Goal: Information Seeking & Learning: Learn about a topic

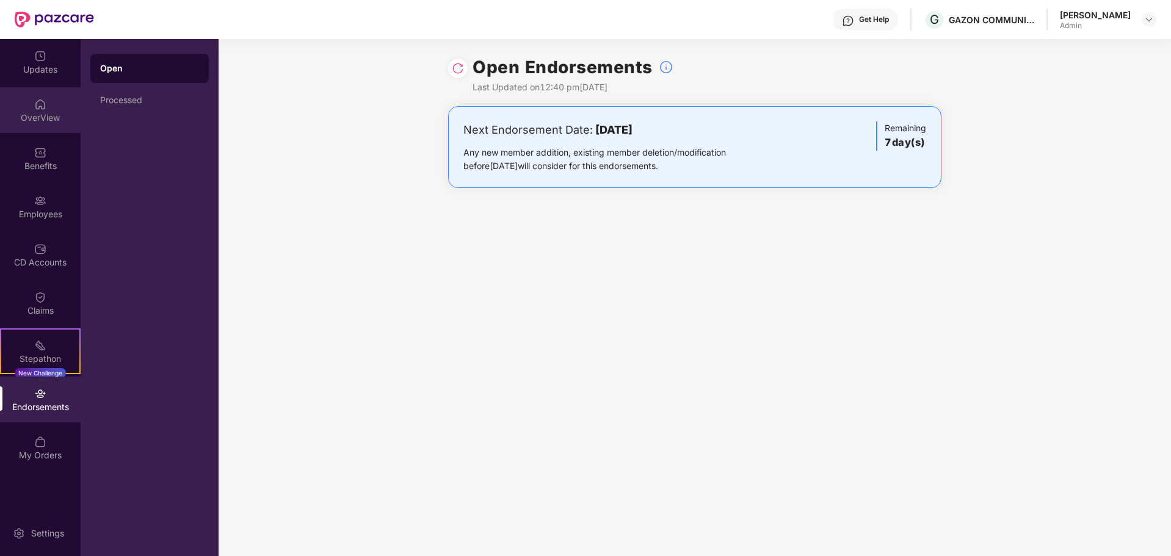
click at [50, 106] on div "OverView" at bounding box center [40, 110] width 81 height 46
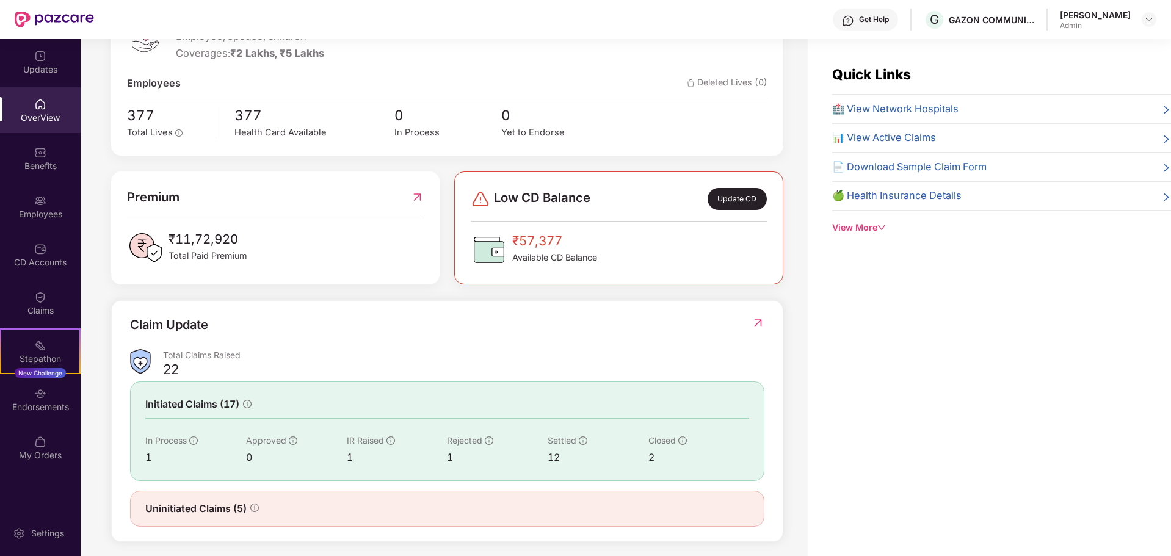
scroll to position [209, 0]
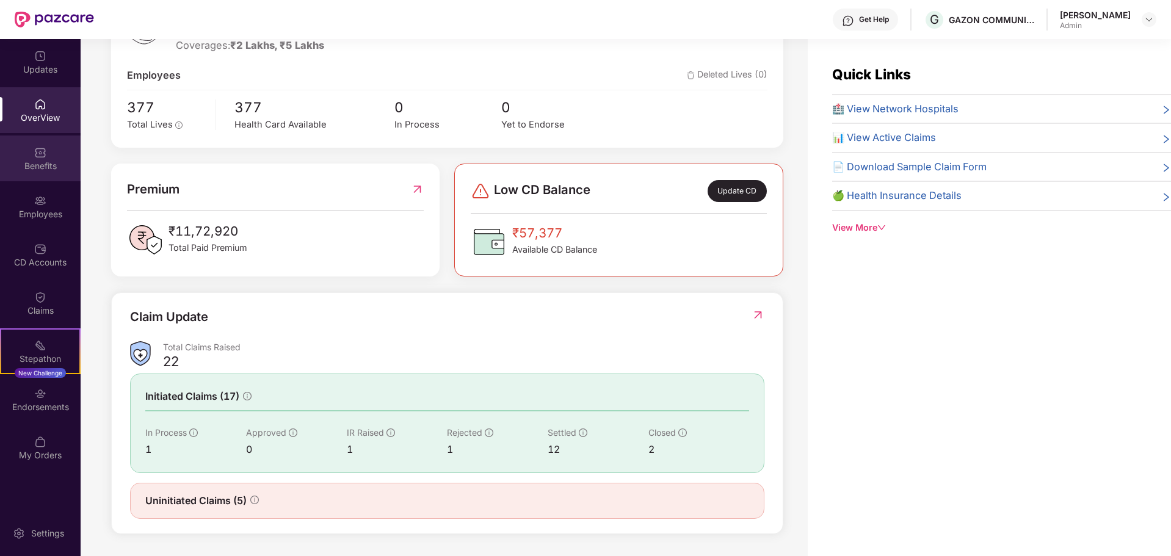
click at [34, 170] on div "Benefits" at bounding box center [40, 166] width 81 height 12
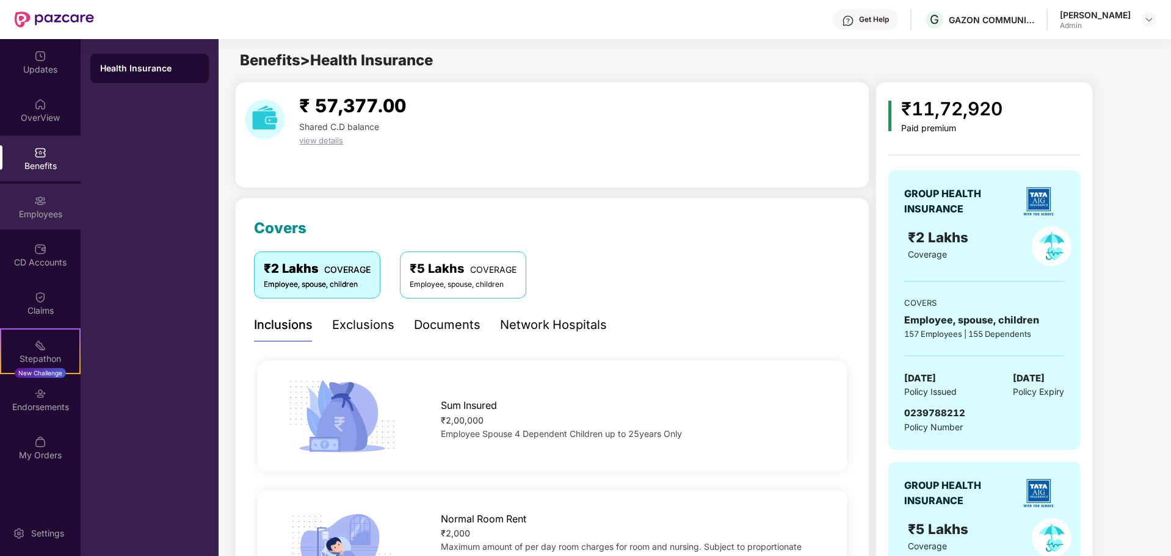
click at [40, 209] on div "Employees" at bounding box center [40, 214] width 81 height 12
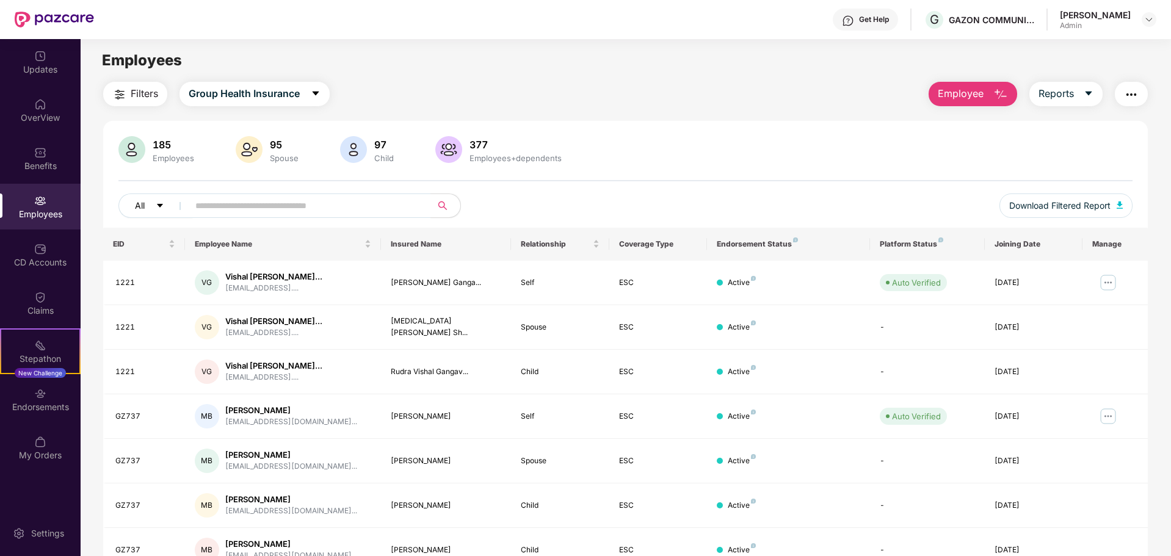
click at [128, 208] on button "All" at bounding box center [155, 206] width 74 height 24
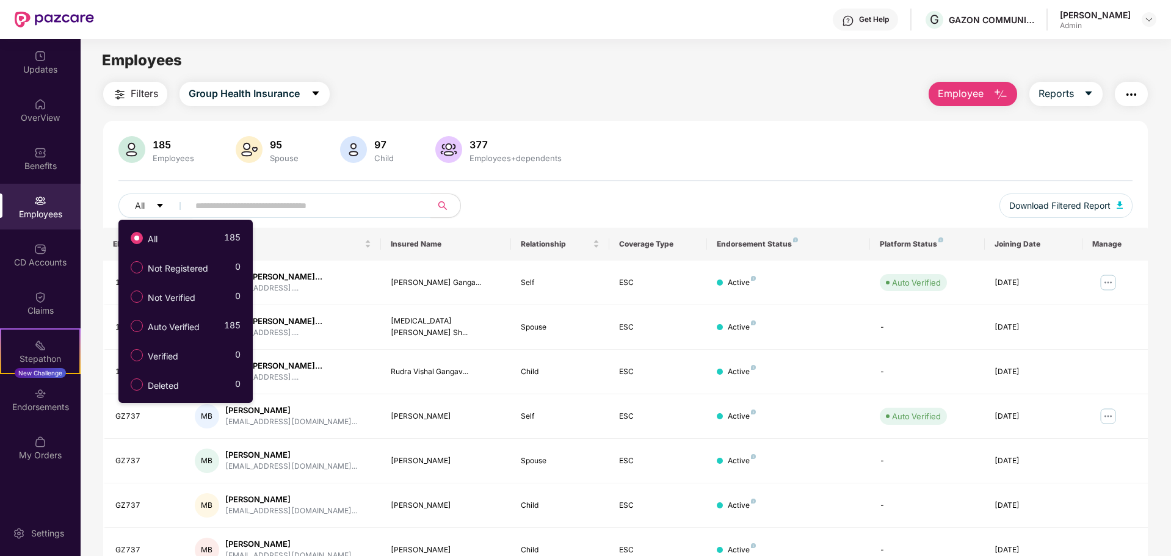
click at [787, 74] on main "Employees Filters Group Health Insurance Employee Reports 185 Employees 95 Spou…" at bounding box center [626, 317] width 1090 height 556
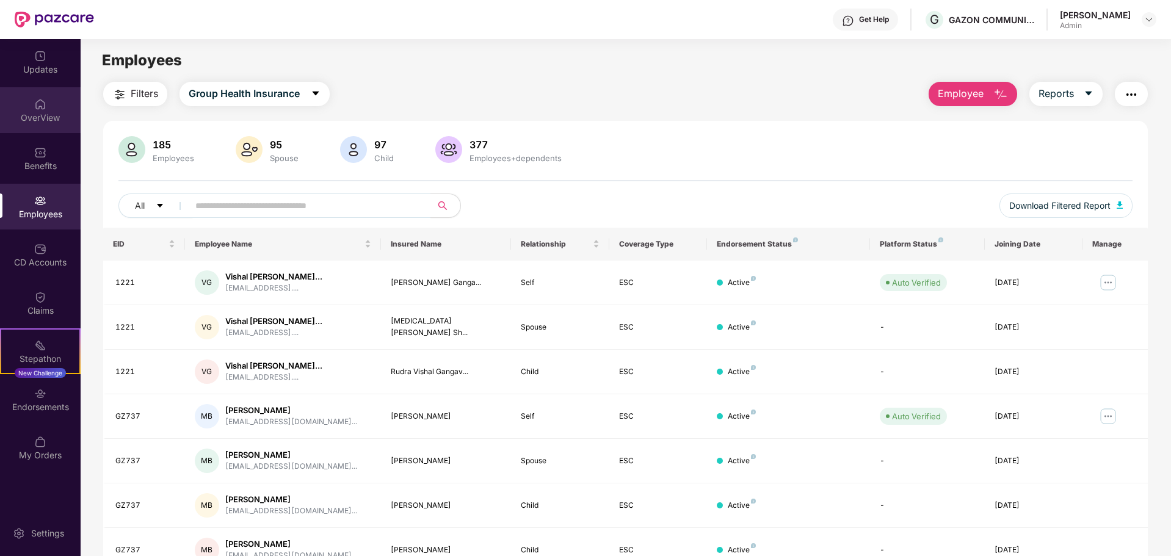
click at [49, 122] on div "OverView" at bounding box center [40, 118] width 81 height 12
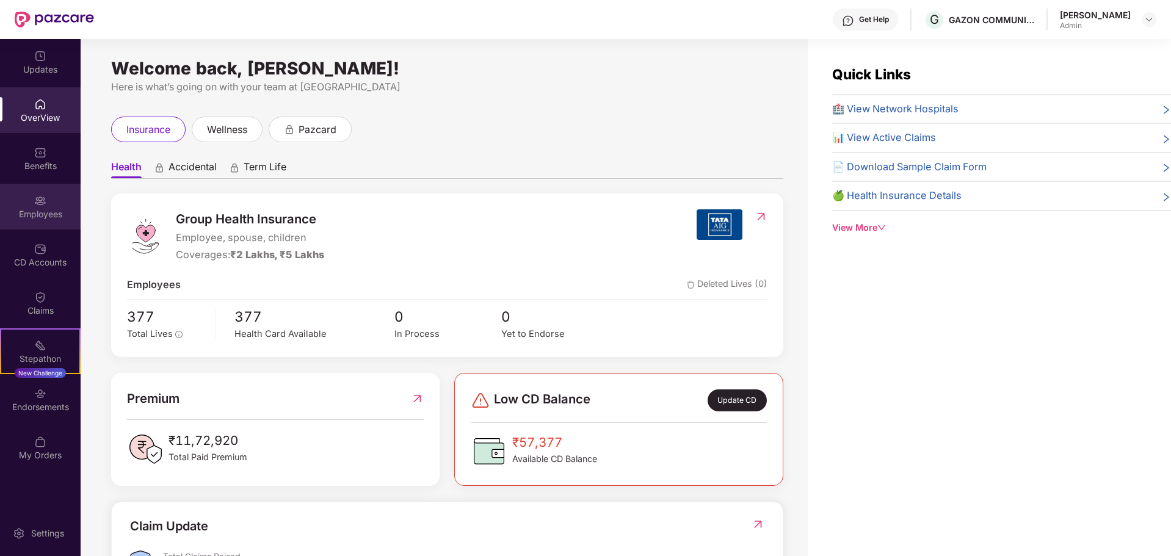
click at [42, 186] on div "Employees" at bounding box center [40, 207] width 81 height 46
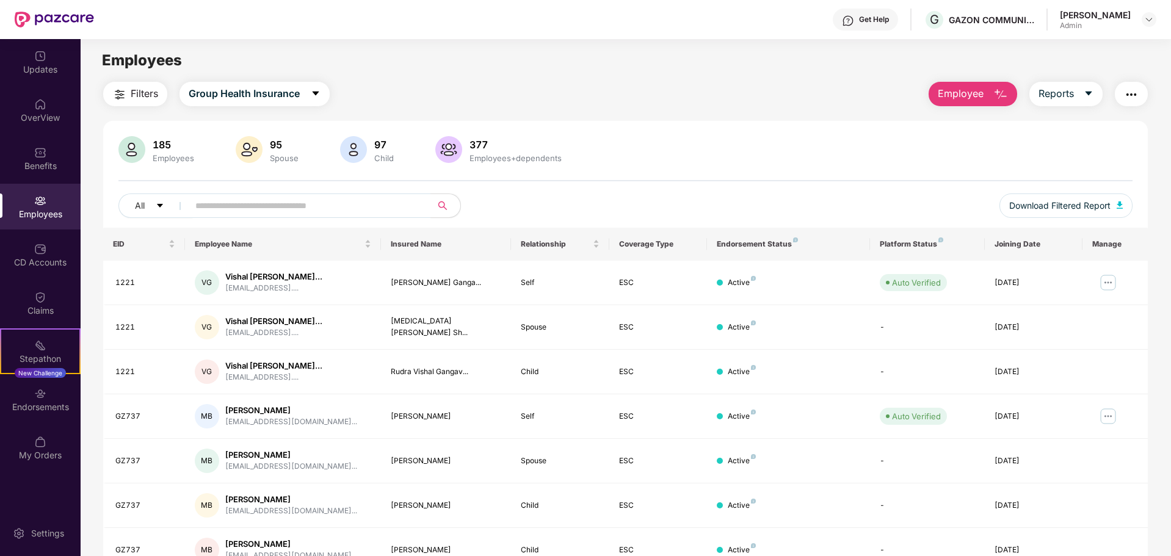
click at [440, 52] on div "Employees" at bounding box center [626, 60] width 1090 height 23
click at [312, 89] on icon "caret-down" at bounding box center [316, 94] width 10 height 10
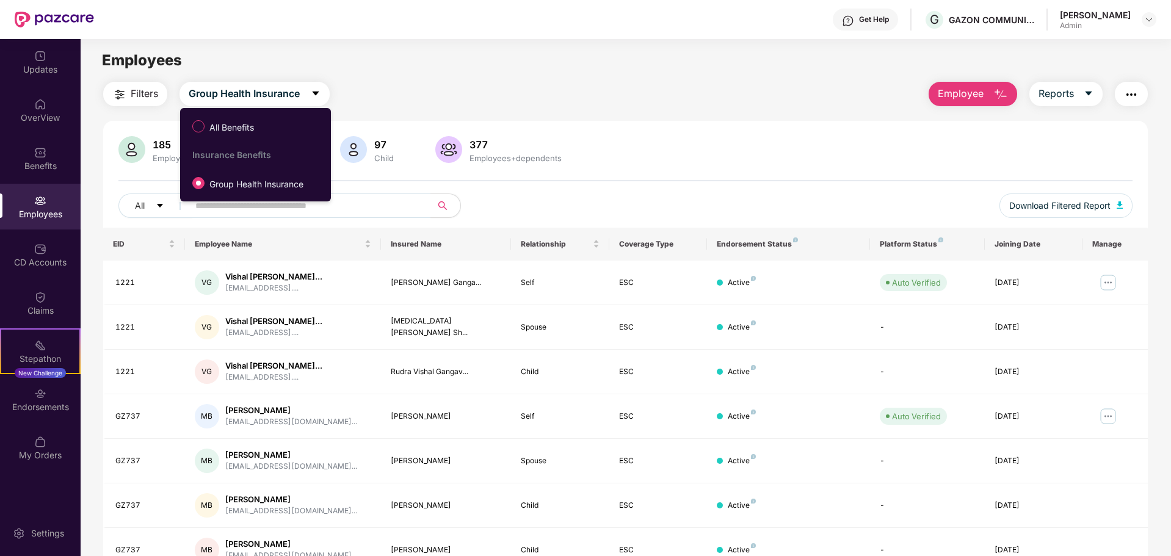
click at [426, 83] on div "Filters Group Health Insurance Employee Reports" at bounding box center [625, 94] width 1044 height 24
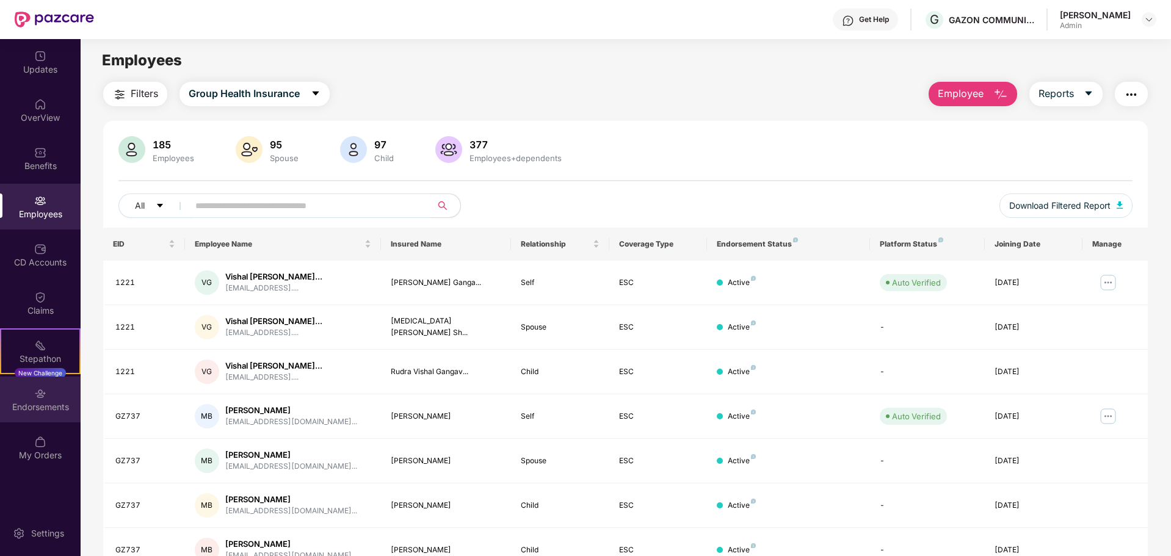
click at [48, 392] on div "Endorsements" at bounding box center [40, 400] width 81 height 46
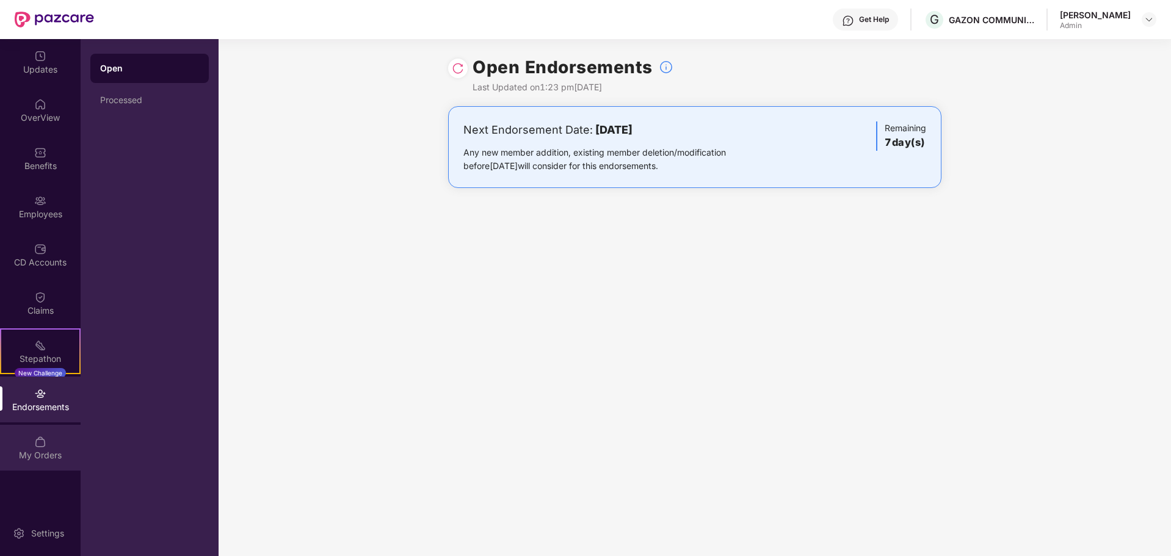
click at [13, 448] on div "My Orders" at bounding box center [40, 448] width 81 height 46
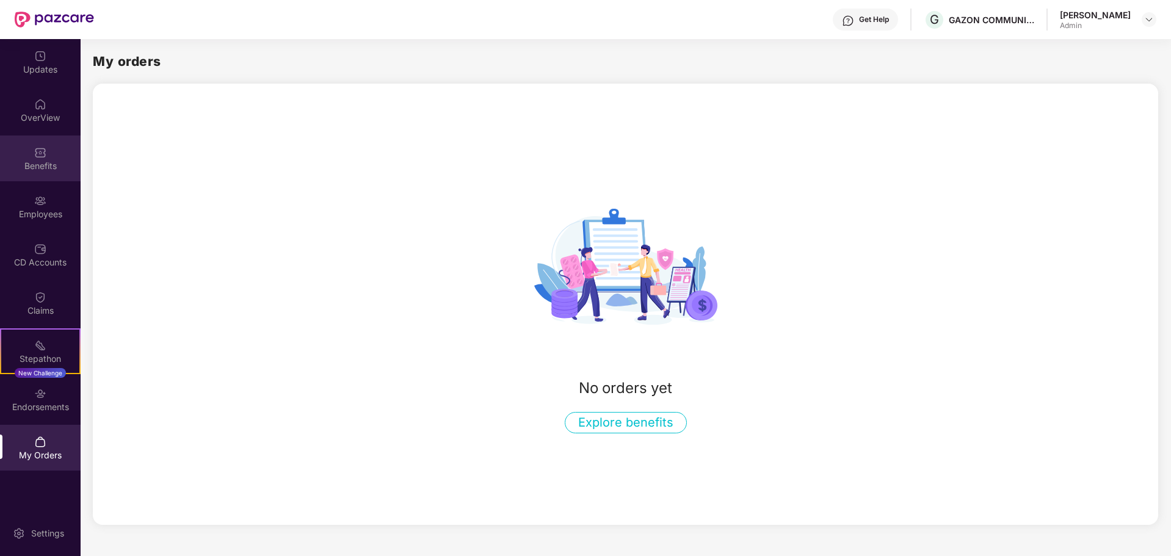
click at [57, 166] on div "Benefits" at bounding box center [40, 166] width 81 height 12
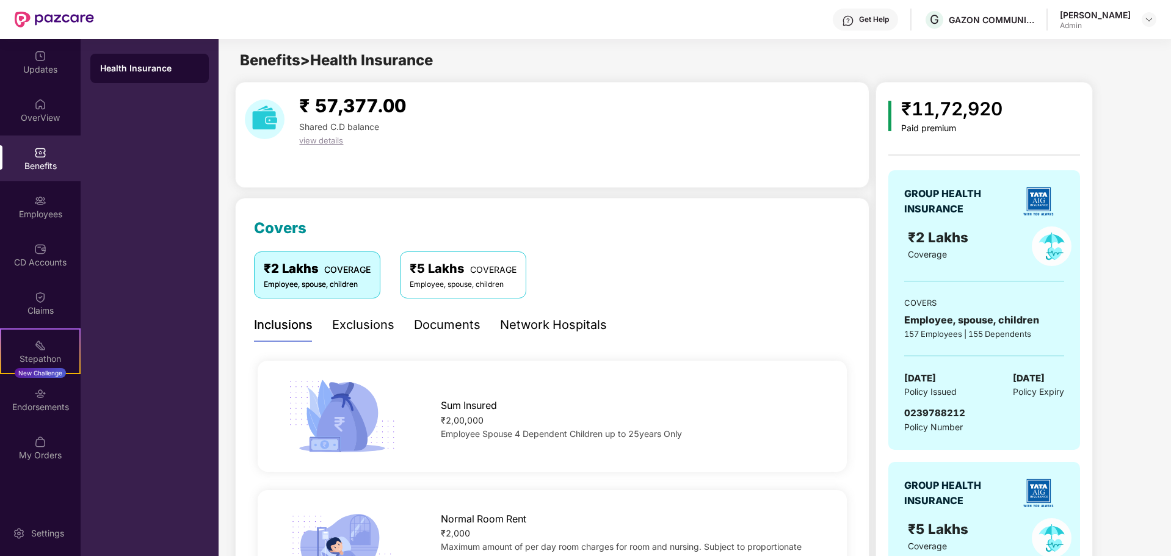
click at [469, 272] on div "₹5 Lakhs COVERAGE" at bounding box center [463, 268] width 107 height 19
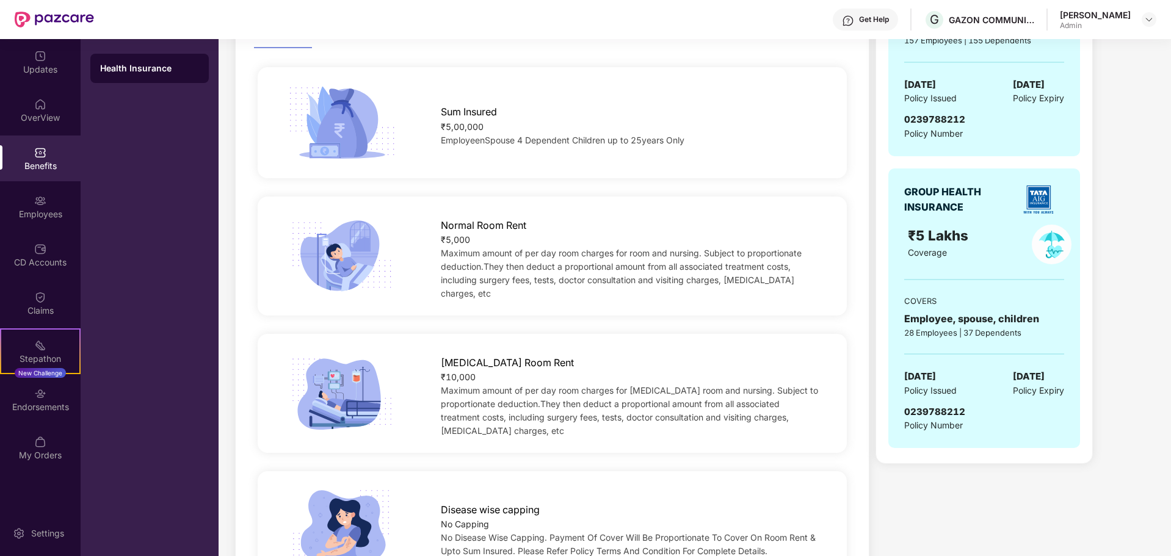
scroll to position [305, 0]
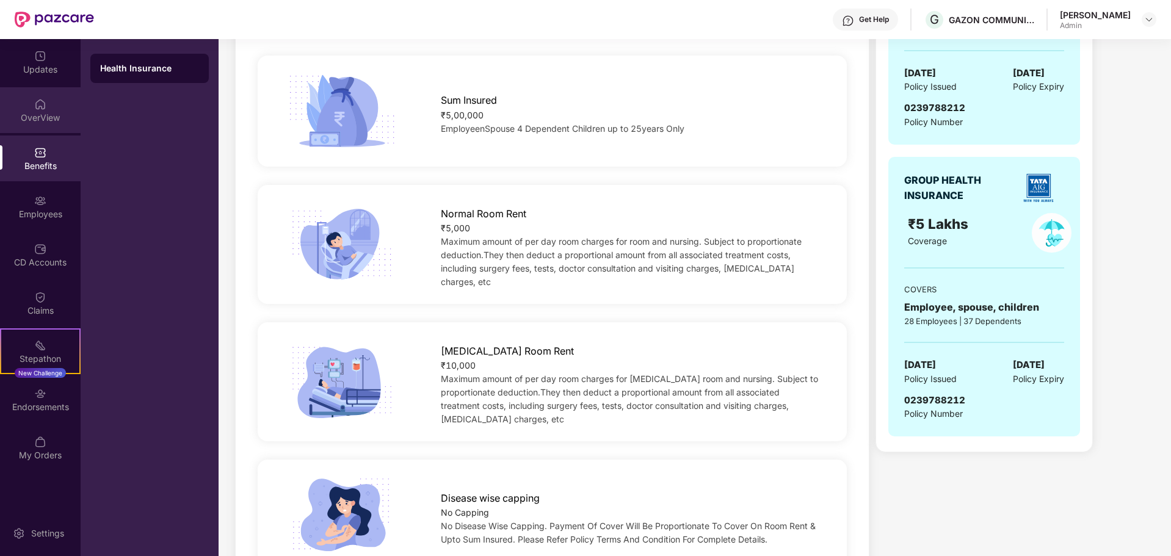
click at [44, 112] on div "OverView" at bounding box center [40, 118] width 81 height 12
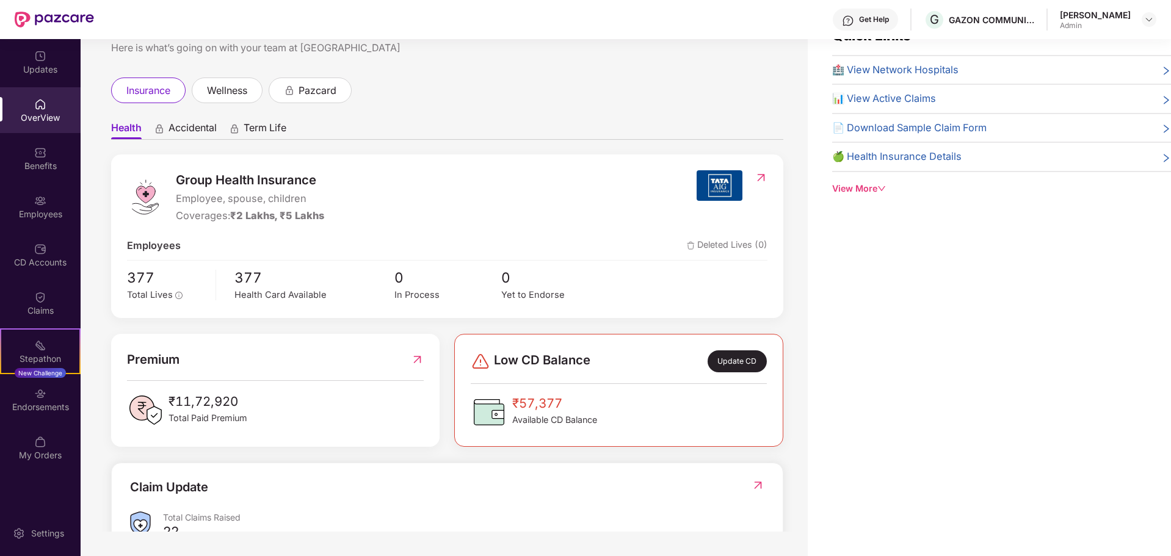
click at [756, 180] on img at bounding box center [761, 178] width 13 height 12
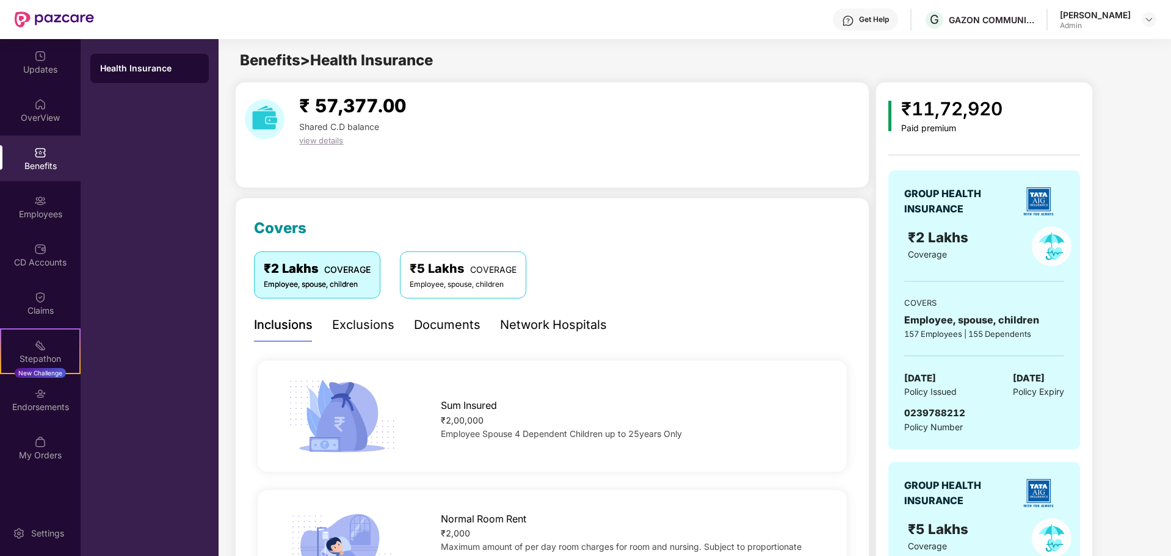
click at [45, 145] on div at bounding box center [40, 151] width 12 height 12
click at [45, 130] on div "OverView" at bounding box center [40, 110] width 81 height 46
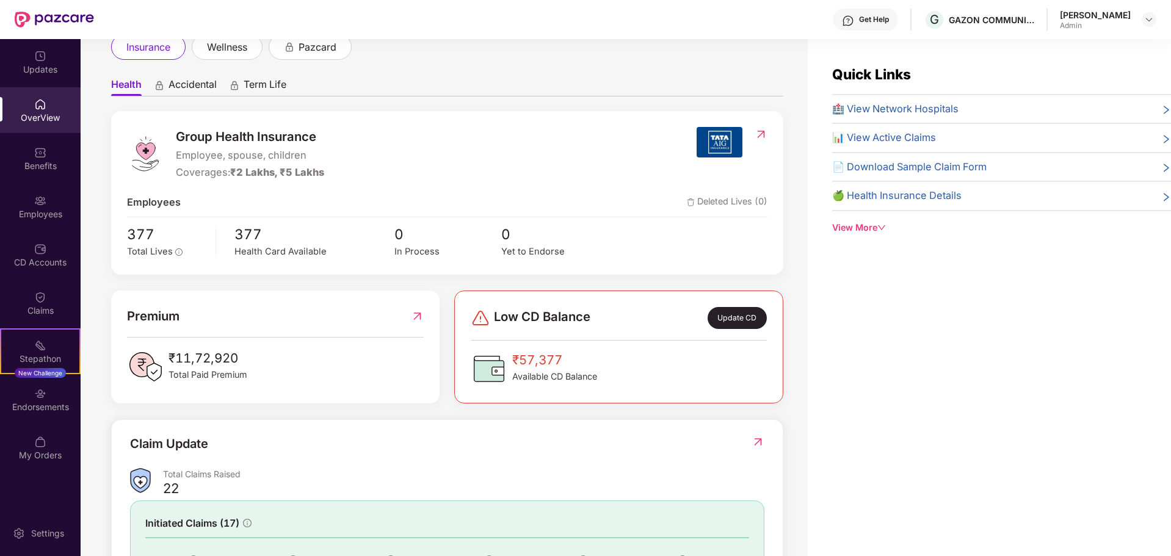
scroll to position [122, 0]
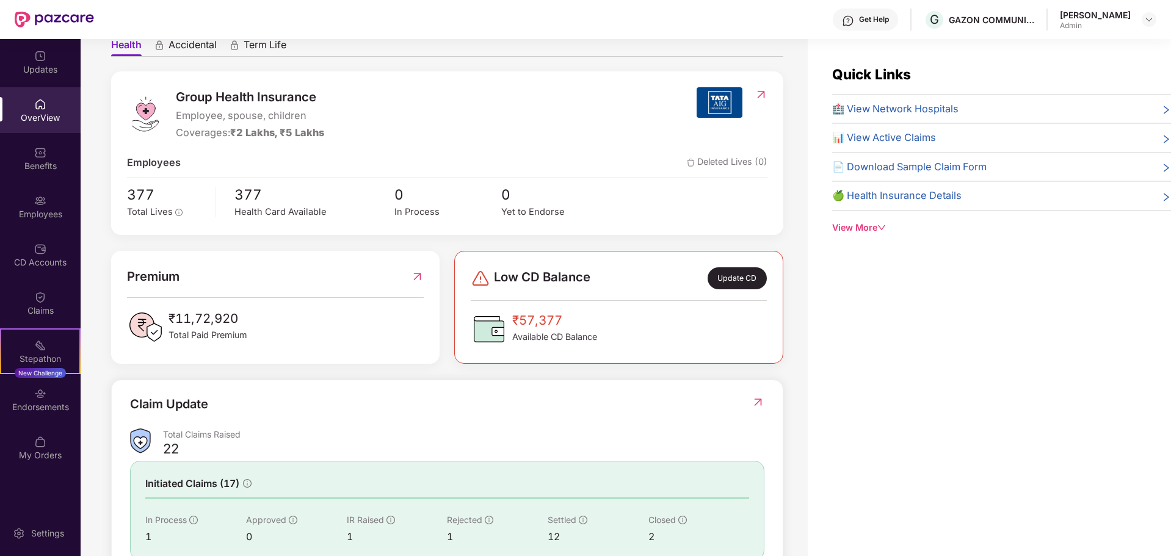
click at [555, 283] on span "Low CD Balance" at bounding box center [542, 278] width 96 height 22
click at [722, 281] on div "Update CD" at bounding box center [736, 278] width 59 height 22
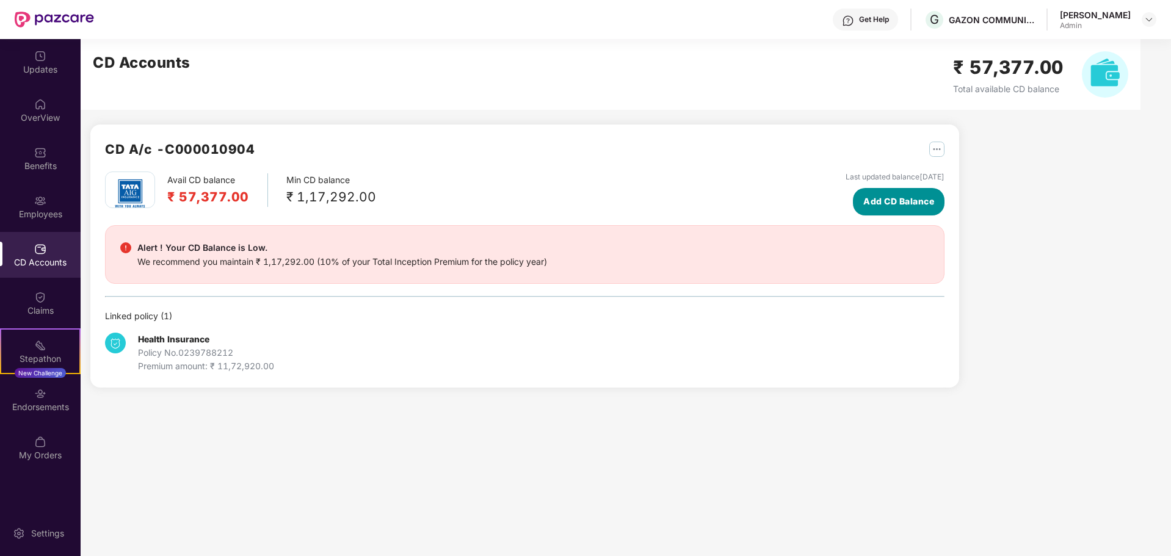
click at [861, 192] on button "Add CD Balance" at bounding box center [899, 201] width 92 height 27
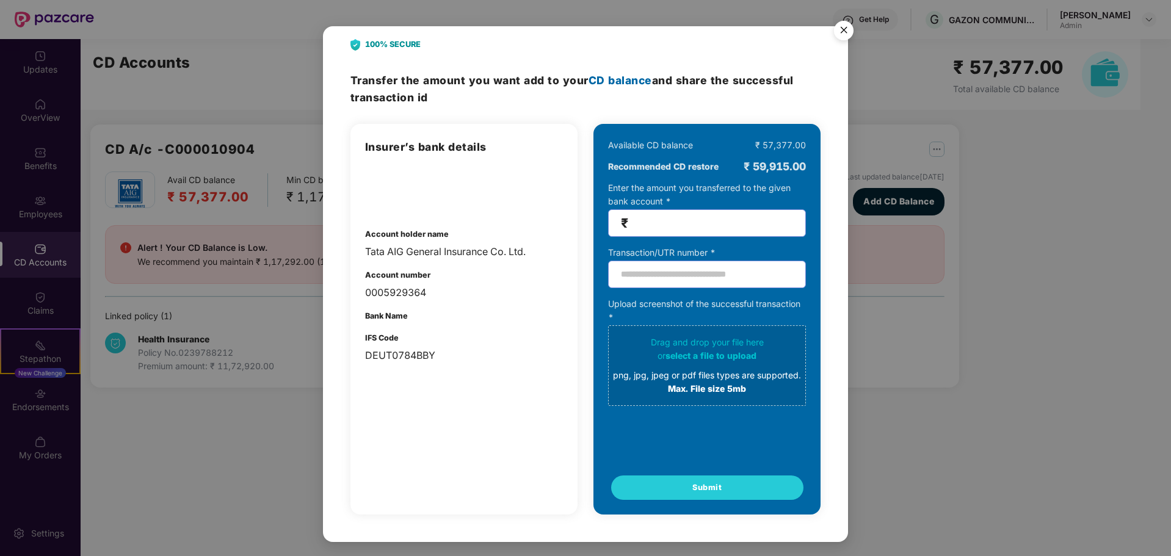
click at [844, 36] on img "Close" at bounding box center [844, 32] width 34 height 34
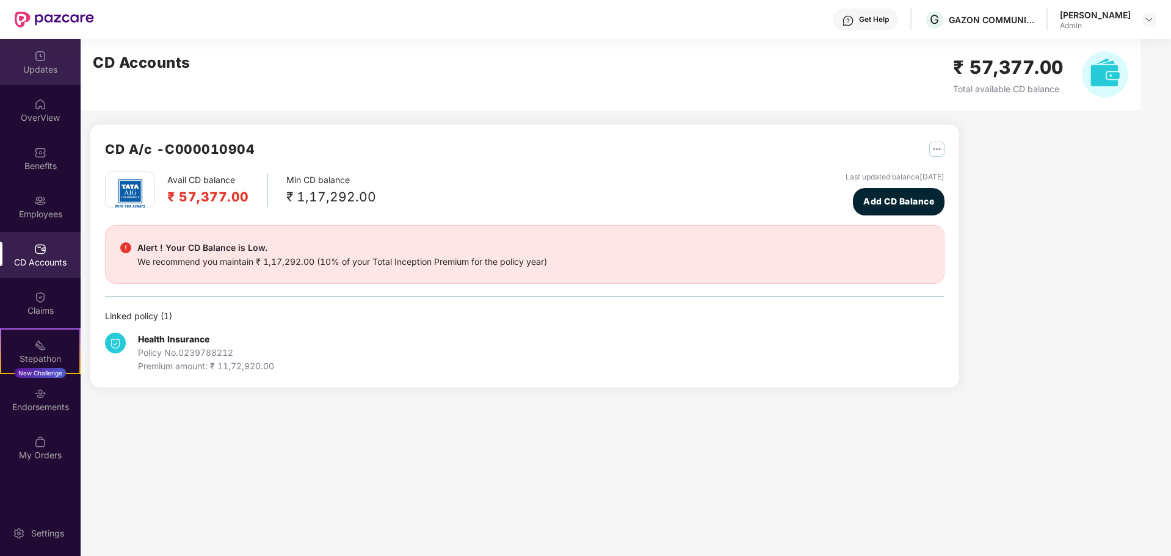
click at [42, 72] on div "Updates" at bounding box center [40, 69] width 81 height 12
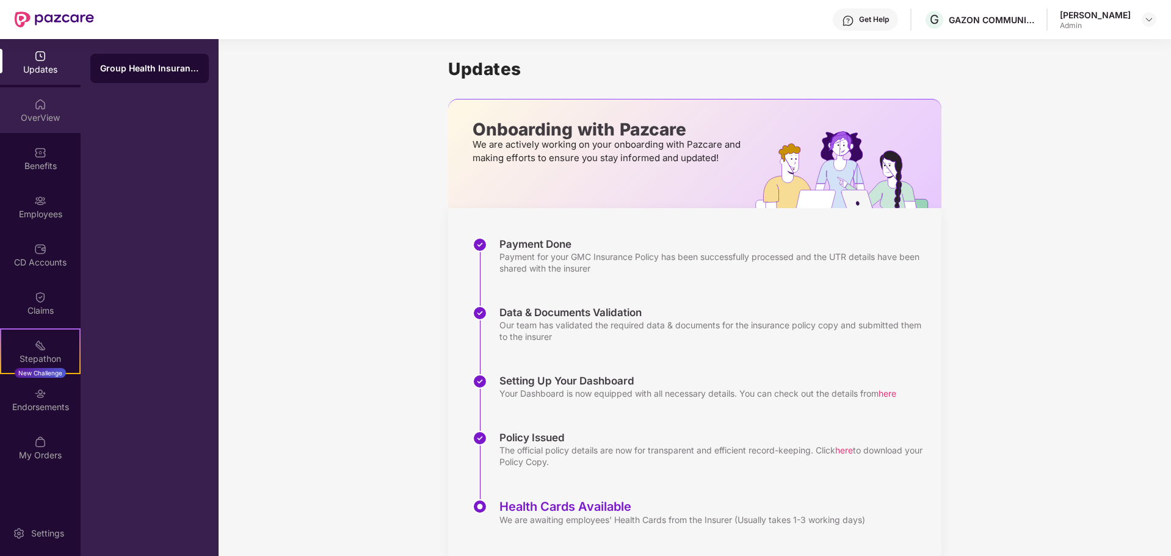
click at [35, 105] on img at bounding box center [40, 104] width 12 height 12
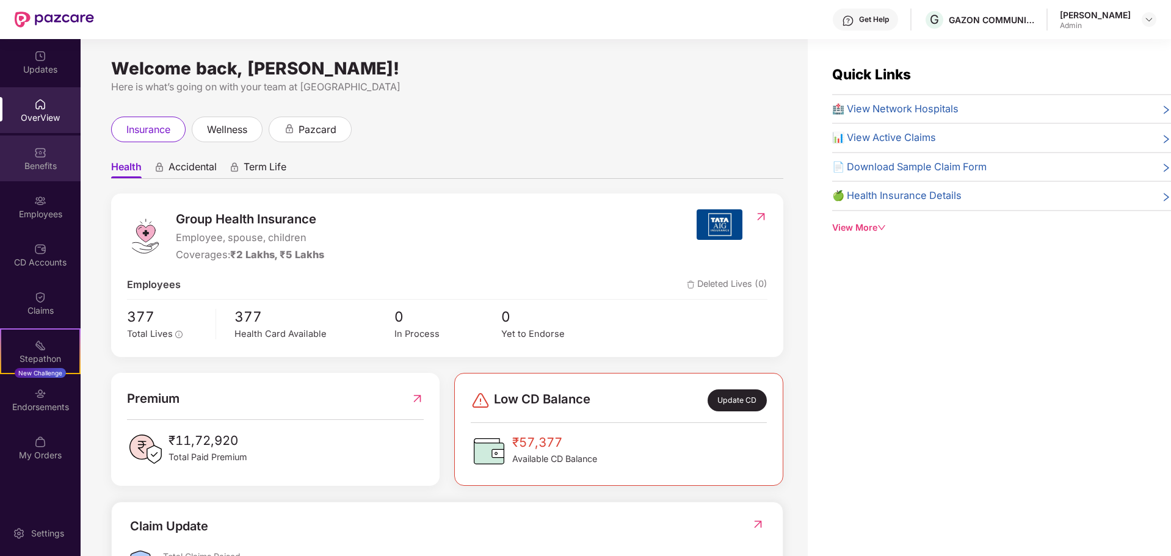
click at [51, 171] on div "Benefits" at bounding box center [40, 166] width 81 height 12
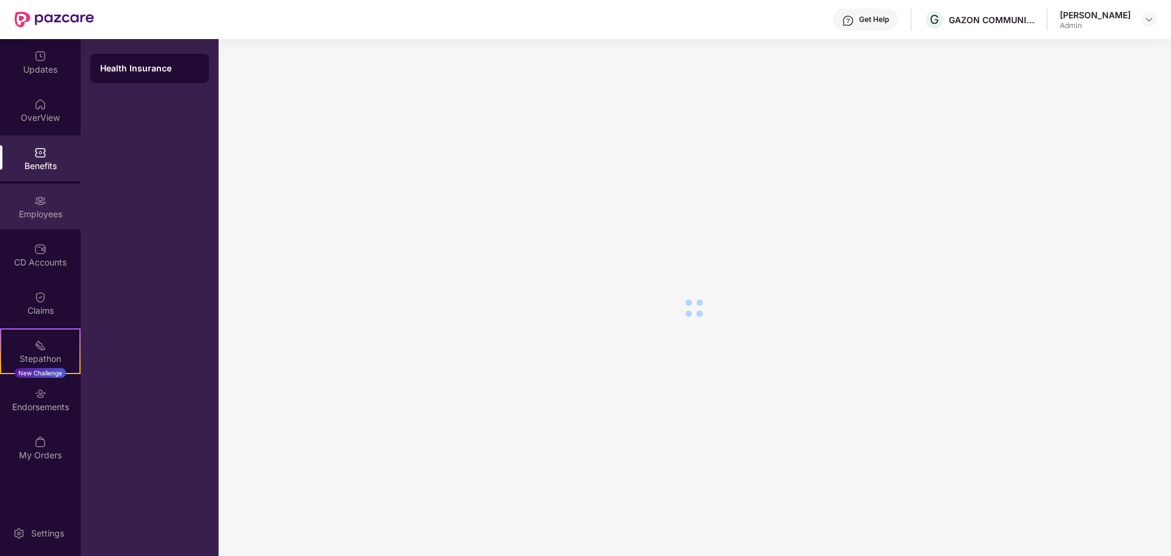
click at [48, 206] on div "Employees" at bounding box center [40, 207] width 81 height 46
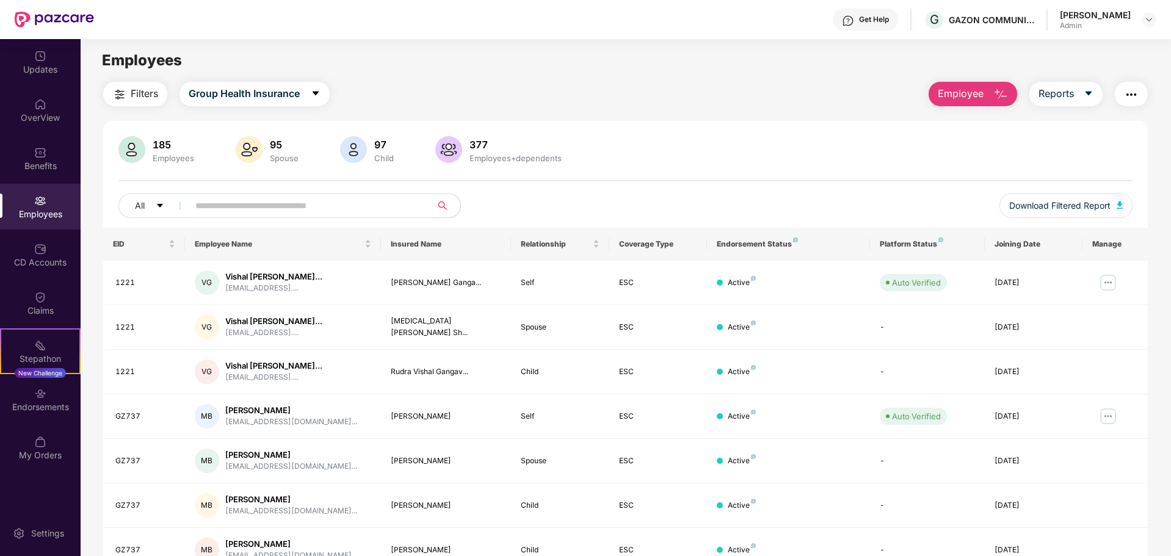
click at [309, 209] on input "text" at bounding box center [304, 206] width 219 height 18
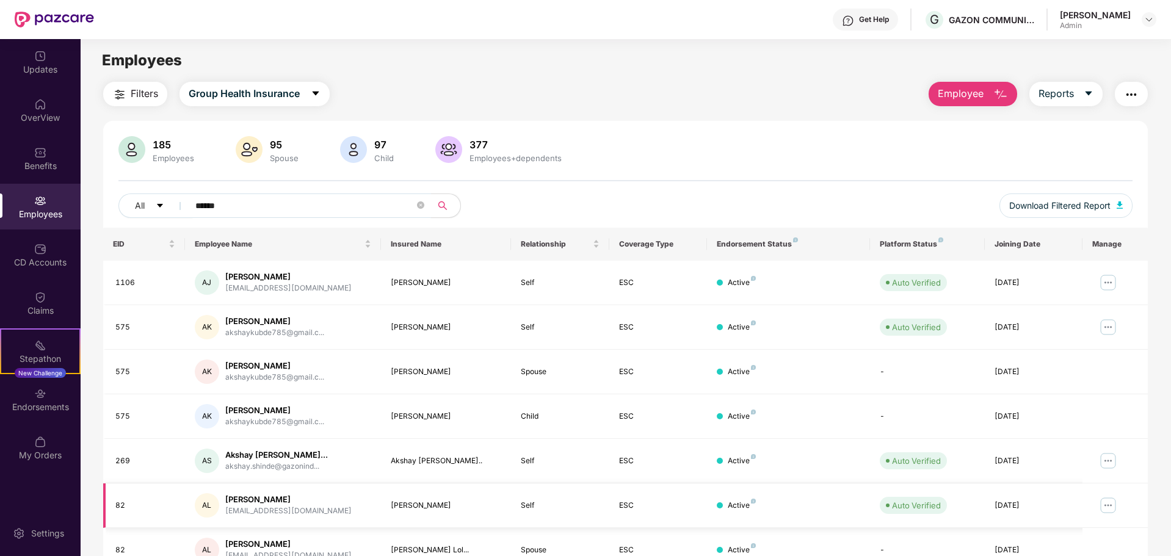
type input "******"
click at [1112, 507] on img at bounding box center [1108, 506] width 20 height 20
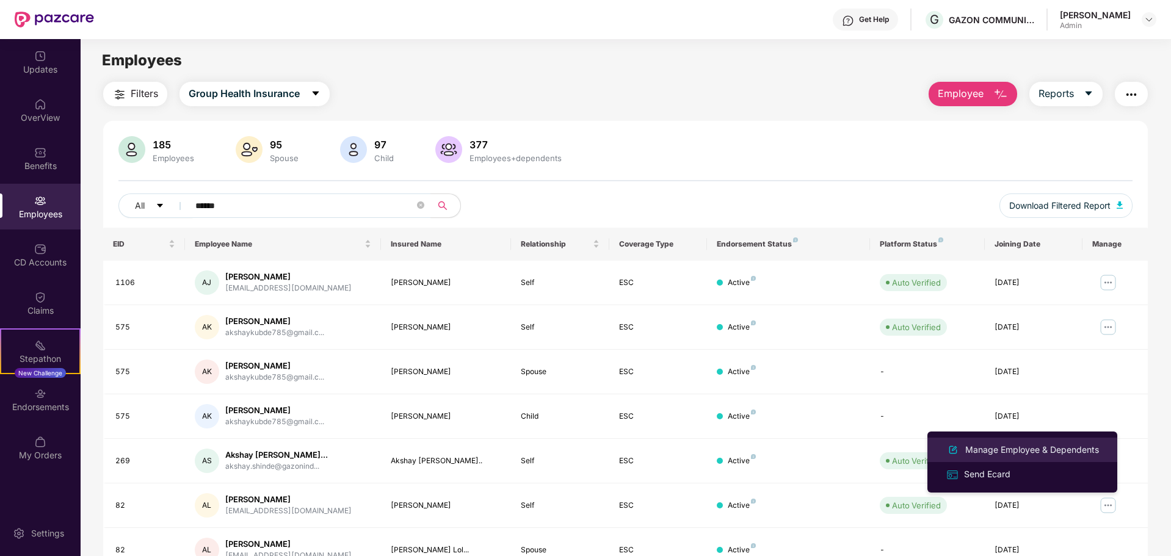
click at [989, 452] on div "Manage Employee & Dependents" at bounding box center [1032, 449] width 139 height 13
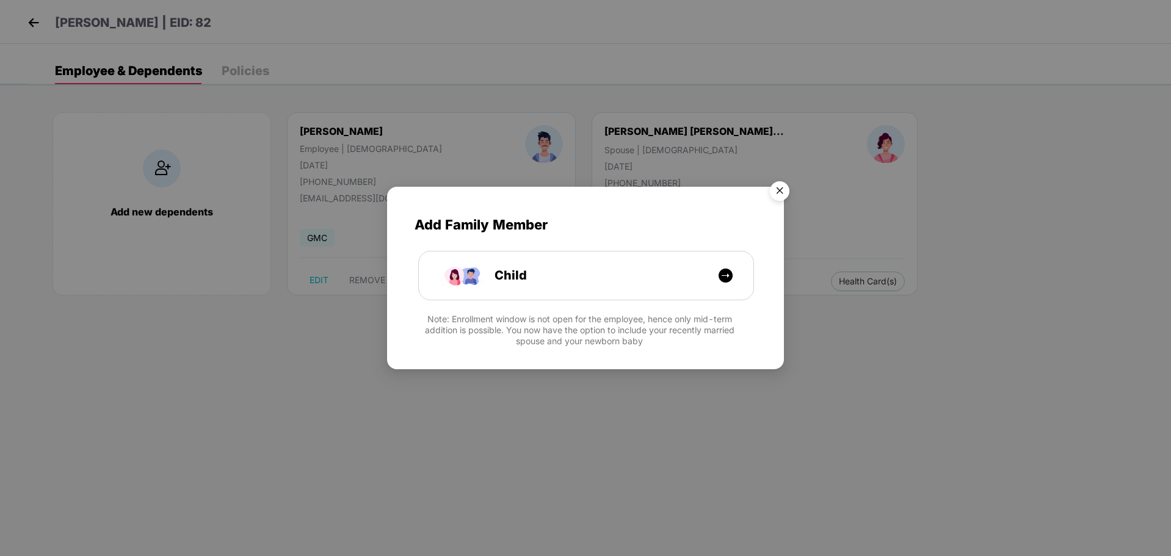
click at [780, 192] on img "Close" at bounding box center [779, 193] width 34 height 34
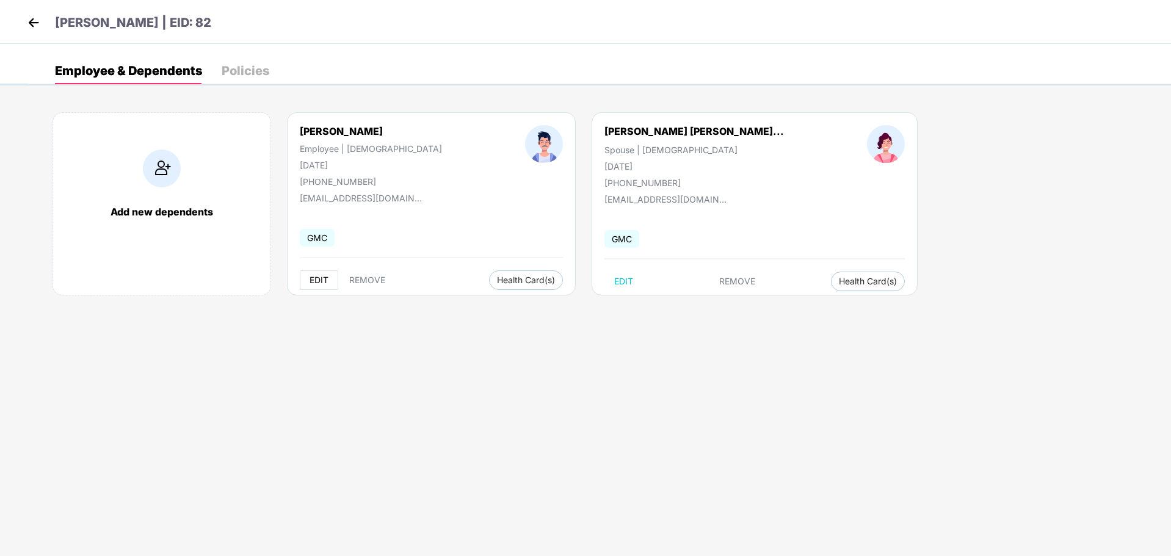
click at [310, 275] on span "EDIT" at bounding box center [318, 280] width 19 height 10
select select "****"
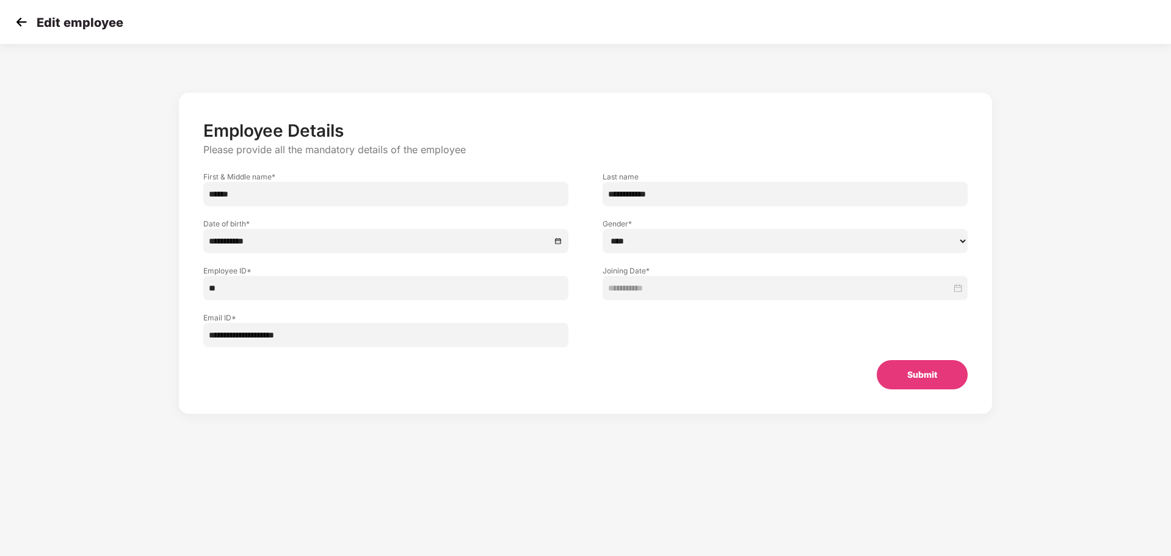
click at [659, 236] on select "****** **** ******" at bounding box center [785, 241] width 365 height 24
click at [602, 348] on div "**********" at bounding box center [585, 254] width 764 height 269
click at [642, 295] on div "**********" at bounding box center [785, 288] width 365 height 24
click at [392, 277] on input "**" at bounding box center [385, 288] width 365 height 24
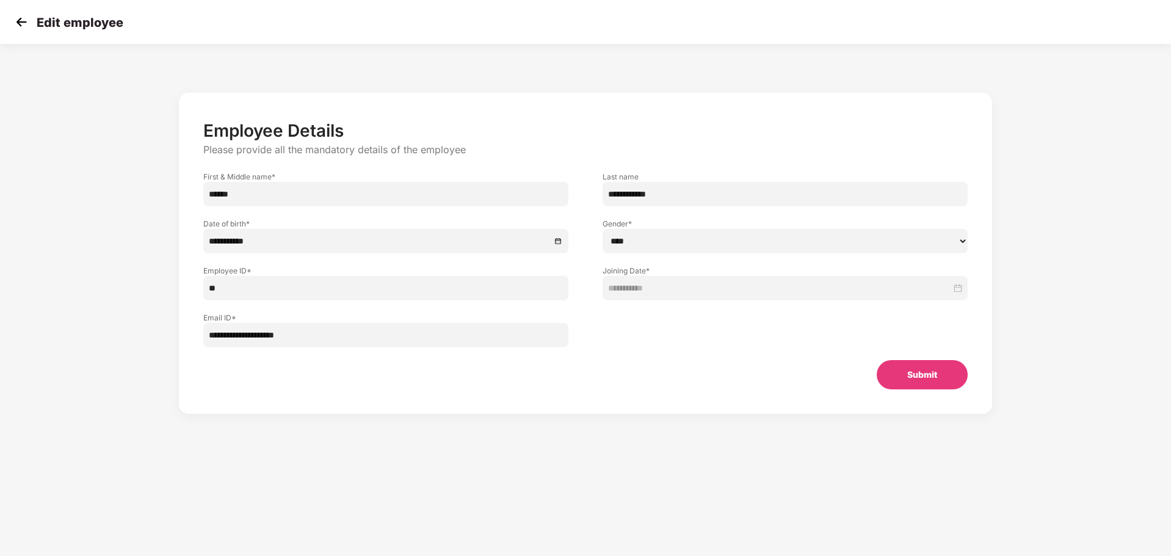
click at [392, 277] on input "**" at bounding box center [385, 288] width 365 height 24
click at [354, 398] on div "**********" at bounding box center [585, 253] width 813 height 321
click at [10, 23] on div "Edit employee" at bounding box center [585, 22] width 1171 height 44
click at [21, 26] on img at bounding box center [21, 22] width 18 height 18
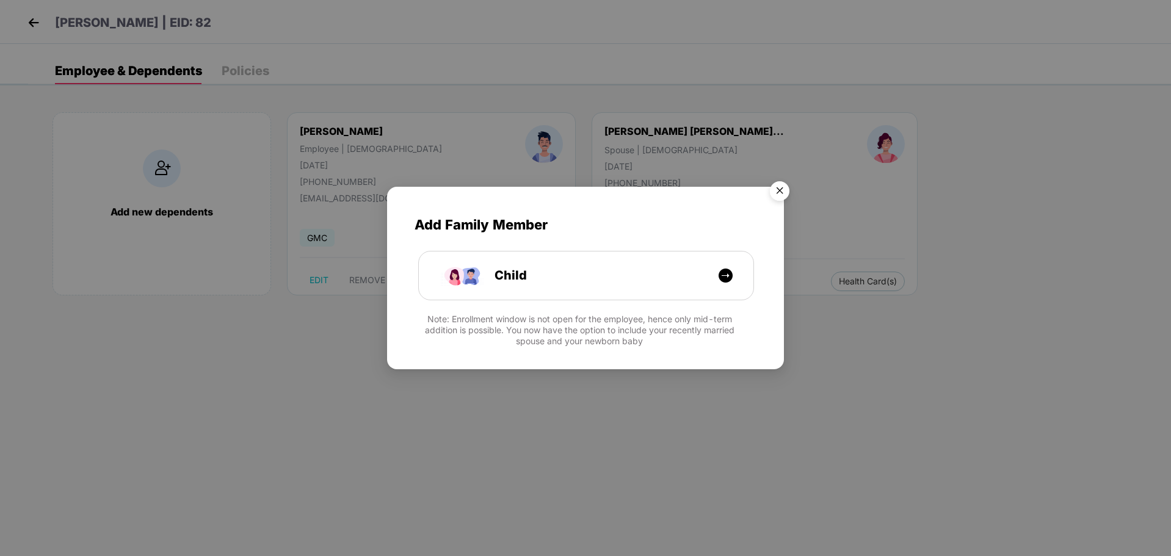
click at [790, 190] on img "Close" at bounding box center [779, 193] width 34 height 34
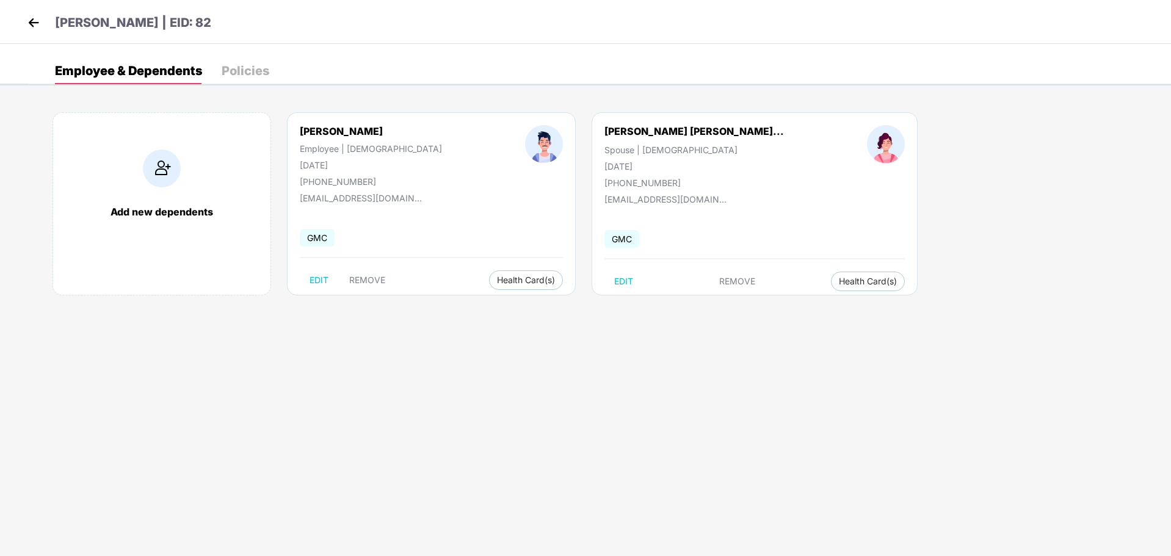
click at [35, 22] on img at bounding box center [33, 22] width 18 height 18
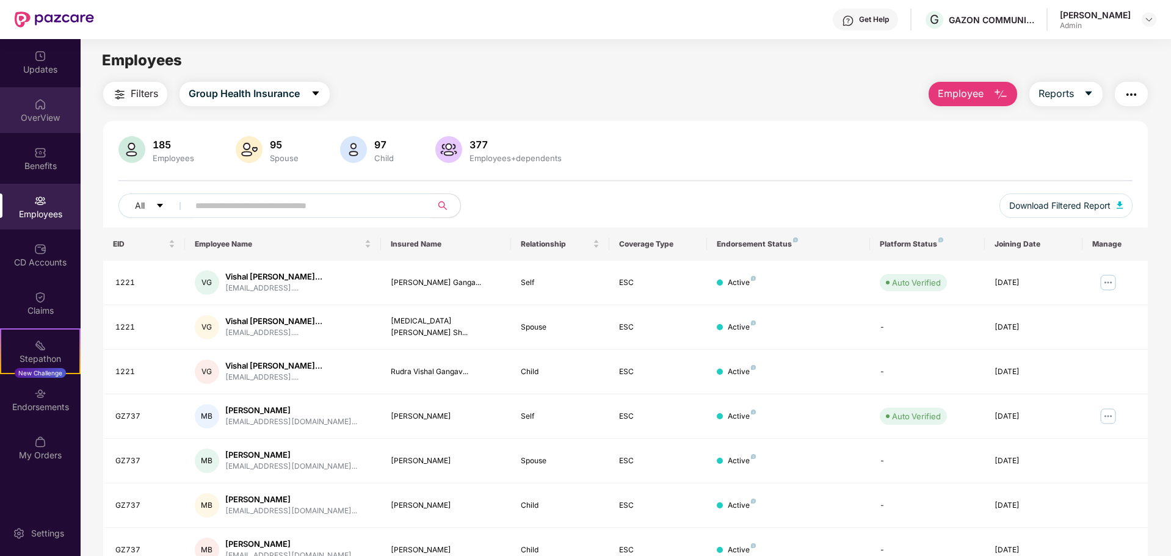
click at [43, 99] on img at bounding box center [40, 104] width 12 height 12
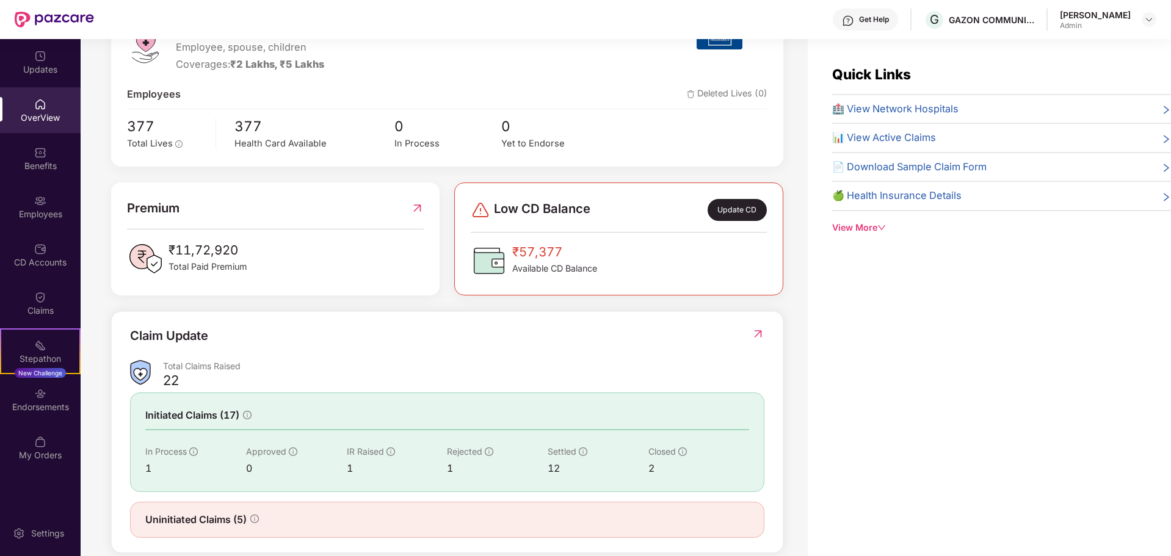
scroll to position [209, 0]
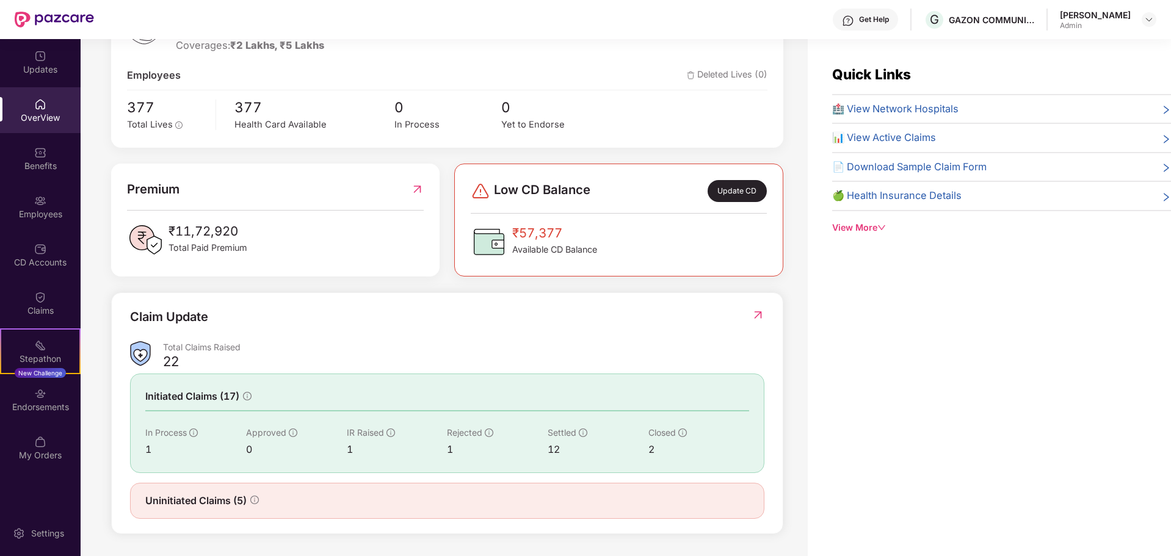
click at [876, 231] on div "View More" at bounding box center [1001, 227] width 339 height 13
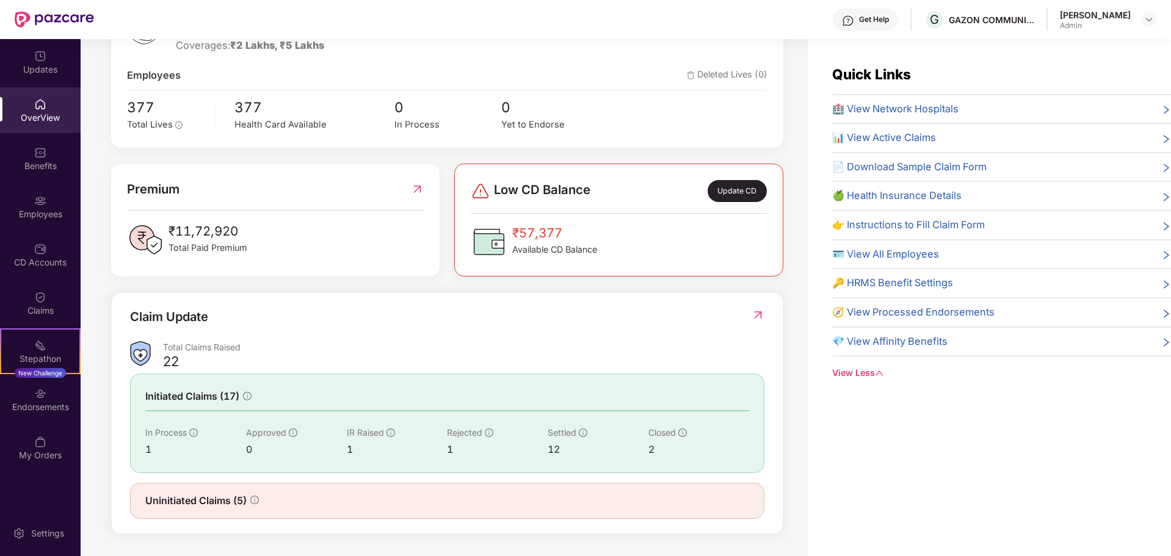
click at [896, 276] on span "🔑 HRMS Benefit Settings" at bounding box center [892, 283] width 121 height 16
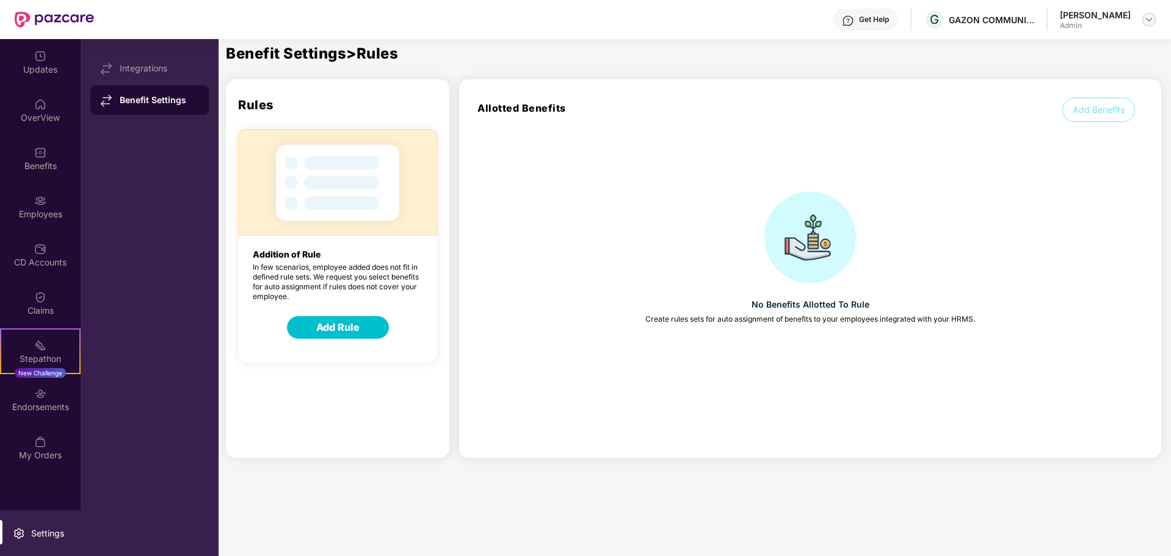
click at [1144, 20] on img at bounding box center [1149, 20] width 10 height 10
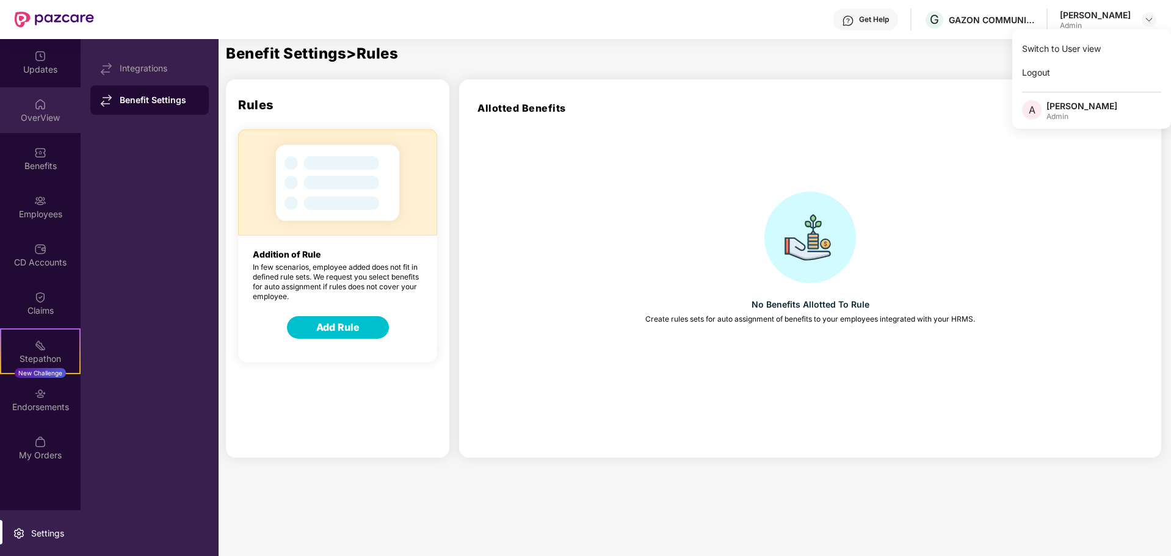
click at [34, 123] on div "OverView" at bounding box center [40, 118] width 81 height 12
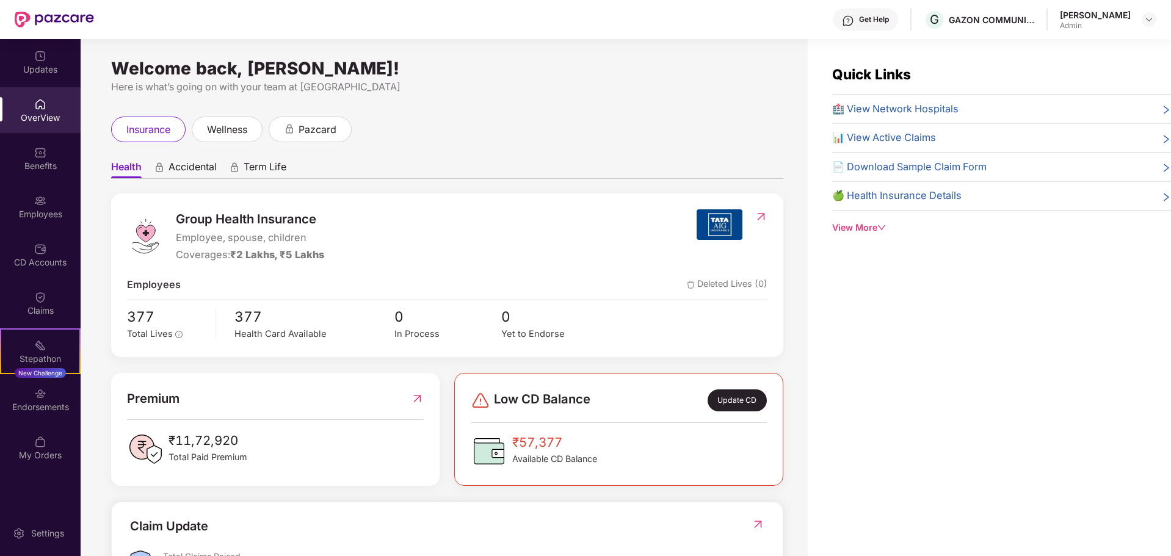
click at [187, 172] on span "Accidental" at bounding box center [192, 170] width 48 height 18
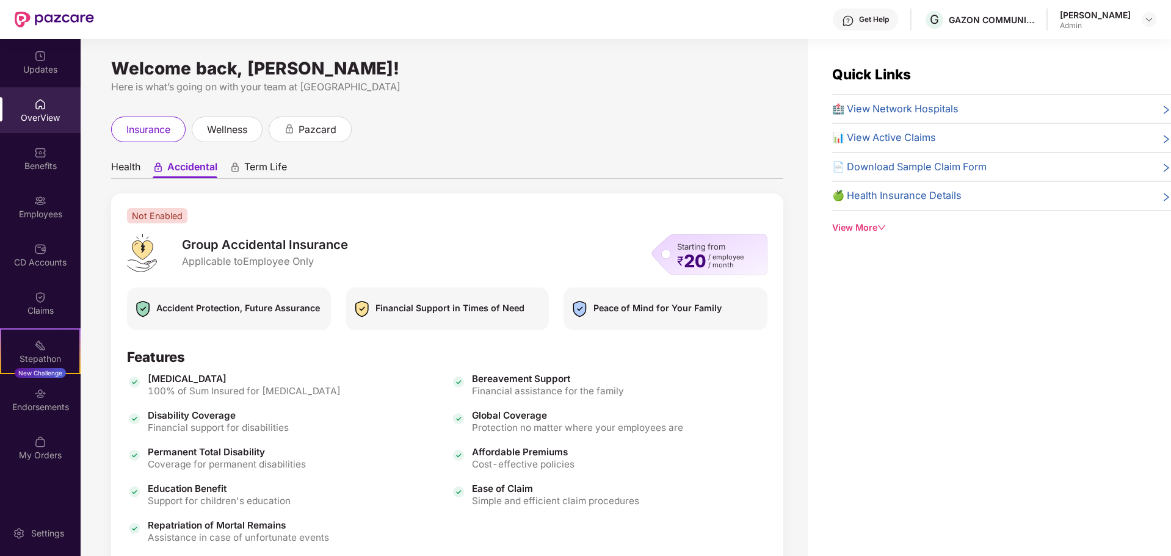
click at [132, 167] on span "Health" at bounding box center [125, 170] width 29 height 18
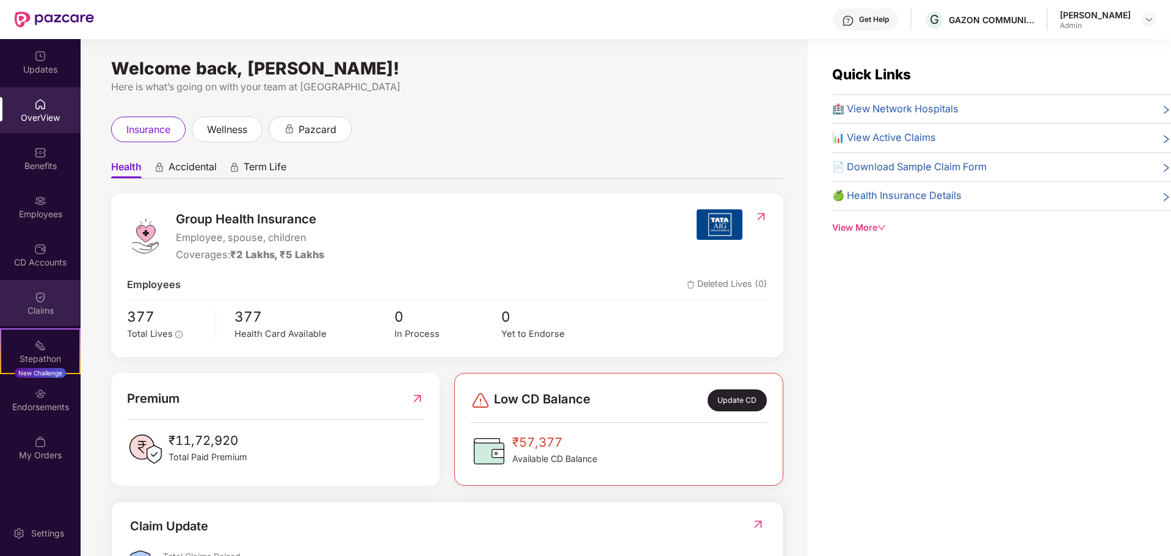
click at [56, 305] on div "Claims" at bounding box center [40, 311] width 81 height 12
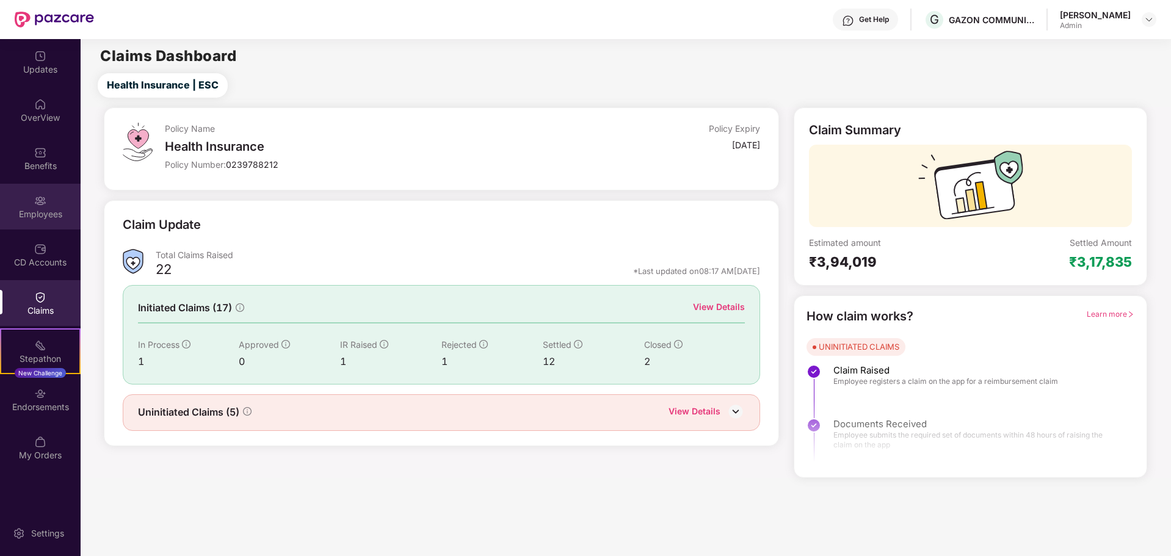
click at [63, 202] on div "Employees" at bounding box center [40, 207] width 81 height 46
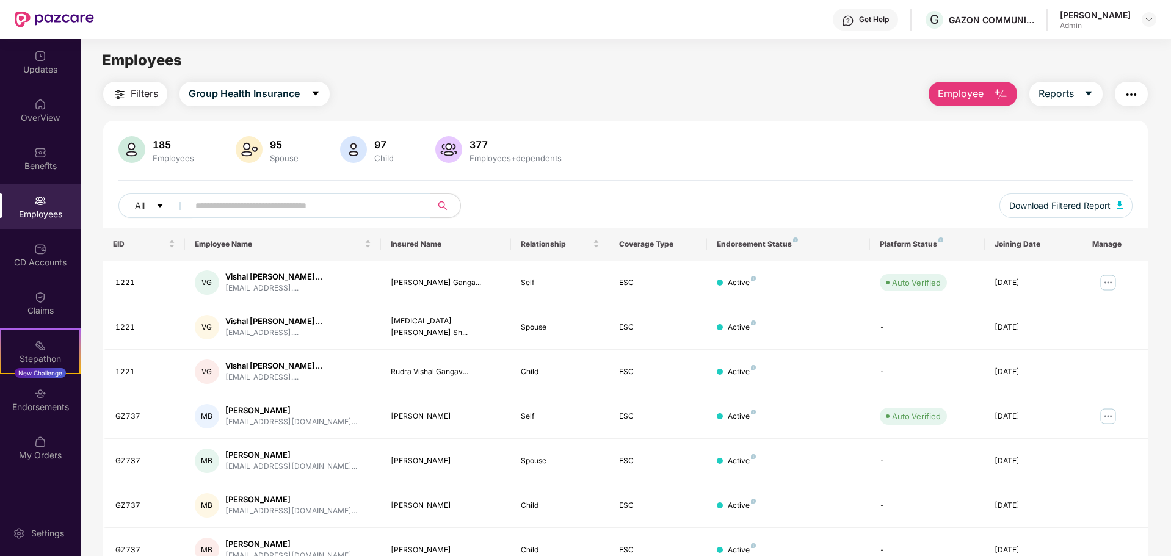
click at [397, 97] on div "Filters Group Health Insurance Employee Reports" at bounding box center [625, 94] width 1044 height 24
click at [168, 143] on div "185" at bounding box center [173, 145] width 46 height 12
click at [166, 144] on div "185" at bounding box center [173, 145] width 46 height 12
click at [656, 200] on div "All" at bounding box center [414, 206] width 592 height 24
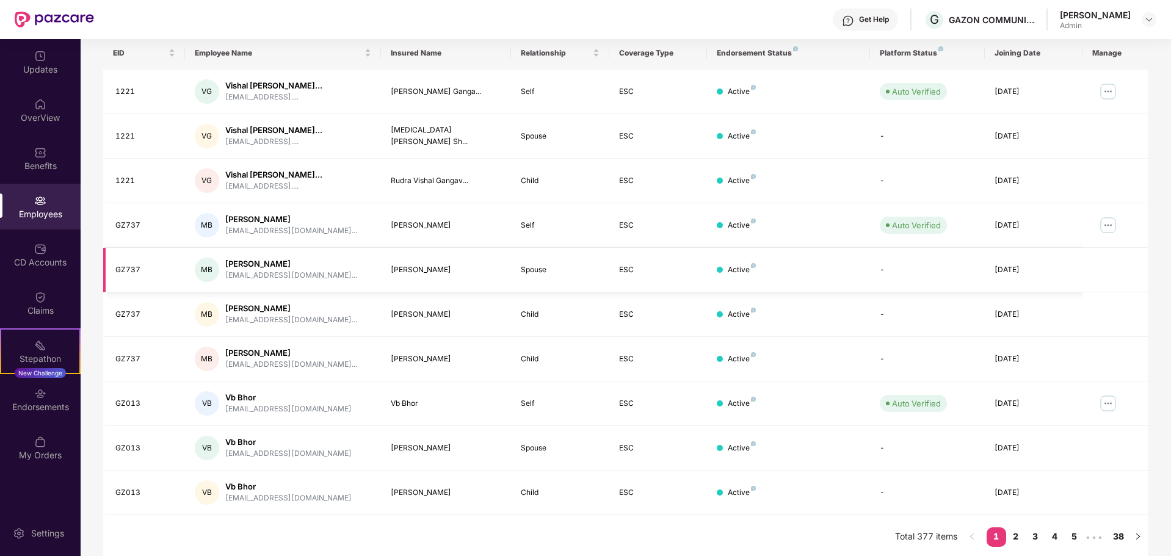
scroll to position [194, 0]
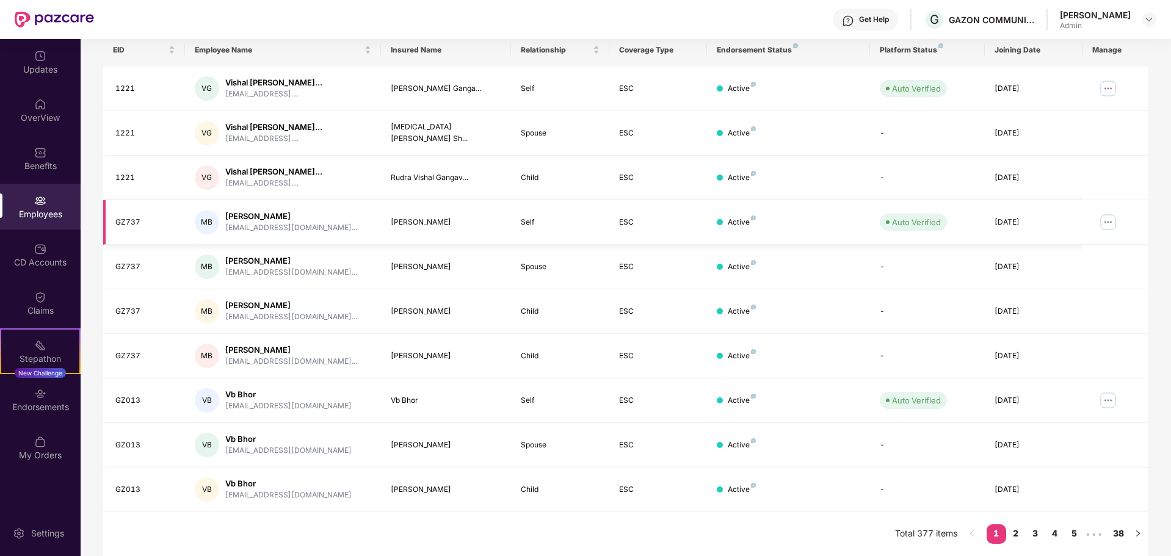
click at [1101, 222] on img at bounding box center [1108, 222] width 20 height 20
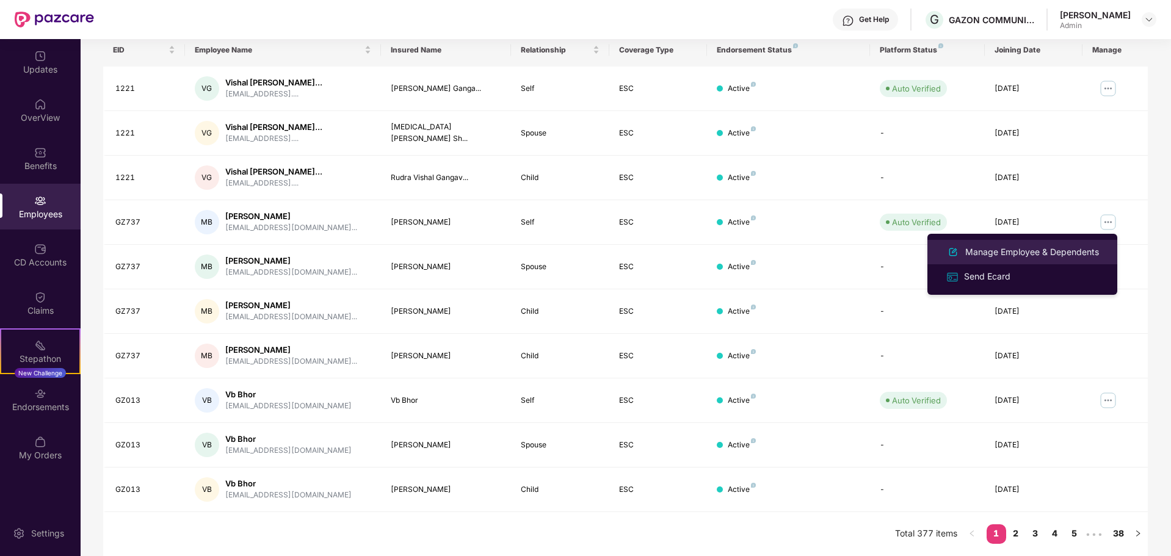
click at [1043, 250] on div "Manage Employee & Dependents" at bounding box center [1032, 251] width 139 height 13
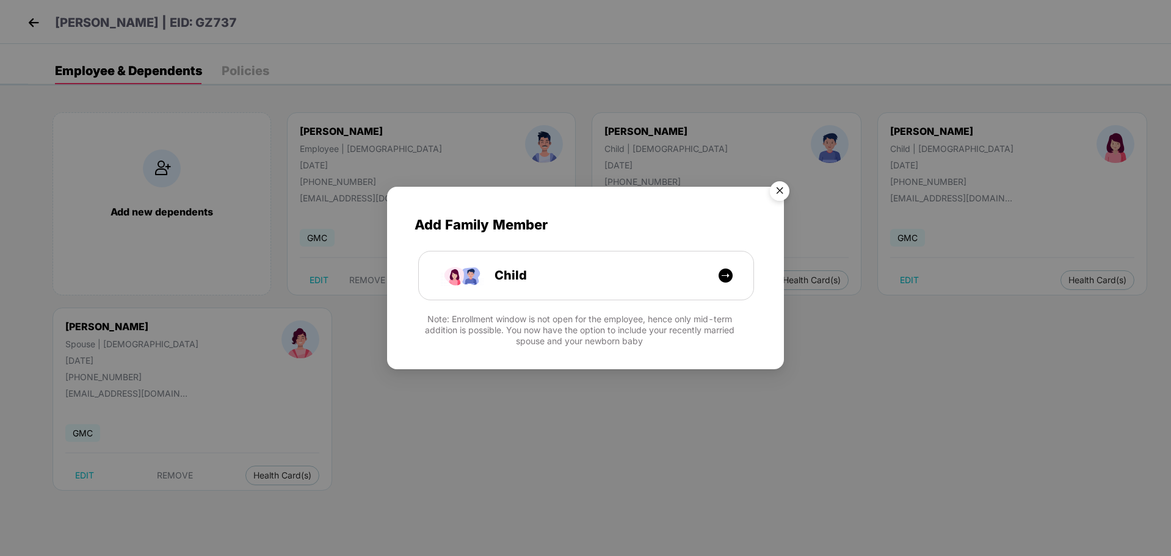
click at [776, 190] on img "Close" at bounding box center [779, 193] width 34 height 34
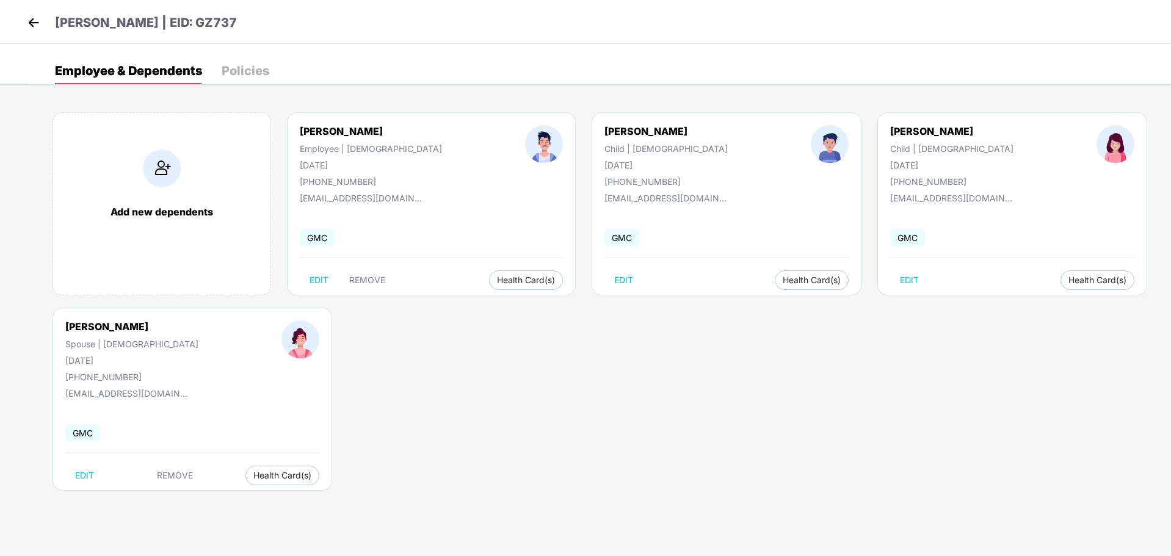
click at [36, 20] on img at bounding box center [33, 22] width 18 height 18
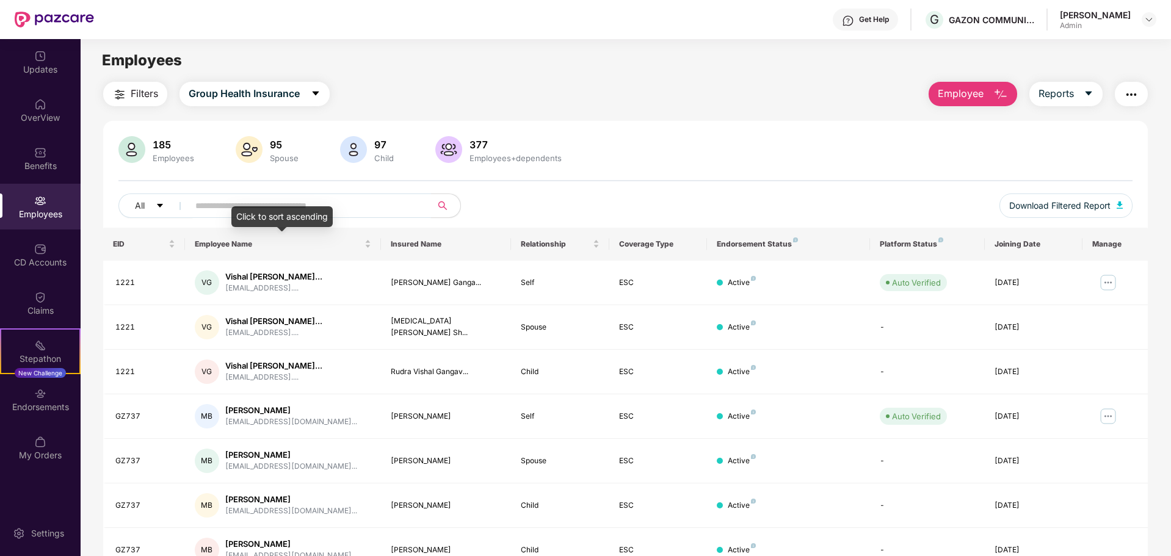
click at [263, 204] on input "text" at bounding box center [304, 206] width 219 height 18
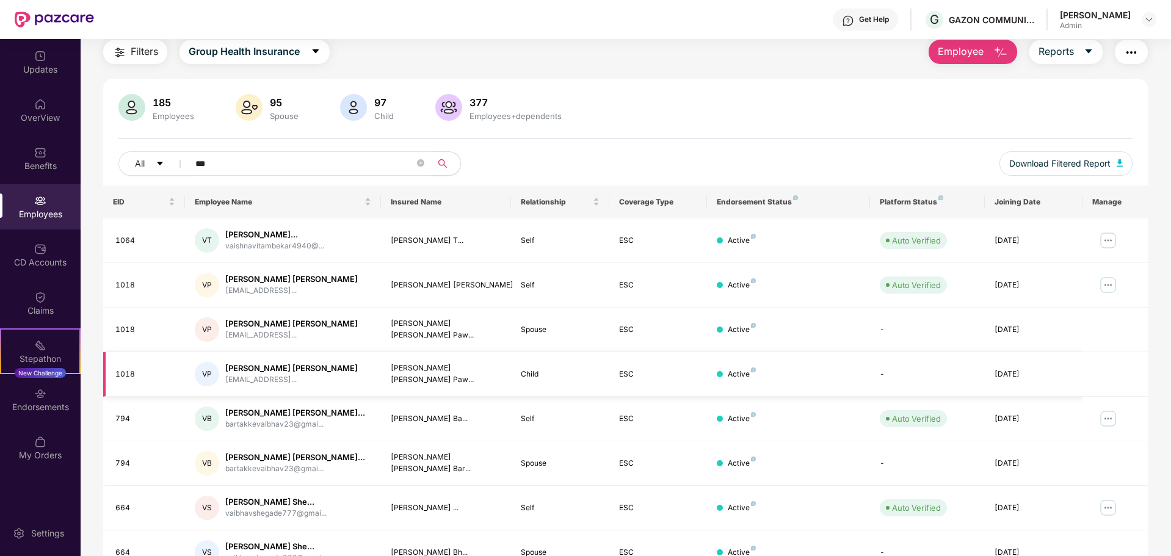
scroll to position [61, 0]
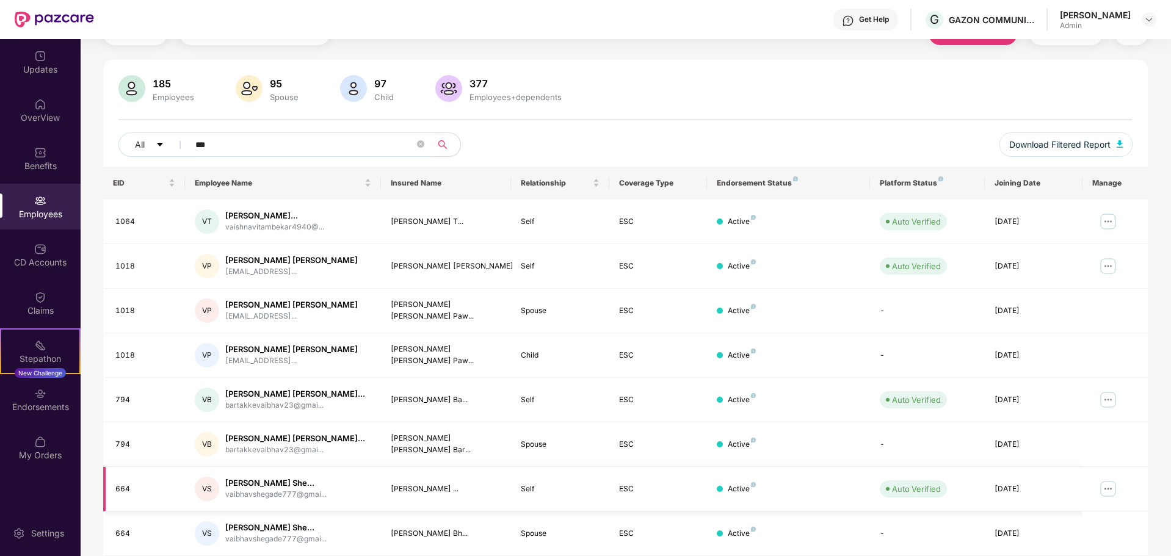
type input "***"
click at [1109, 487] on img at bounding box center [1108, 489] width 20 height 20
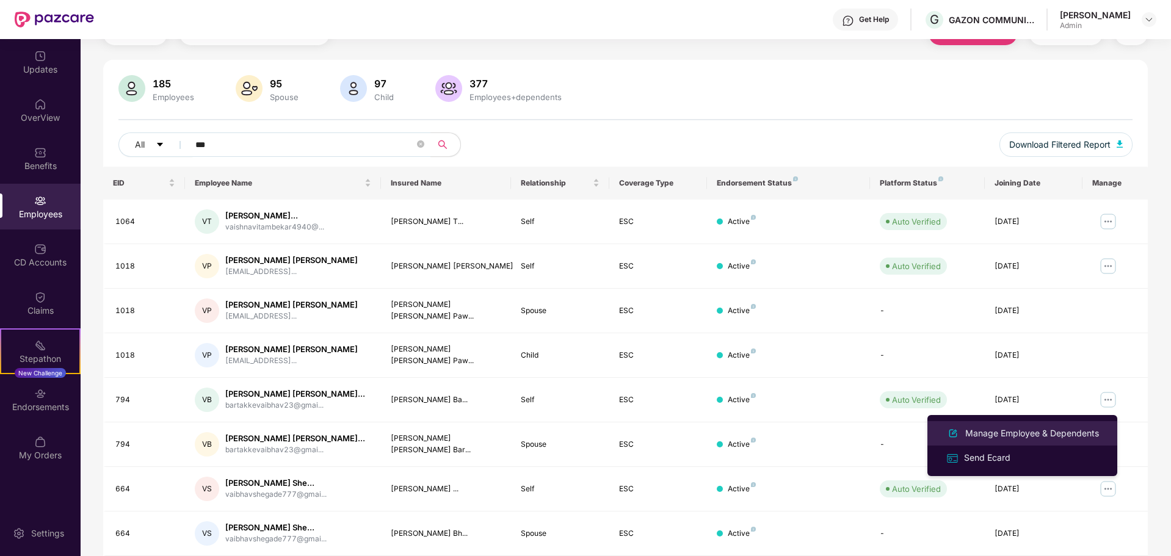
click at [1015, 432] on div "Manage Employee & Dependents" at bounding box center [1032, 433] width 139 height 13
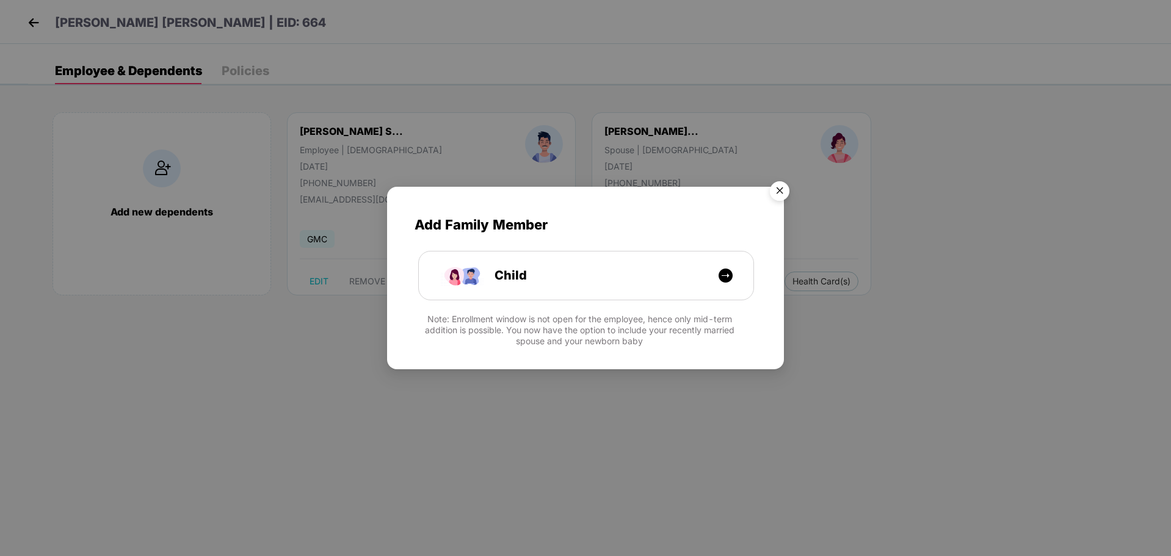
click at [784, 191] on img "Close" at bounding box center [779, 193] width 34 height 34
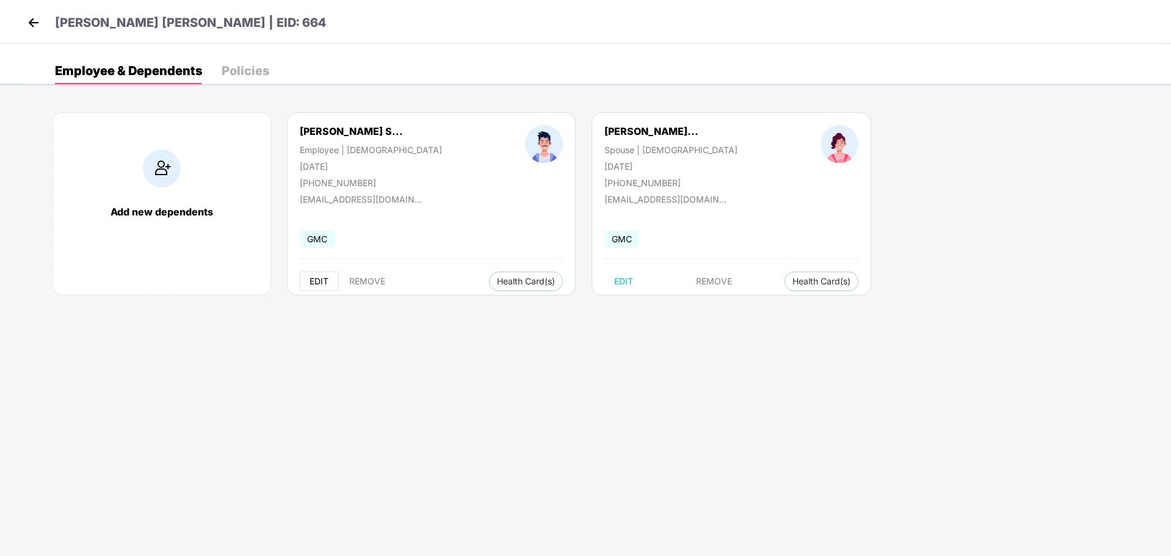
click at [316, 282] on span "EDIT" at bounding box center [318, 282] width 19 height 10
select select "****"
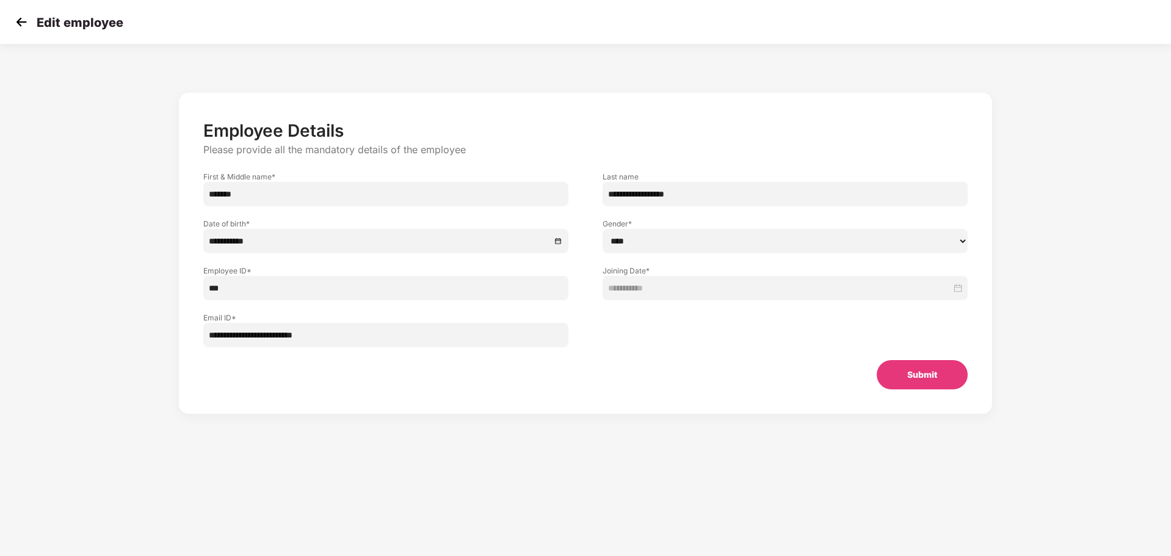
click at [19, 26] on img at bounding box center [21, 22] width 18 height 18
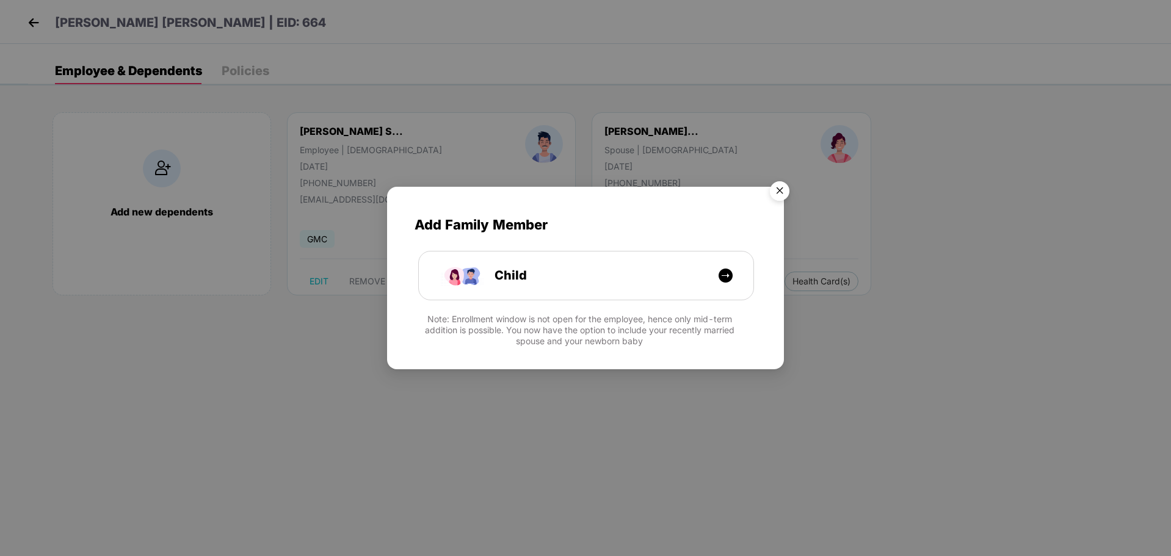
click at [779, 194] on img "Close" at bounding box center [779, 193] width 34 height 34
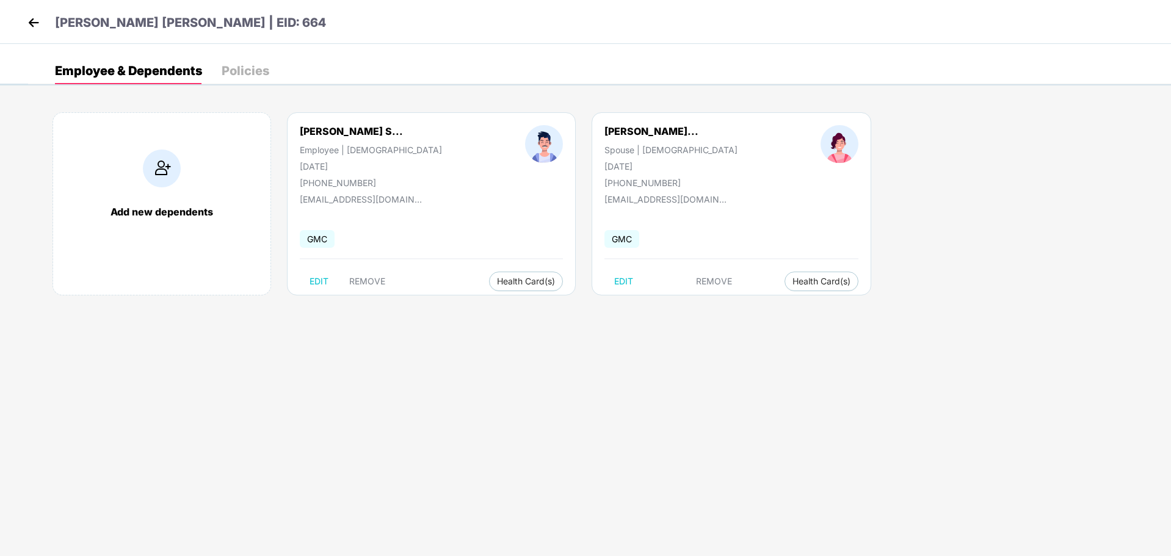
click at [252, 69] on div "Policies" at bounding box center [246, 71] width 48 height 12
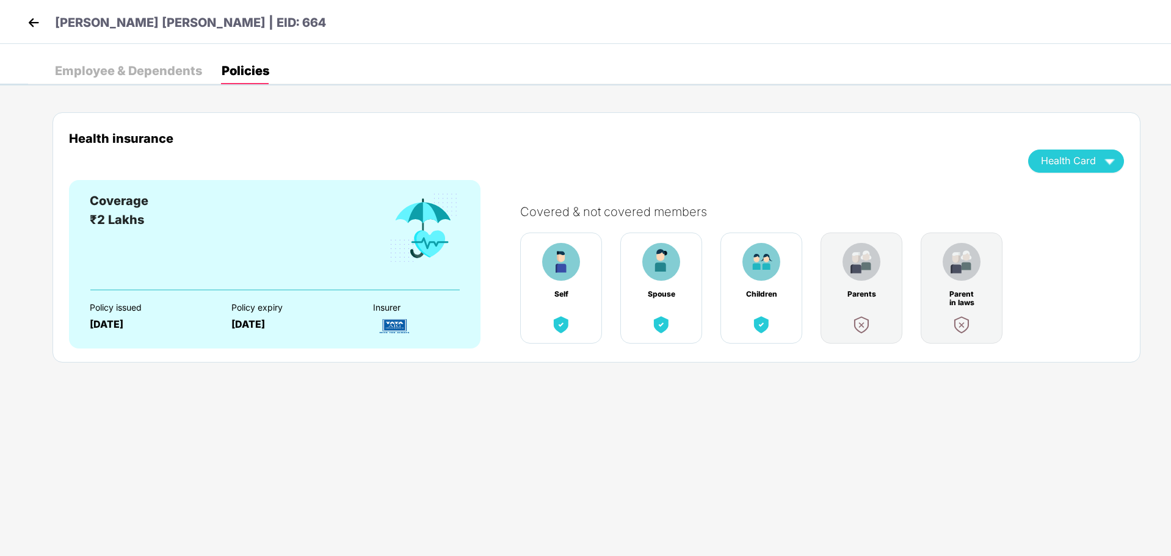
click at [1097, 165] on div "Health Card" at bounding box center [1076, 160] width 70 height 21
click at [400, 402] on div "Health insurance Health Card Coverage ₹2 Lakhs Policy issued [DATE] Policy expi…" at bounding box center [599, 248] width 1143 height 309
click at [395, 198] on img at bounding box center [424, 228] width 72 height 73
click at [389, 322] on img at bounding box center [394, 326] width 43 height 21
click at [196, 331] on div "Policy issued [DATE]" at bounding box center [151, 312] width 123 height 43
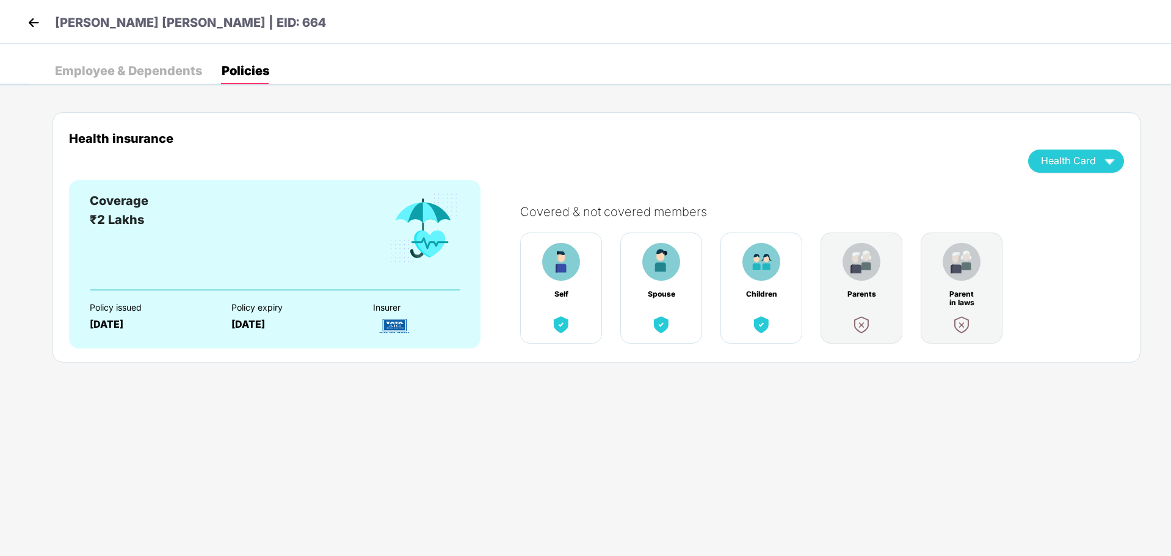
click at [169, 74] on div "Employee & Dependents" at bounding box center [128, 71] width 147 height 12
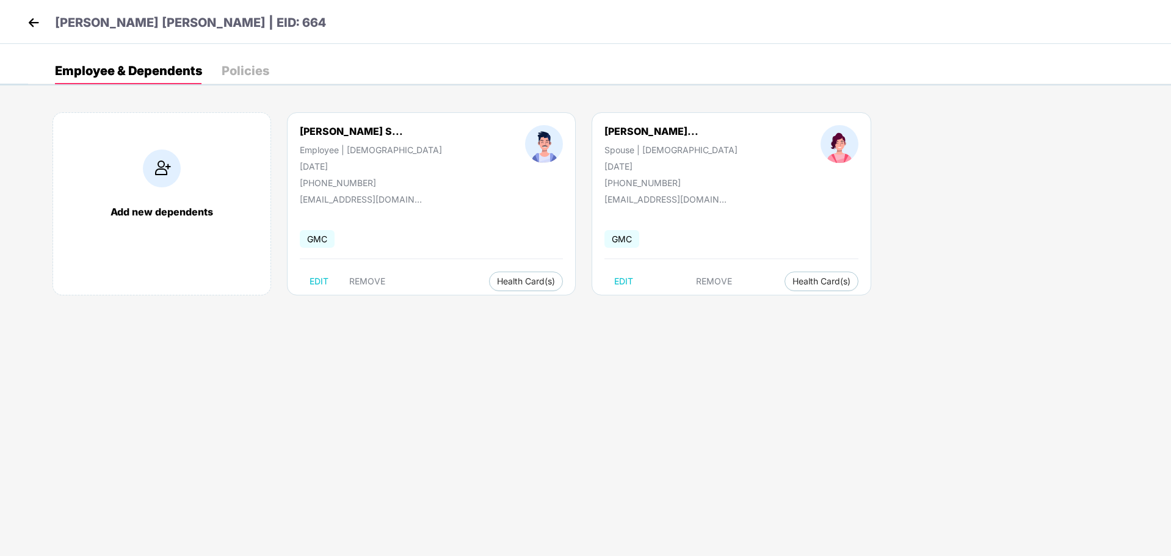
click at [35, 25] on img at bounding box center [33, 22] width 18 height 18
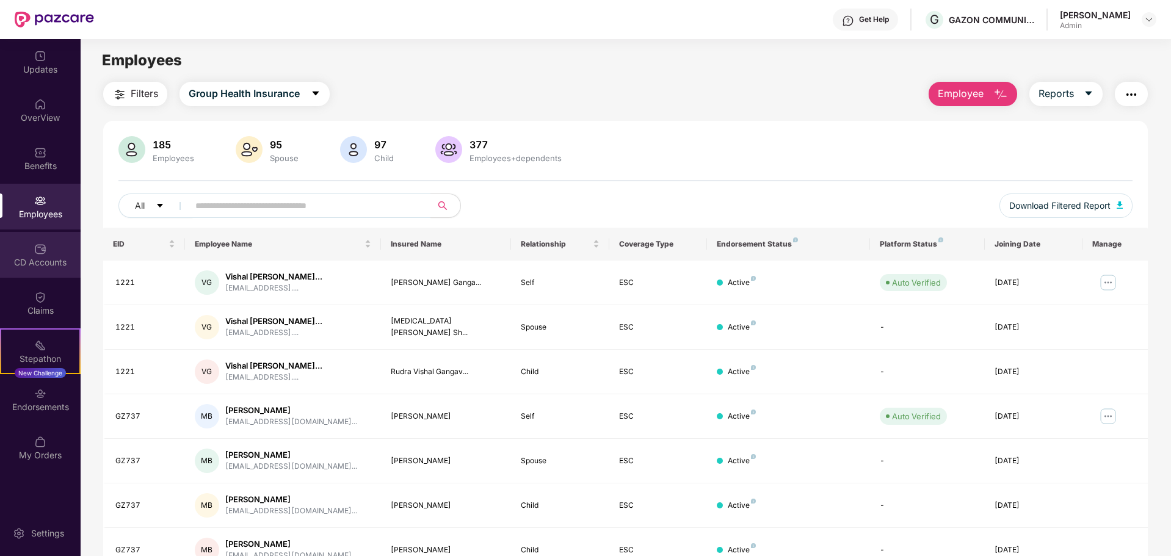
click at [45, 260] on div "CD Accounts" at bounding box center [40, 262] width 81 height 12
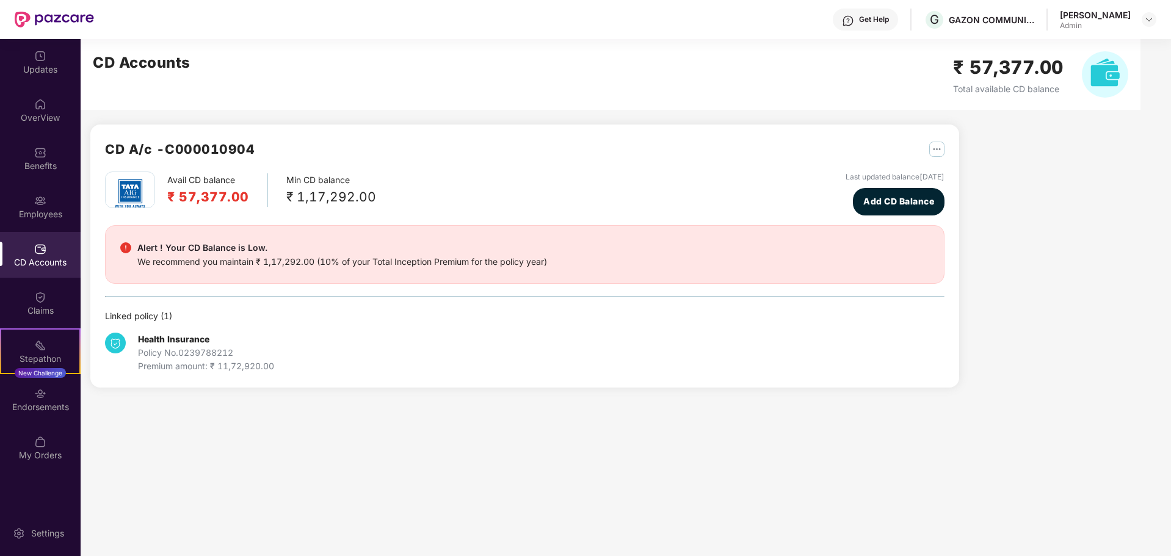
click at [45, 217] on div "Employees" at bounding box center [40, 214] width 81 height 12
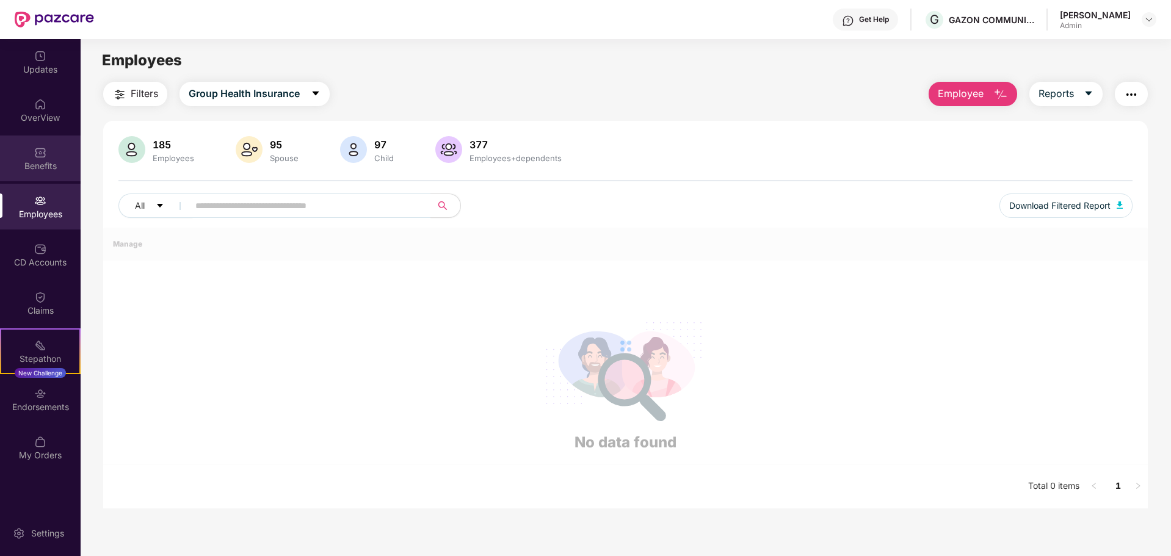
click at [55, 140] on div "Benefits" at bounding box center [40, 159] width 81 height 46
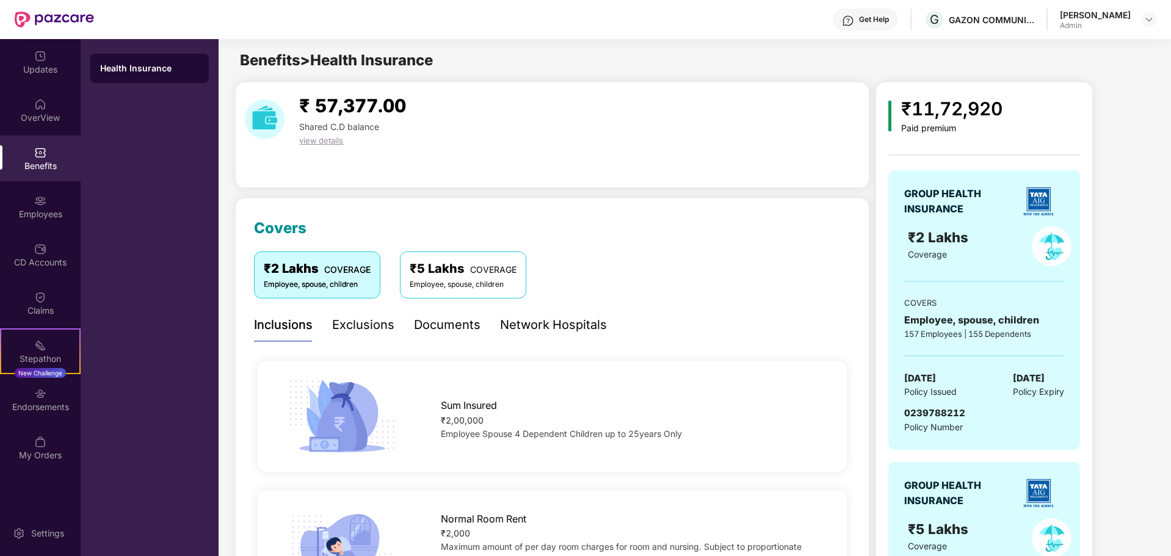
click at [325, 273] on span "COVERAGE" at bounding box center [347, 269] width 46 height 10
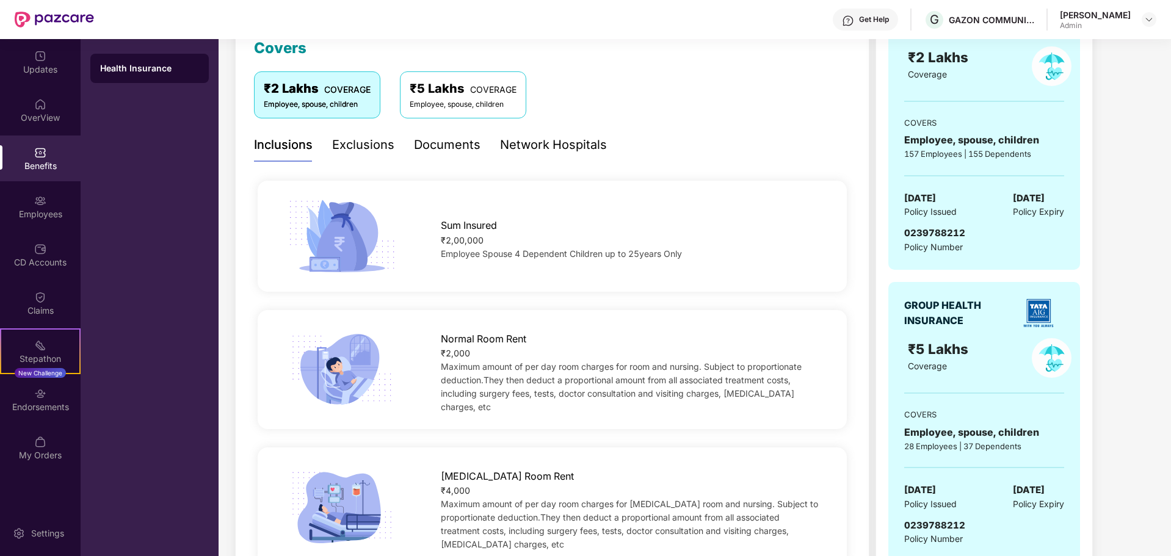
scroll to position [183, 0]
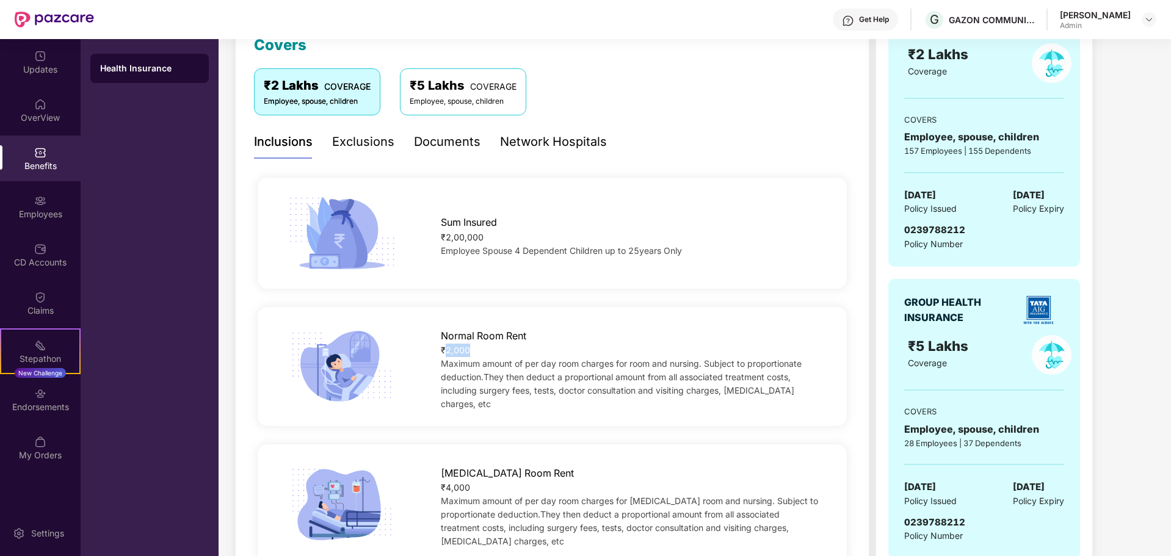
drag, startPoint x: 444, startPoint y: 350, endPoint x: 481, endPoint y: 349, distance: 36.7
click at [481, 349] on div "₹2,000" at bounding box center [631, 350] width 380 height 13
drag, startPoint x: 439, startPoint y: 483, endPoint x: 504, endPoint y: 482, distance: 65.3
click at [504, 482] on div "[MEDICAL_DATA] Room Rent ₹4,000 Maximum amount of per day room charges for [MED…" at bounding box center [630, 504] width 419 height 89
click at [411, 484] on div at bounding box center [342, 504] width 157 height 81
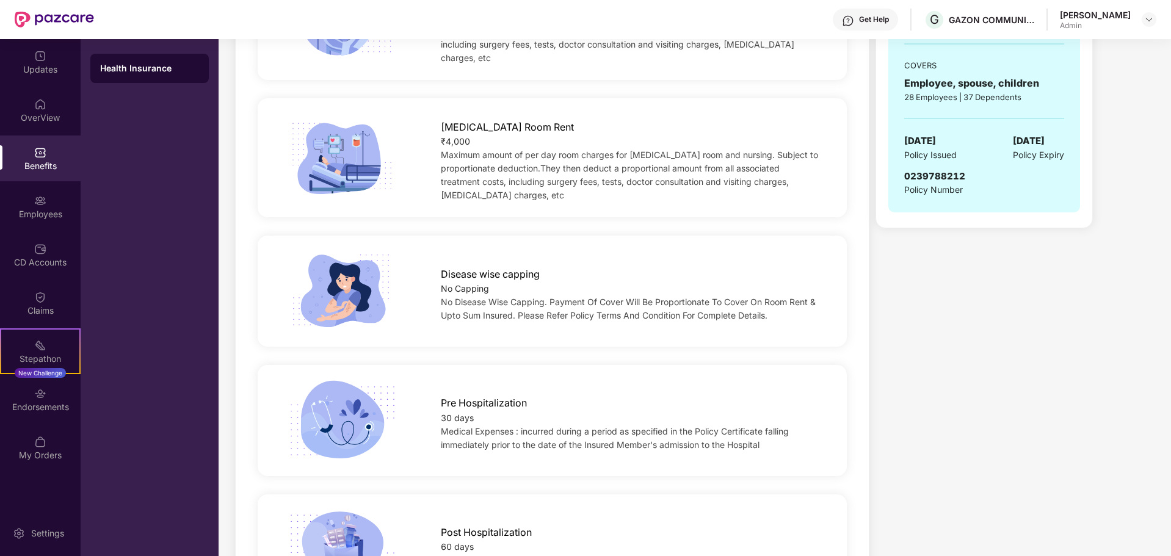
scroll to position [549, 0]
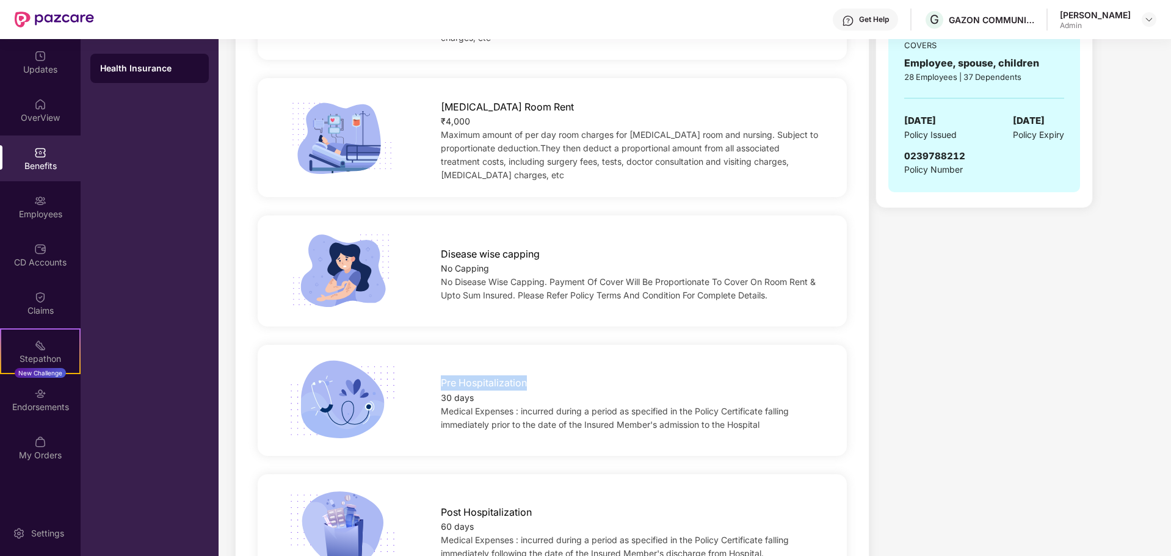
drag, startPoint x: 488, startPoint y: 367, endPoint x: 535, endPoint y: 371, distance: 47.1
click at [530, 371] on div "Pre Hospitalization 30 days Medical Expenses : incurred during a period as spec…" at bounding box center [630, 400] width 419 height 62
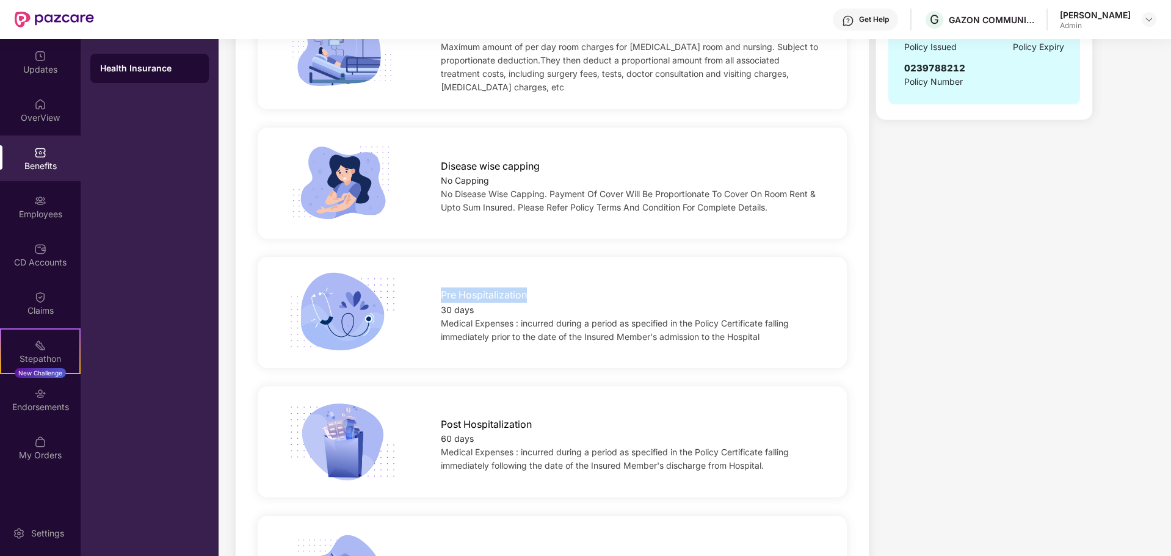
scroll to position [671, 0]
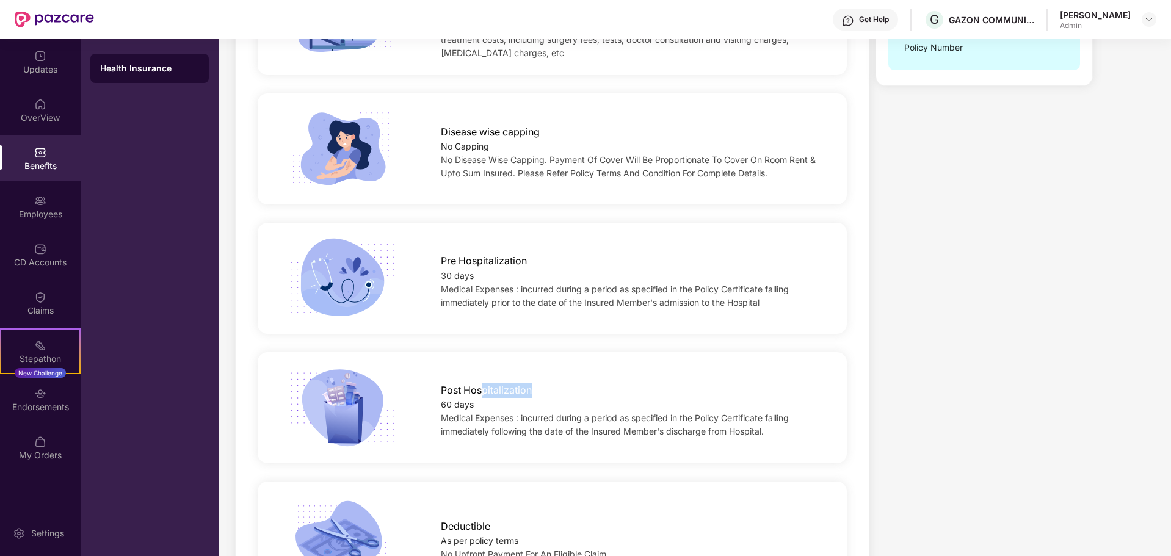
click at [545, 377] on div "Post Hospitalization" at bounding box center [631, 387] width 380 height 21
click at [398, 412] on img at bounding box center [341, 407] width 115 height 81
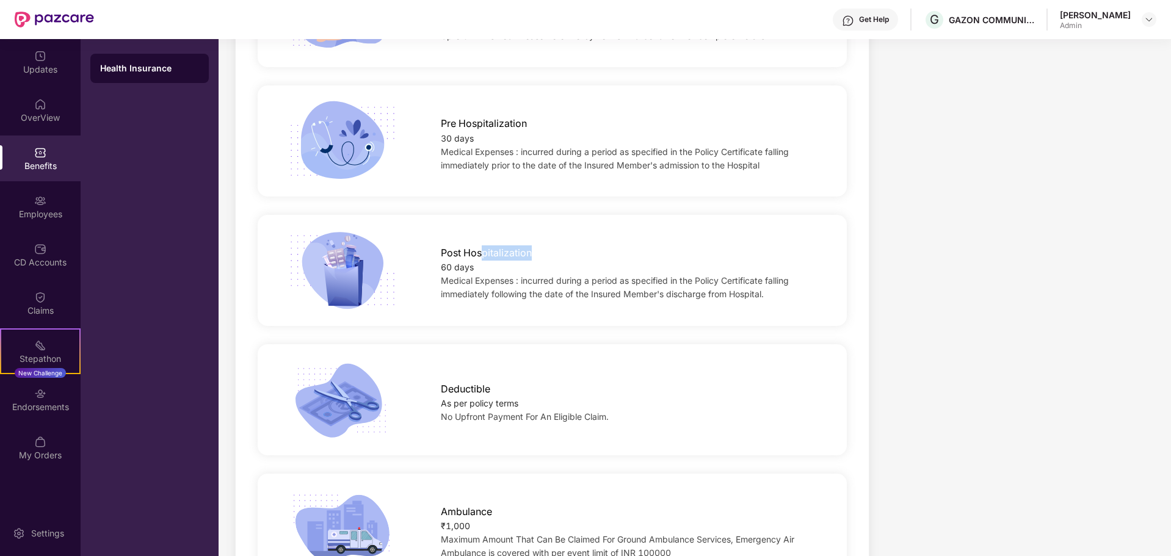
scroll to position [855, 0]
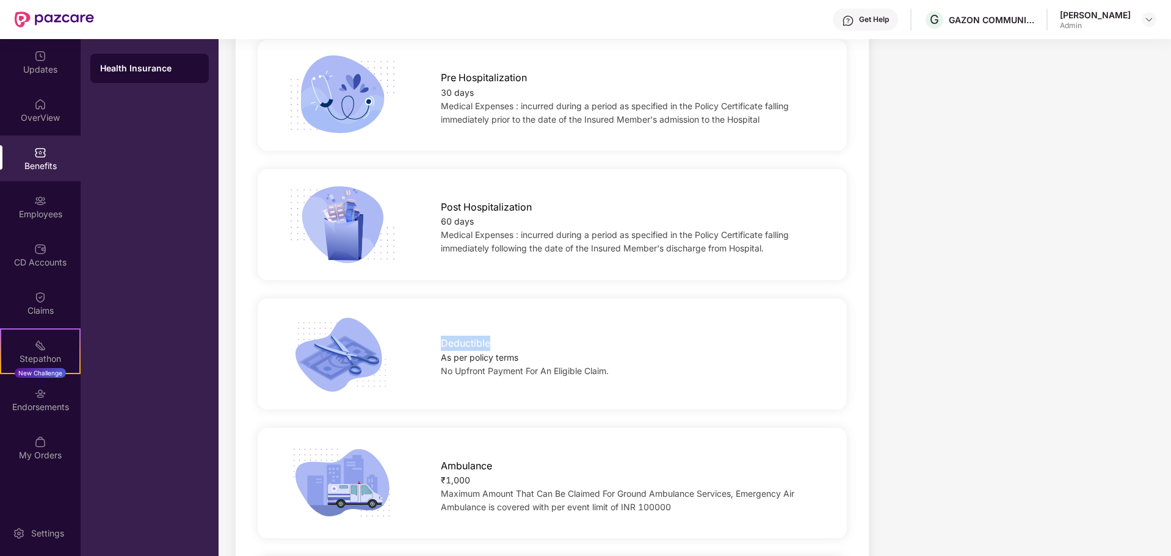
drag, startPoint x: 438, startPoint y: 326, endPoint x: 490, endPoint y: 336, distance: 53.4
click at [494, 330] on div "Deductible As per policy terms No Upfront Payment For An Eligible Claim." at bounding box center [630, 354] width 419 height 48
click at [414, 374] on div at bounding box center [342, 354] width 157 height 81
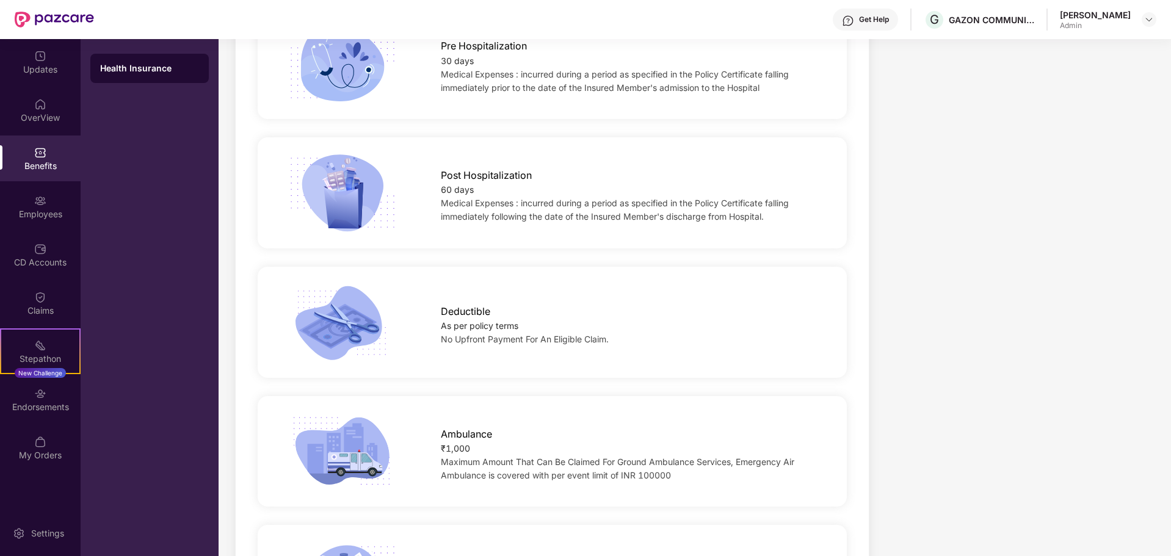
scroll to position [916, 0]
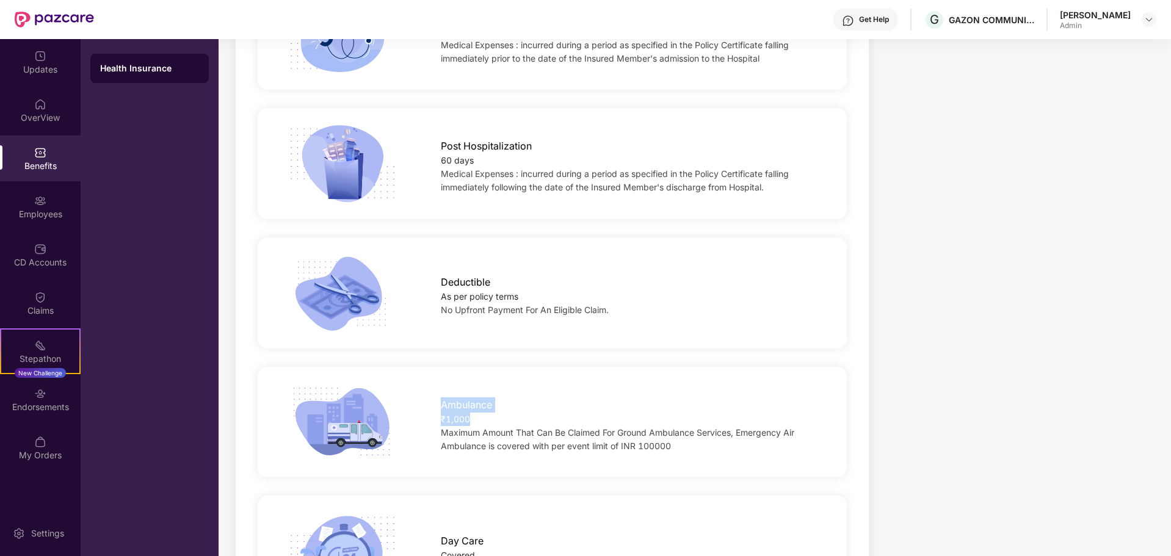
drag, startPoint x: 432, startPoint y: 396, endPoint x: 523, endPoint y: 397, distance: 91.0
click at [523, 397] on div "Ambulance ₹1,000 Maximum Amount That Can Be Claimed For Ground Ambulance Servic…" at bounding box center [630, 422] width 419 height 62
click at [389, 446] on img at bounding box center [341, 422] width 115 height 81
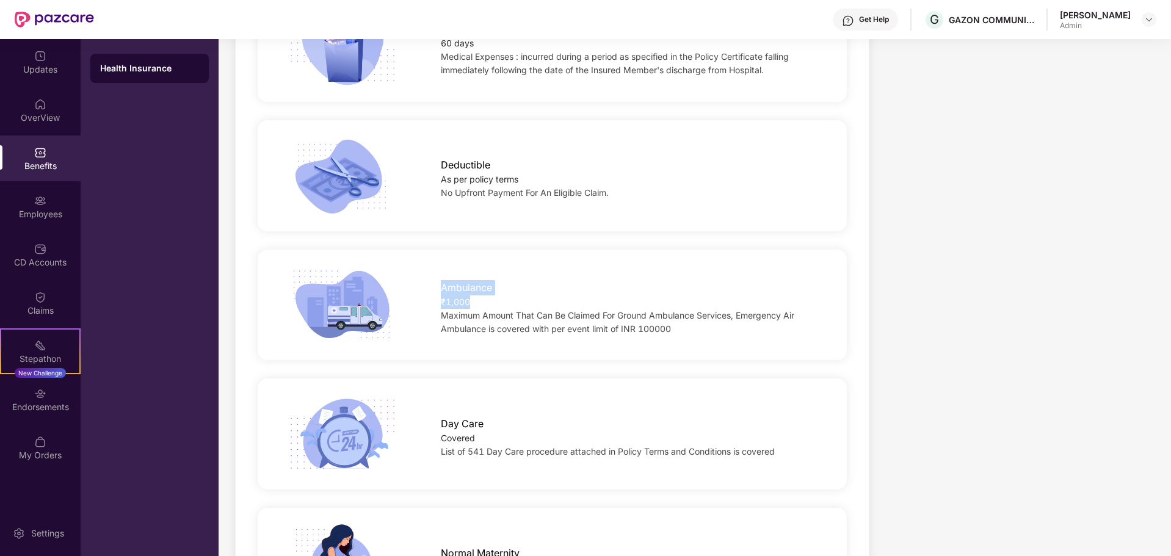
scroll to position [1038, 0]
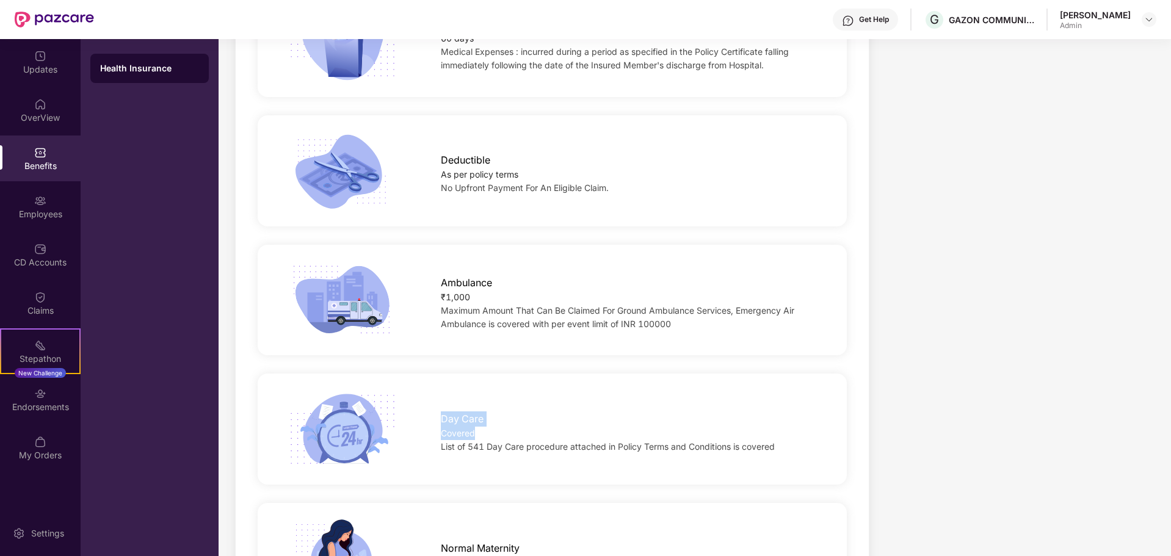
drag, startPoint x: 433, startPoint y: 404, endPoint x: 499, endPoint y: 421, distance: 68.1
click at [499, 421] on div "Day Care Covered List of 541 Day Care procedure attached in Policy Terms and Co…" at bounding box center [630, 429] width 419 height 48
click at [414, 454] on div "Day Care Covered List of 541 Day Care procedure attached in Policy Terms and Co…" at bounding box center [552, 429] width 589 height 111
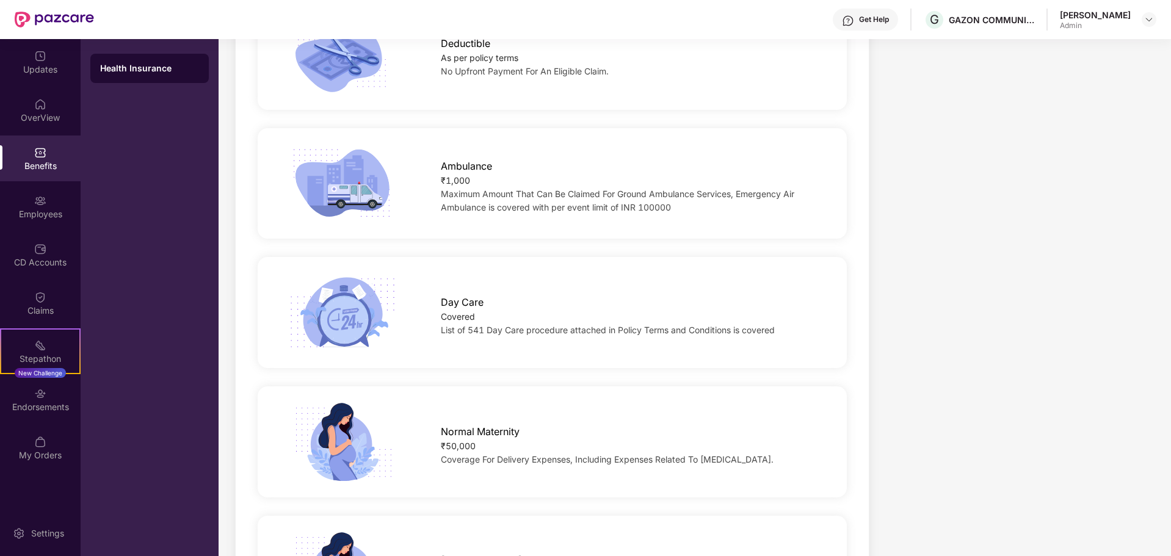
scroll to position [1160, 0]
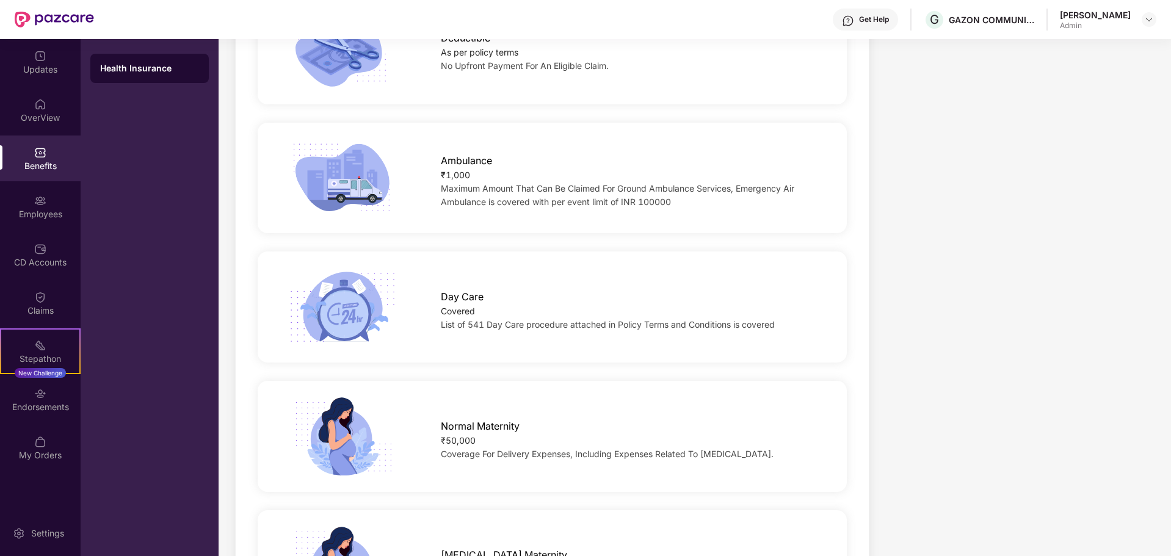
click at [402, 418] on div at bounding box center [342, 436] width 157 height 81
drag, startPoint x: 435, startPoint y: 407, endPoint x: 487, endPoint y: 424, distance: 54.2
click at [487, 424] on div "Normal Maternity ₹50,000 Coverage For Delivery Expenses, Including Expenses Rel…" at bounding box center [630, 437] width 419 height 48
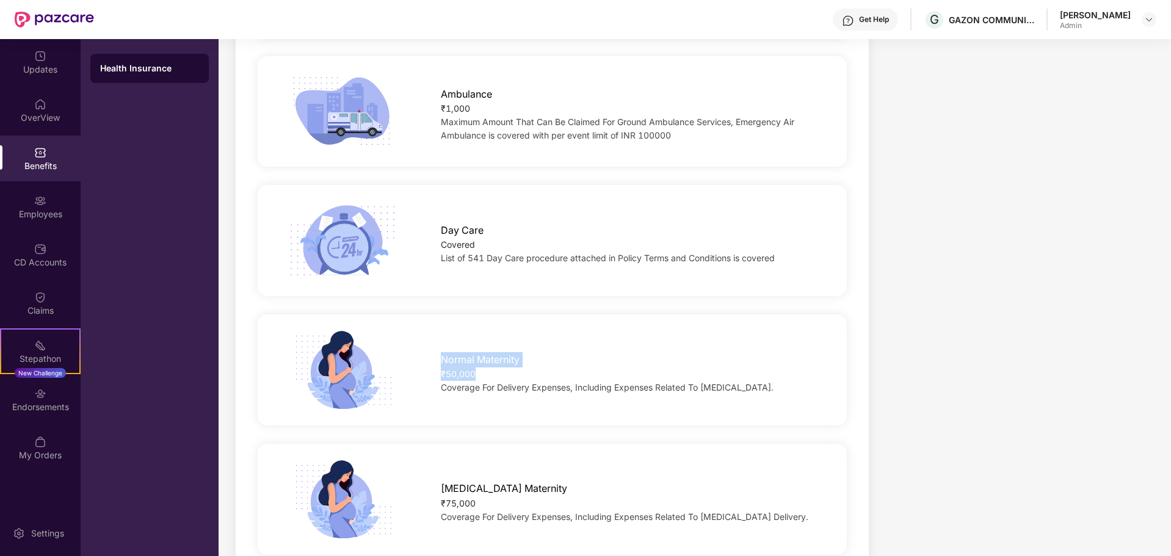
scroll to position [1282, 0]
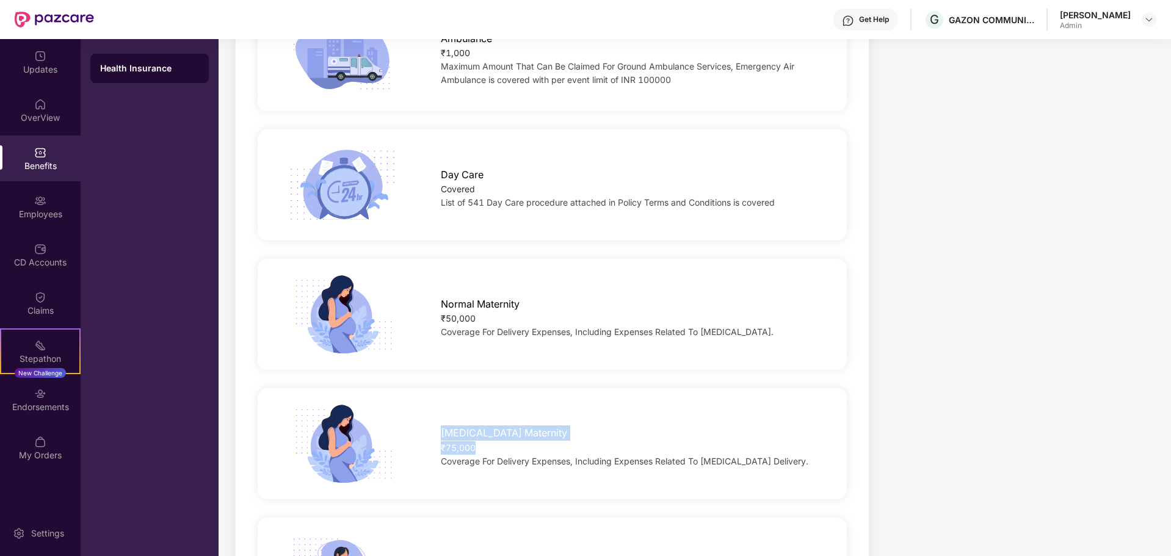
drag, startPoint x: 431, startPoint y: 410, endPoint x: 509, endPoint y: 432, distance: 81.2
click at [509, 432] on div "[MEDICAL_DATA] Maternity ₹75,000 Coverage For Delivery Expenses, Including Expe…" at bounding box center [630, 443] width 419 height 48
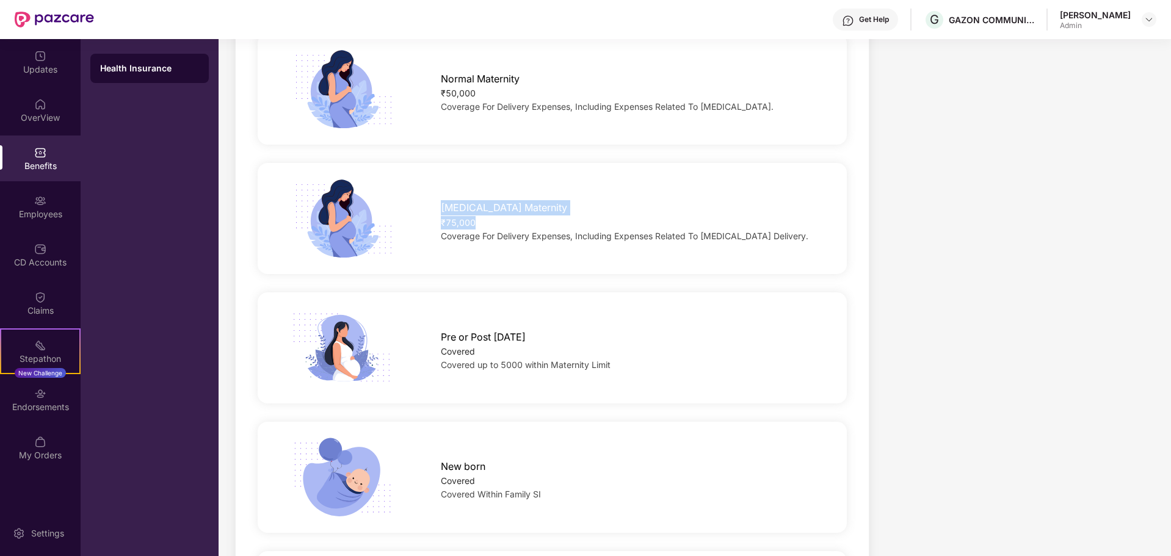
scroll to position [1526, 0]
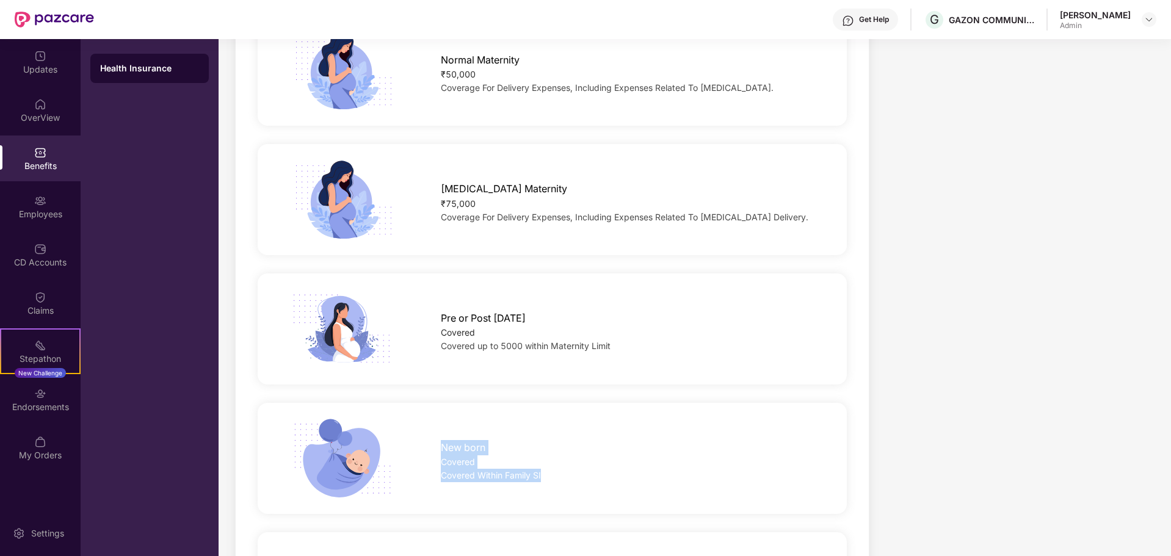
drag, startPoint x: 432, startPoint y: 426, endPoint x: 549, endPoint y: 455, distance: 121.4
click at [549, 455] on div "New born Covered Covered Within Family SI" at bounding box center [630, 458] width 419 height 48
click at [437, 434] on div "New born Covered Covered Within Family SI" at bounding box center [630, 458] width 419 height 48
drag, startPoint x: 437, startPoint y: 431, endPoint x: 494, endPoint y: 432, distance: 56.8
click at [494, 434] on div "New born Covered Covered Within Family SI" at bounding box center [630, 458] width 419 height 48
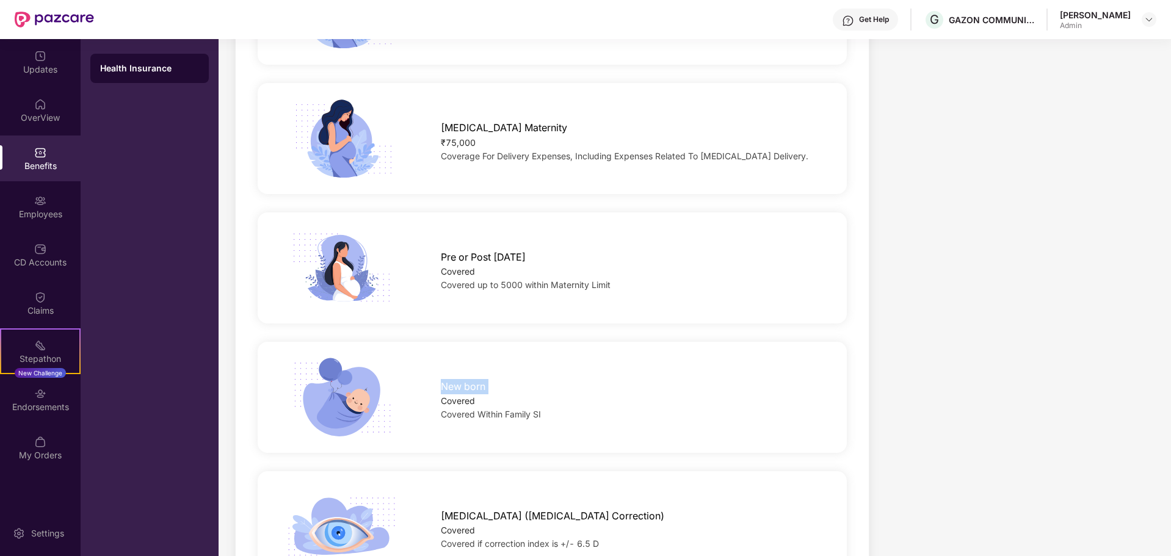
scroll to position [1648, 0]
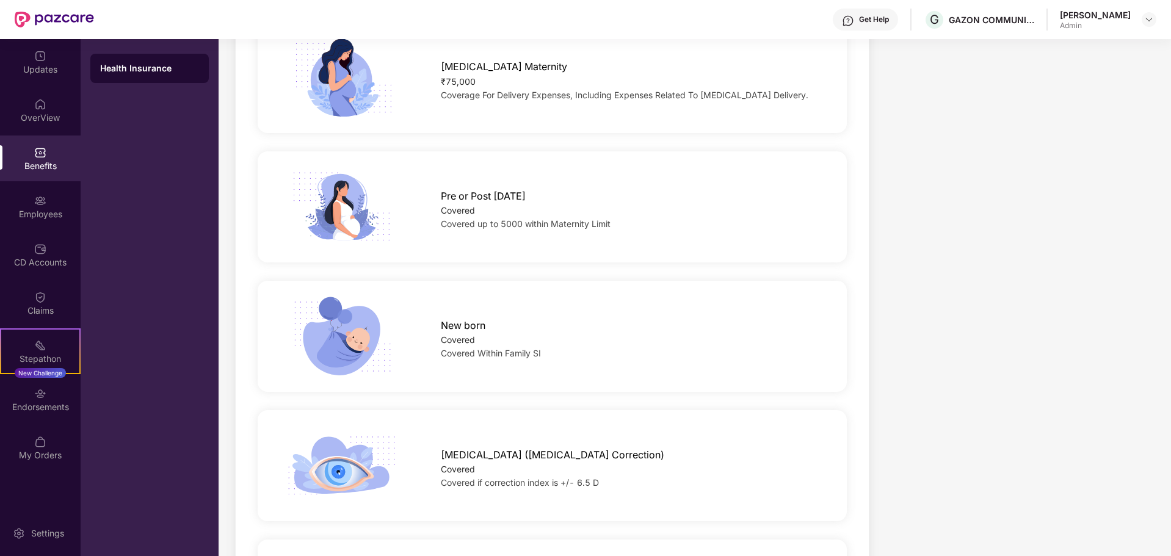
click at [434, 355] on div "New born Covered Covered Within Family SI" at bounding box center [552, 336] width 628 height 81
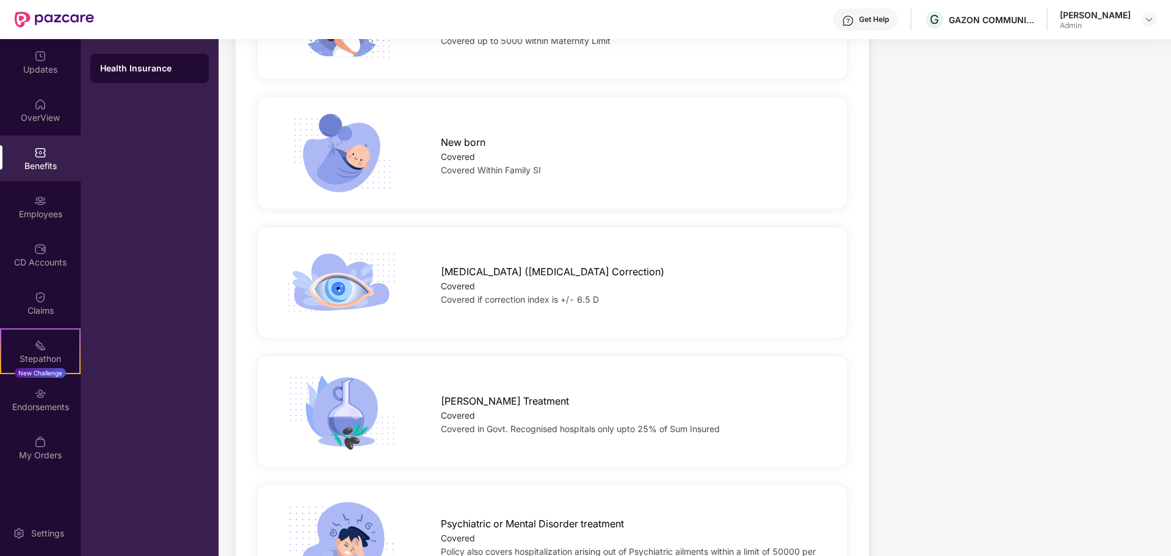
scroll to position [1892, 0]
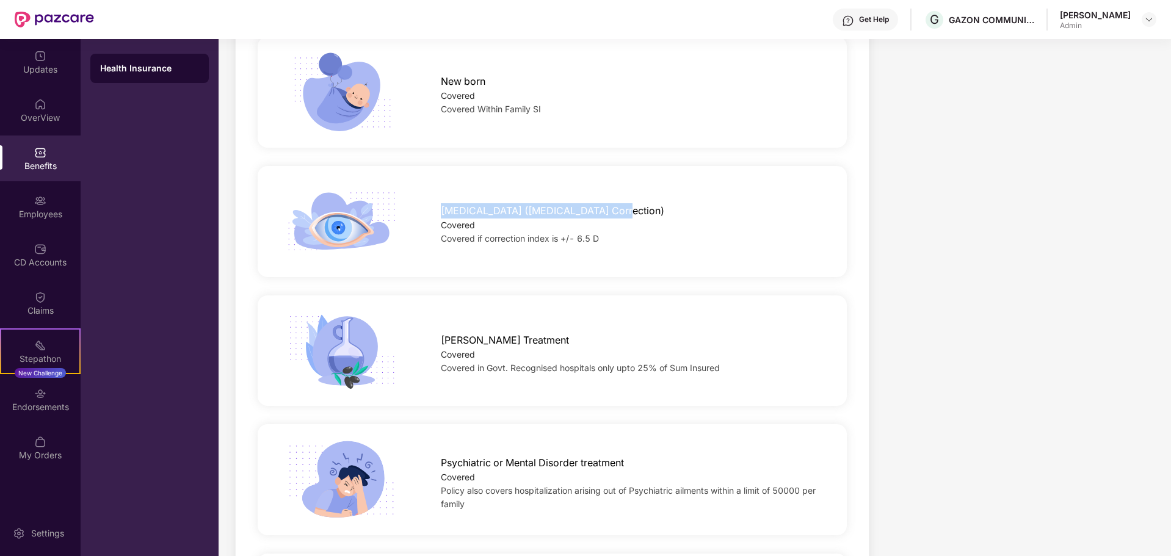
drag, startPoint x: 474, startPoint y: 192, endPoint x: 615, endPoint y: 194, distance: 141.6
click at [615, 197] on div "[MEDICAL_DATA] ([MEDICAL_DATA] Correction) Covered Covered if correction index …" at bounding box center [630, 221] width 419 height 48
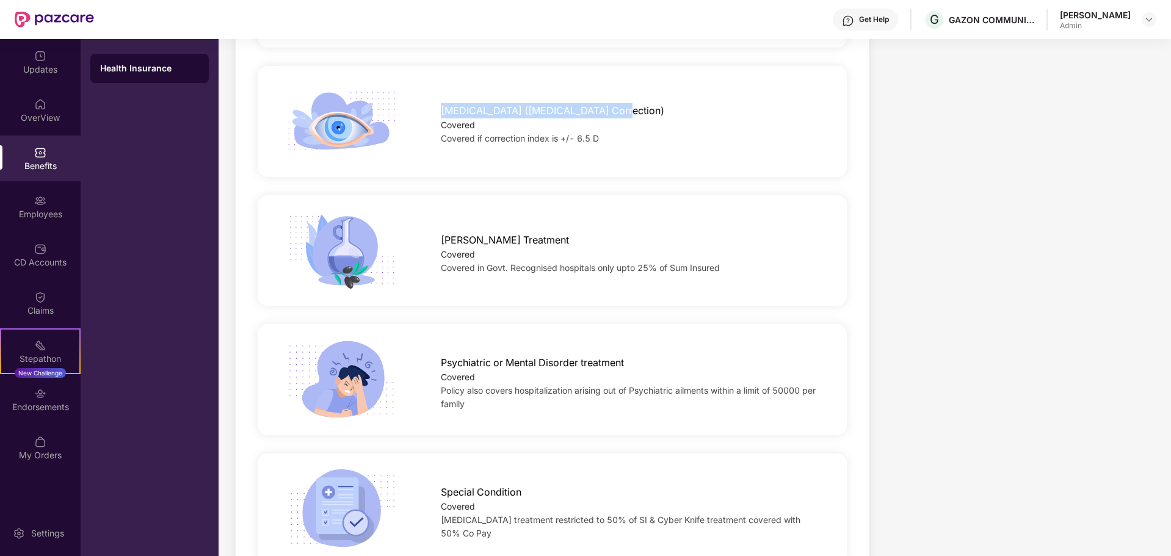
scroll to position [2014, 0]
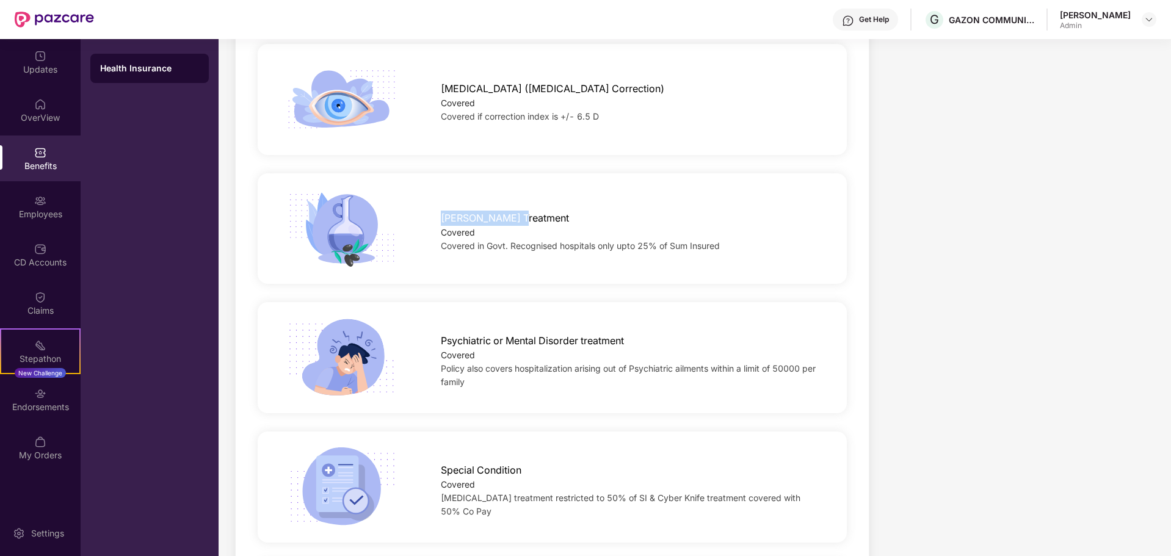
drag, startPoint x: 450, startPoint y: 200, endPoint x: 532, endPoint y: 195, distance: 82.6
click at [532, 204] on div "[PERSON_NAME] Treatment Covered Covered in Govt. Recognised hospitals only upto…" at bounding box center [630, 228] width 419 height 48
drag, startPoint x: 441, startPoint y: 229, endPoint x: 732, endPoint y: 223, distance: 290.6
click at [732, 239] on div "Covered in Govt. Recognised hospitals only upto 25% of Sum Insured" at bounding box center [631, 245] width 380 height 13
click at [411, 330] on div at bounding box center [342, 357] width 157 height 81
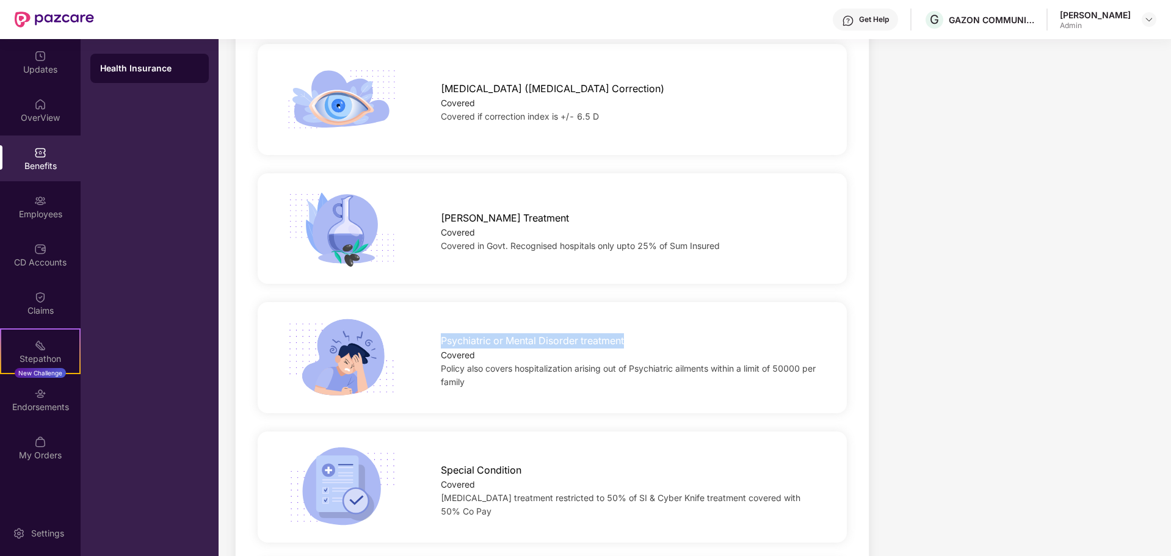
drag, startPoint x: 435, startPoint y: 324, endPoint x: 639, endPoint y: 323, distance: 203.9
click at [639, 327] on div "Psychiatric or Mental Disorder treatment Covered Policy also covers hospitaliza…" at bounding box center [630, 358] width 419 height 62
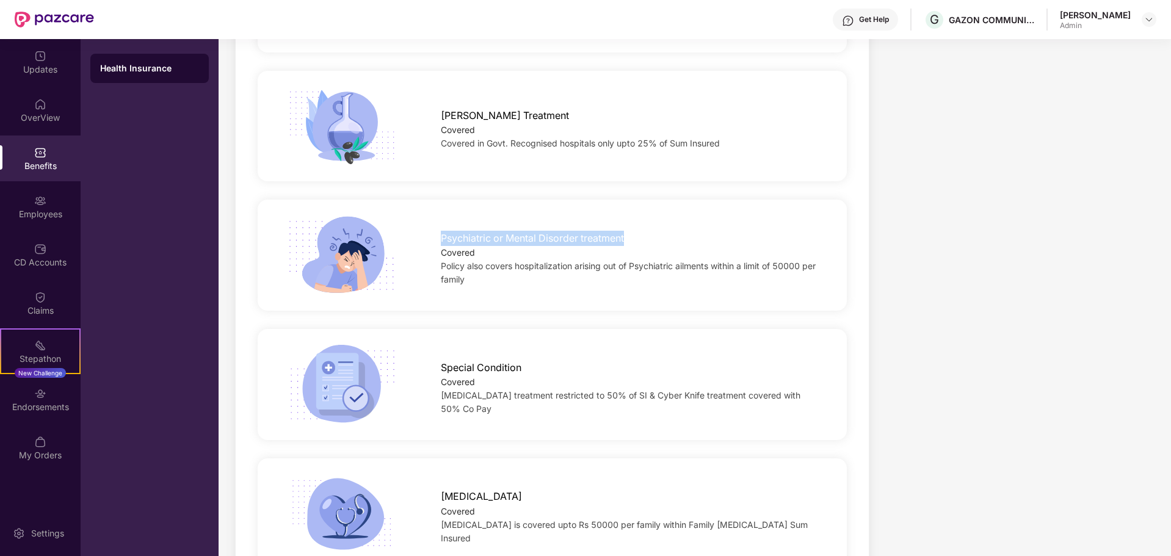
scroll to position [2137, 0]
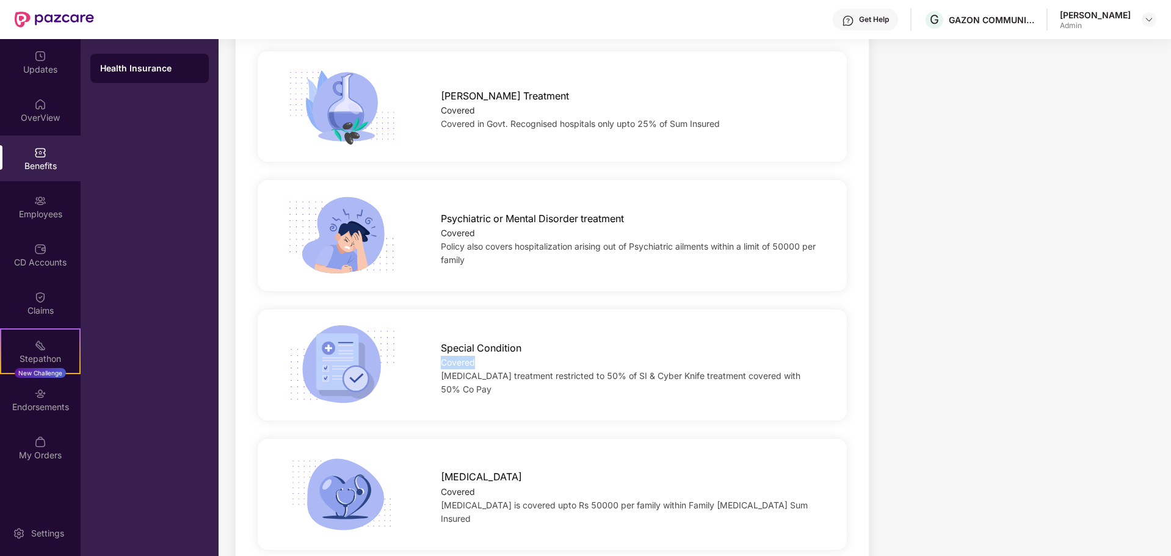
drag, startPoint x: 460, startPoint y: 341, endPoint x: 535, endPoint y: 341, distance: 74.5
click at [535, 341] on div "Special Condition Covered [MEDICAL_DATA] treatment restricted to 50% of SI & Cy…" at bounding box center [630, 366] width 419 height 62
click at [452, 376] on span "[MEDICAL_DATA] treatment restricted to 50% of SI & Cyber Knife treatment covere…" at bounding box center [621, 383] width 360 height 24
drag, startPoint x: 443, startPoint y: 367, endPoint x: 534, endPoint y: 380, distance: 92.5
click at [534, 380] on div "[MEDICAL_DATA] treatment restricted to 50% of SI & Cyber Knife treatment covere…" at bounding box center [631, 382] width 380 height 27
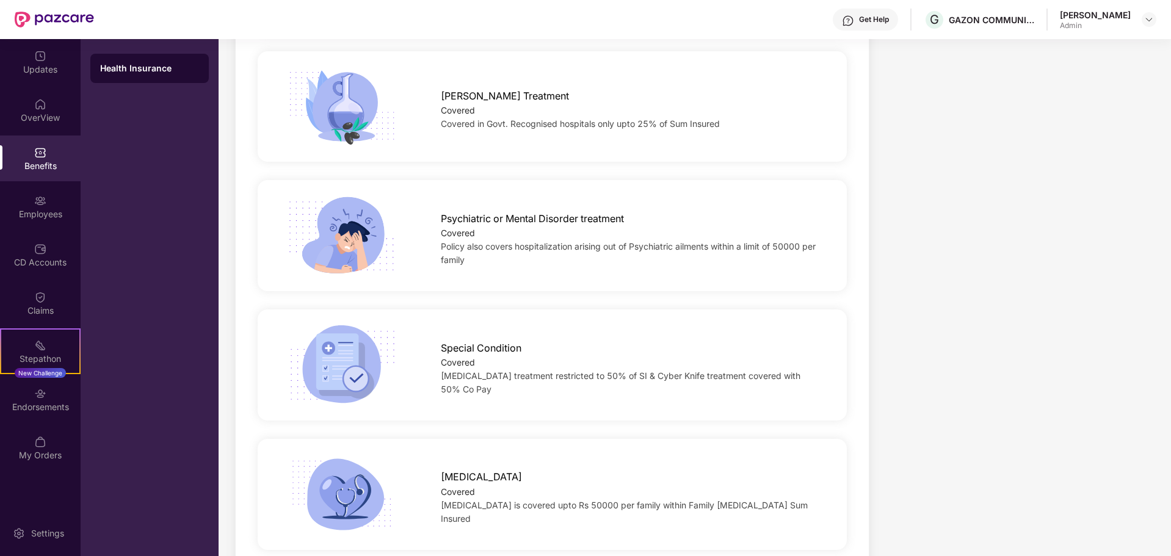
click at [409, 385] on div at bounding box center [342, 365] width 157 height 81
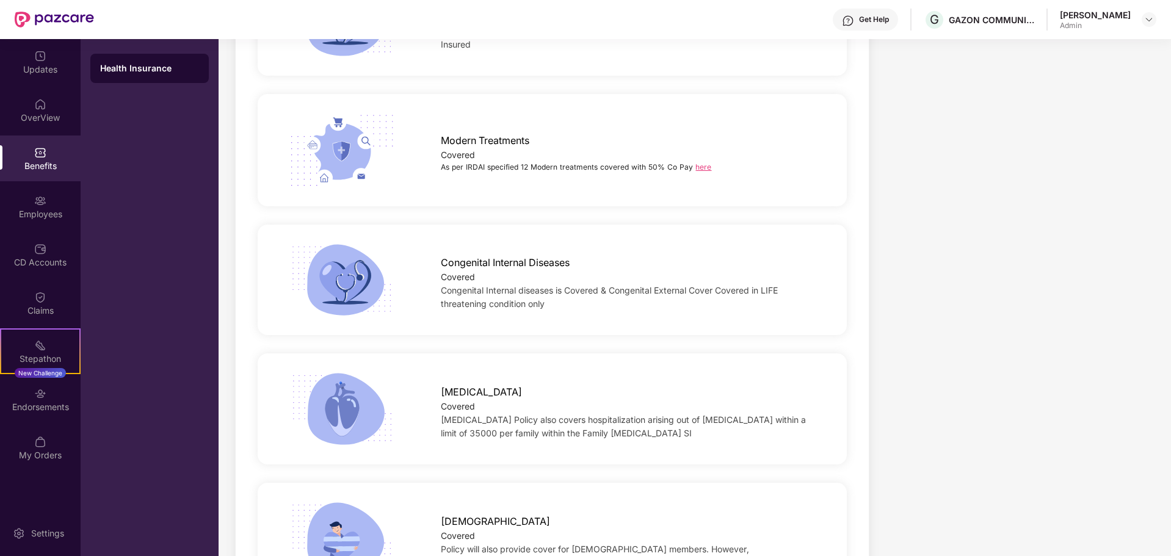
scroll to position [2699, 0]
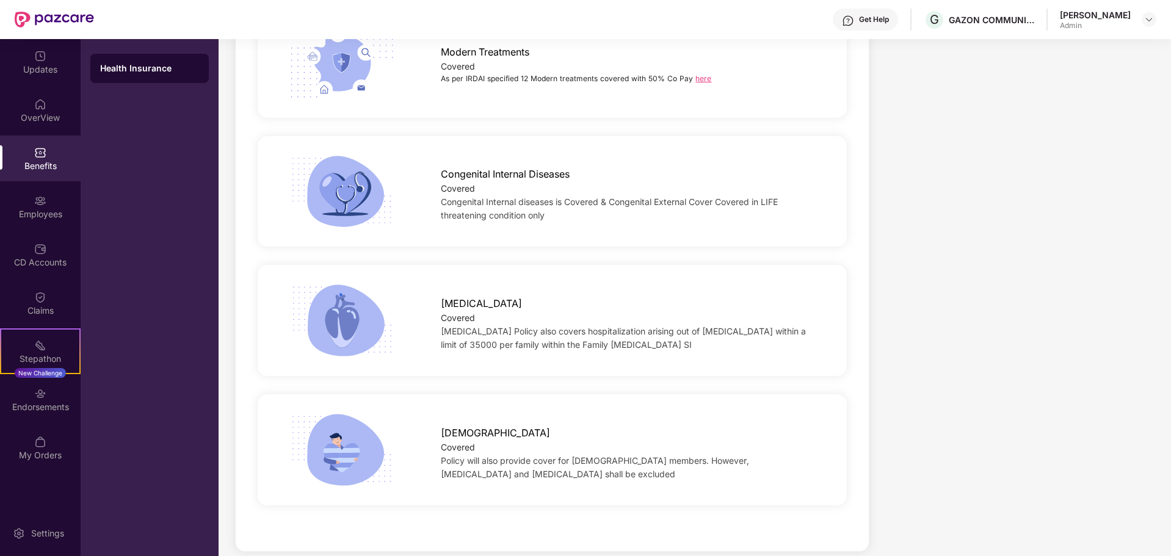
click at [457, 425] on span "[DEMOGRAPHIC_DATA]" at bounding box center [495, 432] width 109 height 15
copy span "[DEMOGRAPHIC_DATA]"
drag, startPoint x: 717, startPoint y: 448, endPoint x: 805, endPoint y: 444, distance: 88.6
click at [805, 454] on div "Policy will also provide cover for [DEMOGRAPHIC_DATA] members. However, [MEDICA…" at bounding box center [631, 467] width 380 height 27
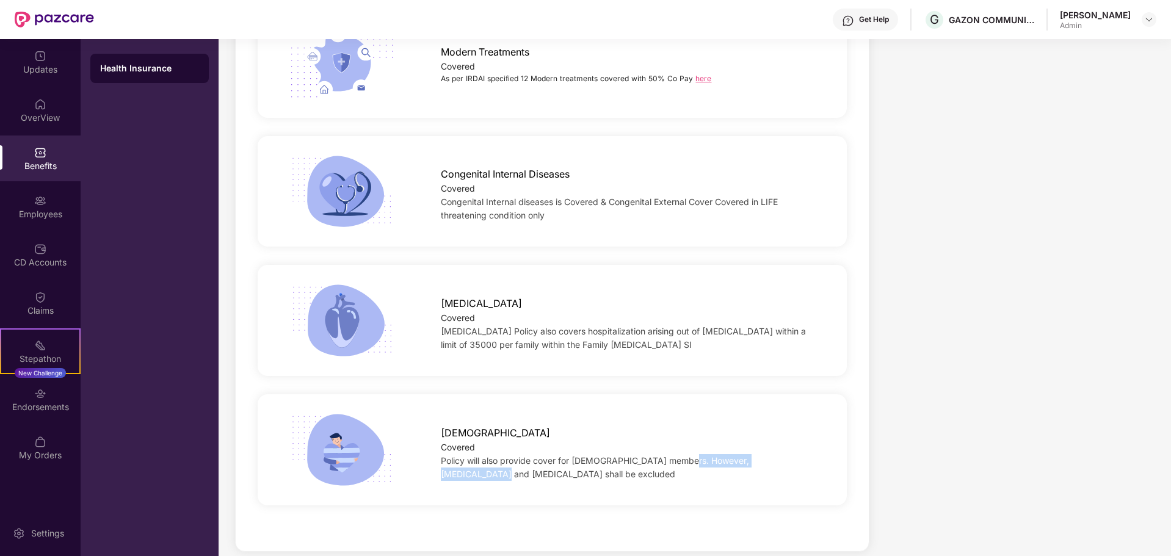
drag, startPoint x: 686, startPoint y: 446, endPoint x: 811, endPoint y: 442, distance: 124.6
click at [811, 454] on div "Policy will also provide cover for [DEMOGRAPHIC_DATA] members. However, [MEDICA…" at bounding box center [631, 467] width 380 height 27
drag, startPoint x: 458, startPoint y: 456, endPoint x: 611, endPoint y: 455, distance: 153.2
click at [611, 455] on div "Policy will also provide cover for [DEMOGRAPHIC_DATA] members. However, [MEDICA…" at bounding box center [631, 467] width 380 height 27
click at [516, 486] on div "[DEMOGRAPHIC_DATA] Covered Policy will also provide cover for [DEMOGRAPHIC_DATA…" at bounding box center [552, 449] width 589 height 111
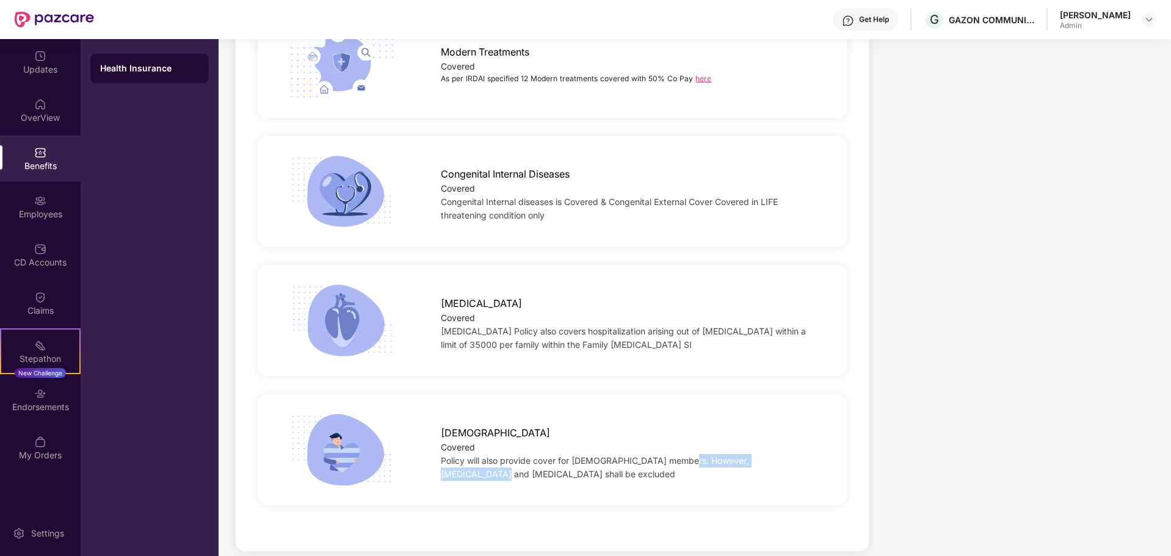
drag, startPoint x: 687, startPoint y: 448, endPoint x: 812, endPoint y: 448, distance: 125.8
click at [812, 454] on div "Policy will also provide cover for [DEMOGRAPHIC_DATA] members. However, [MEDICA…" at bounding box center [631, 467] width 380 height 27
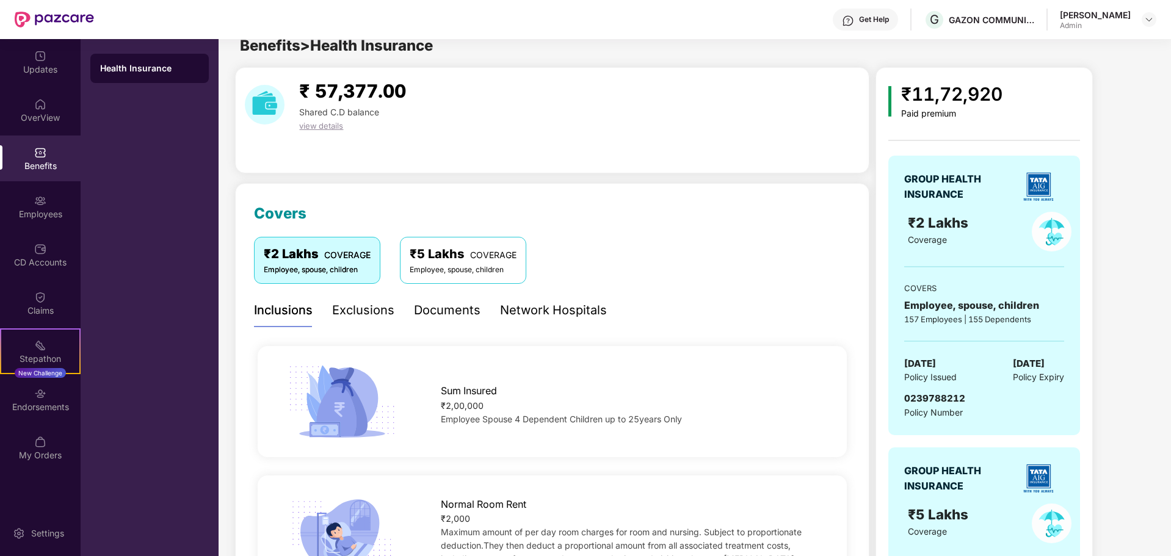
scroll to position [13, 0]
click at [361, 313] on div "Exclusions" at bounding box center [363, 311] width 62 height 19
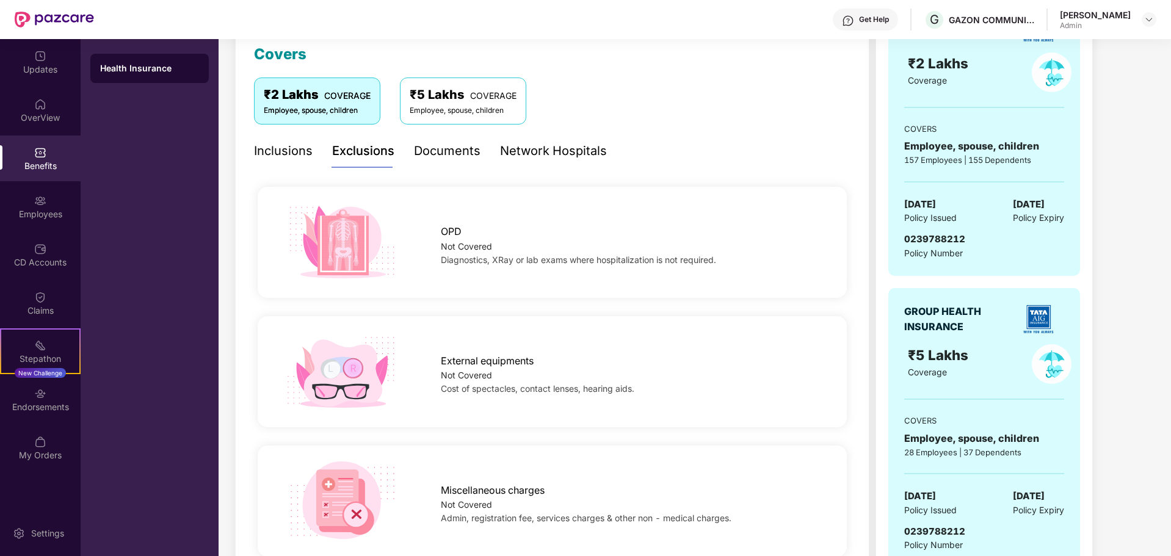
scroll to position [197, 0]
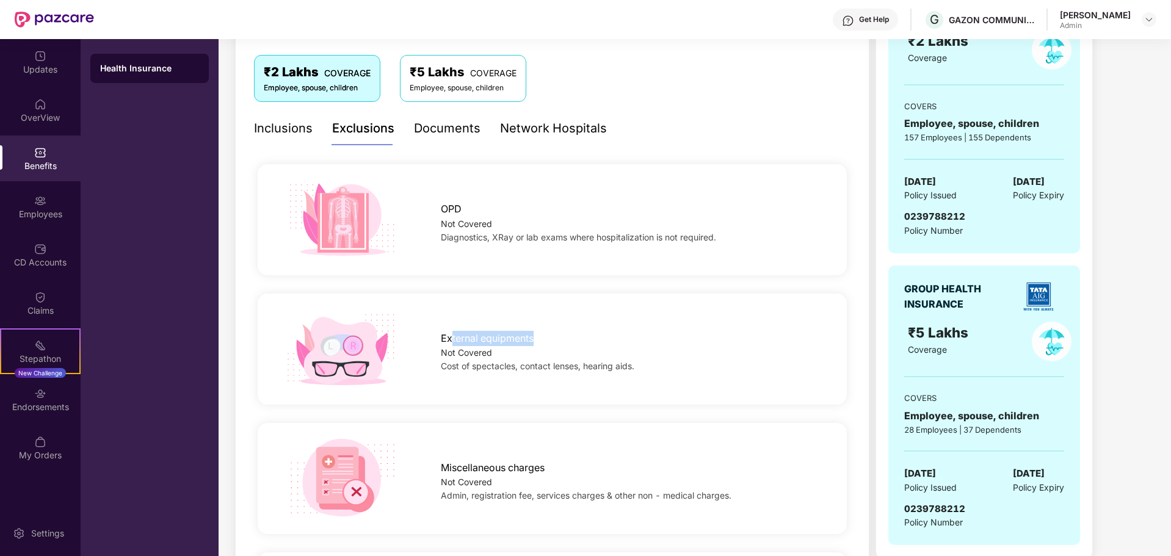
drag, startPoint x: 451, startPoint y: 338, endPoint x: 535, endPoint y: 346, distance: 85.2
click at [534, 346] on span "External equipments" at bounding box center [487, 338] width 93 height 15
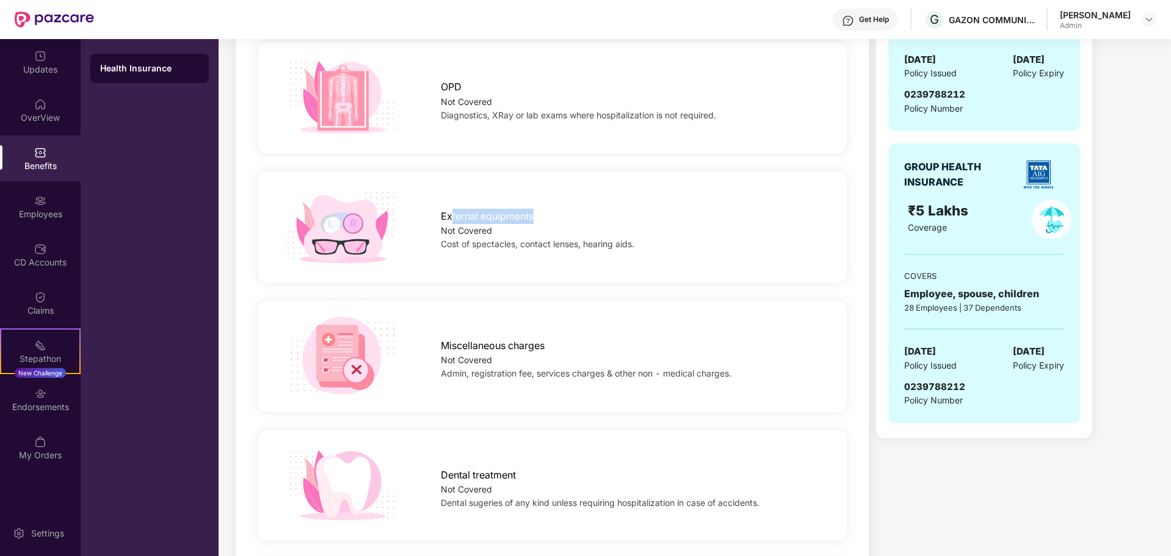
scroll to position [380, 0]
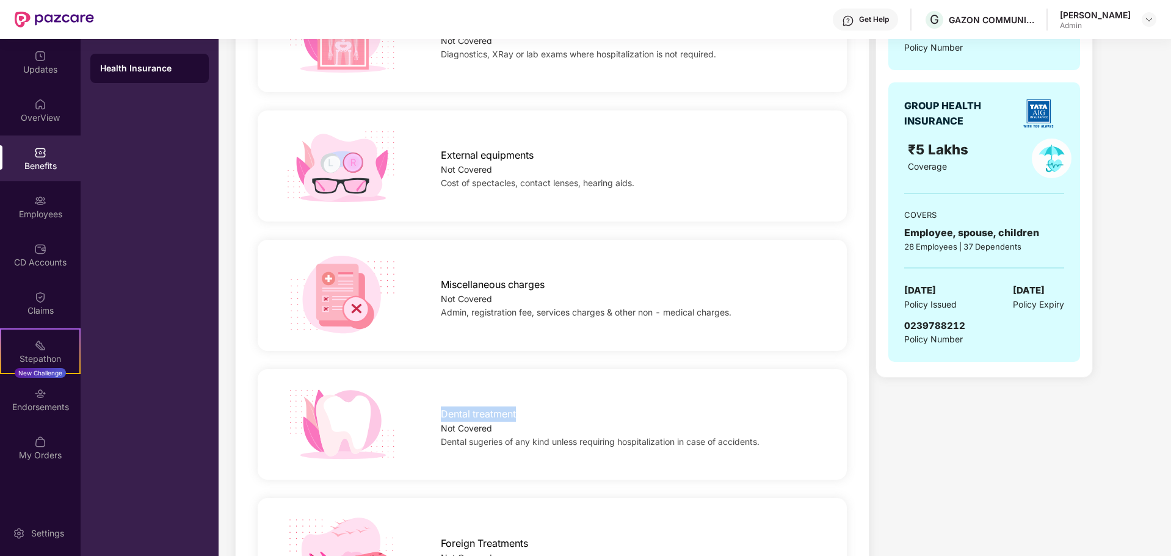
drag, startPoint x: 463, startPoint y: 409, endPoint x: 541, endPoint y: 402, distance: 78.5
click at [541, 402] on div "Dental treatment Not Covered Dental sugeries of any kind unless requiring hospi…" at bounding box center [630, 424] width 419 height 48
click at [441, 445] on span "Dental sugeries of any kind unless requiring hospitalization in case of acciden…" at bounding box center [600, 441] width 319 height 10
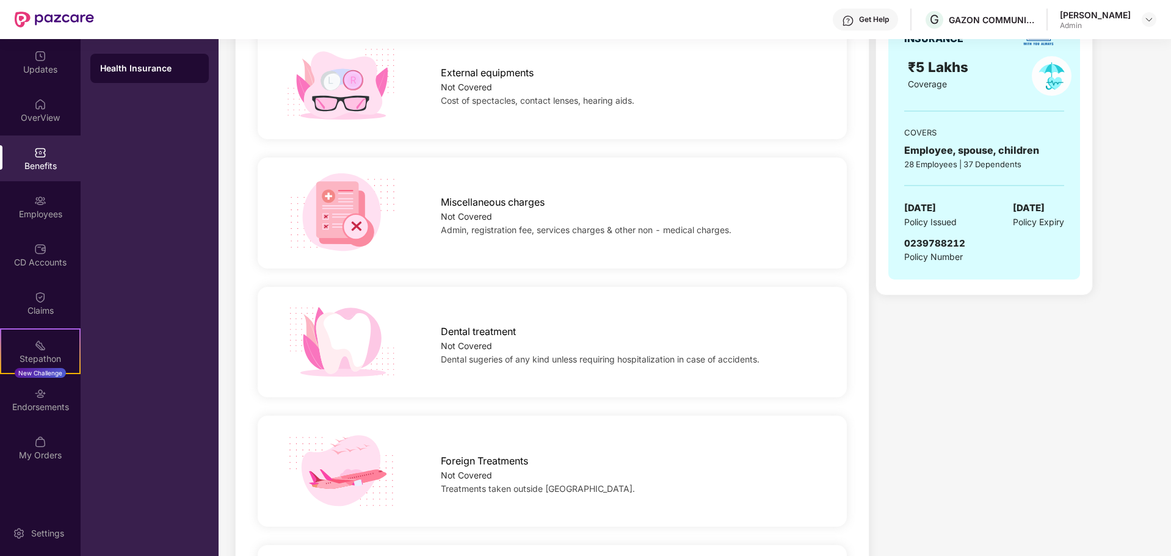
scroll to position [624, 0]
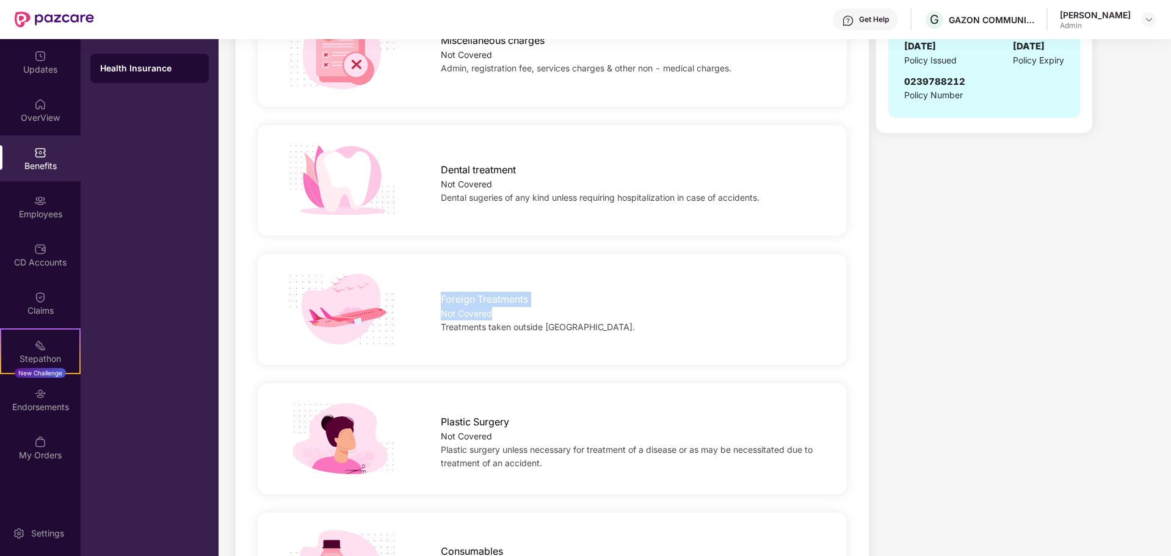
drag, startPoint x: 458, startPoint y: 302, endPoint x: 564, endPoint y: 316, distance: 107.1
click at [564, 316] on div "Foreign Treatments Not Covered Treatments taken outside [GEOGRAPHIC_DATA]." at bounding box center [630, 310] width 419 height 48
click at [432, 441] on div "Plastic Surgery Not Covered Plastic surgery unless necessary for treatment of a…" at bounding box center [630, 439] width 419 height 62
drag, startPoint x: 433, startPoint y: 425, endPoint x: 509, endPoint y: 449, distance: 79.5
click at [509, 449] on div "Plastic Surgery Not Covered Plastic surgery unless necessary for treatment of a…" at bounding box center [630, 439] width 419 height 62
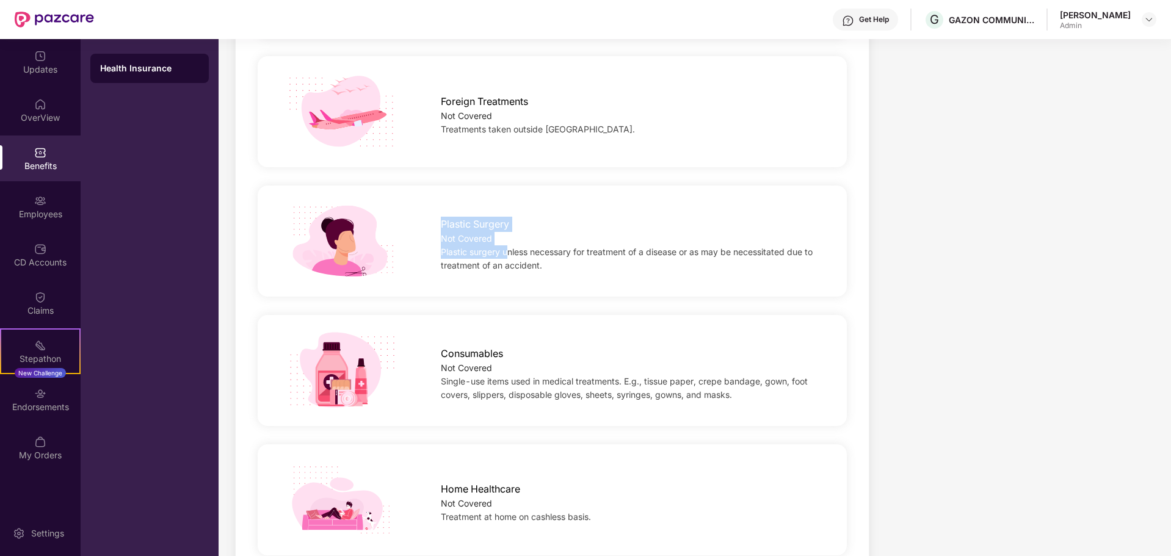
scroll to position [868, 0]
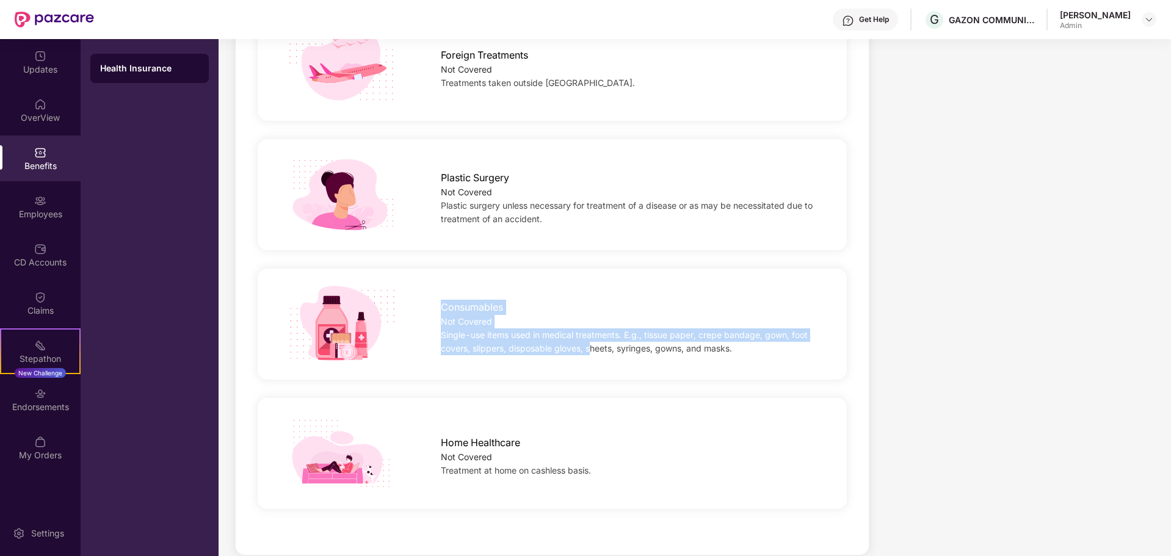
drag, startPoint x: 432, startPoint y: 313, endPoint x: 593, endPoint y: 352, distance: 165.2
click at [593, 352] on div "Consumables Not Covered Single-use items used in medical treatments. E.g., tiss…" at bounding box center [630, 325] width 419 height 62
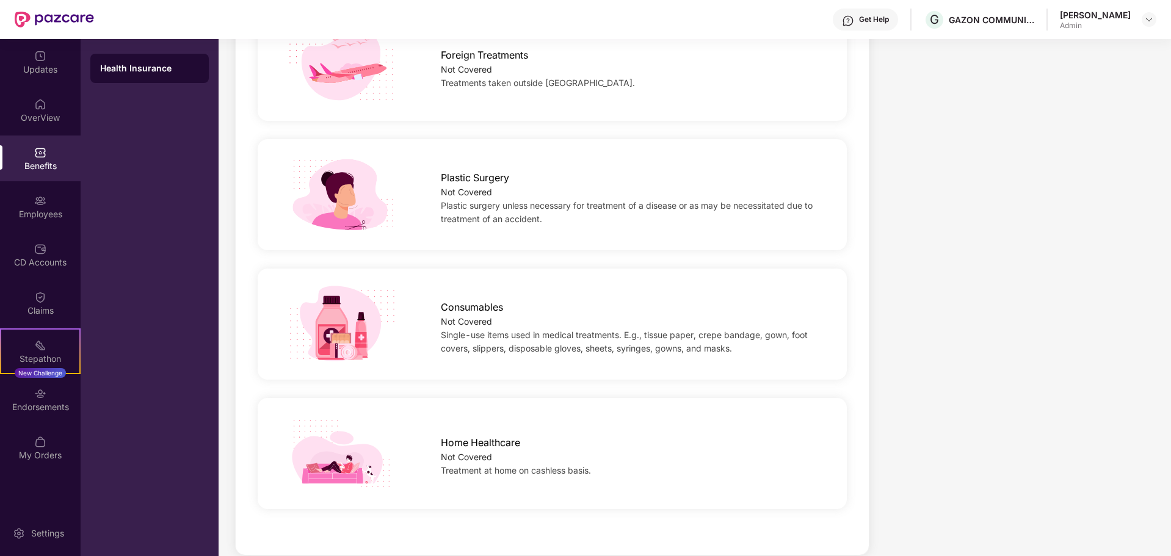
click at [410, 469] on div at bounding box center [342, 453] width 157 height 81
drag, startPoint x: 430, startPoint y: 440, endPoint x: 524, endPoint y: 443, distance: 94.1
click at [524, 443] on div "Home Healthcare Not Covered Treatment at home on cashless basis." at bounding box center [630, 453] width 419 height 48
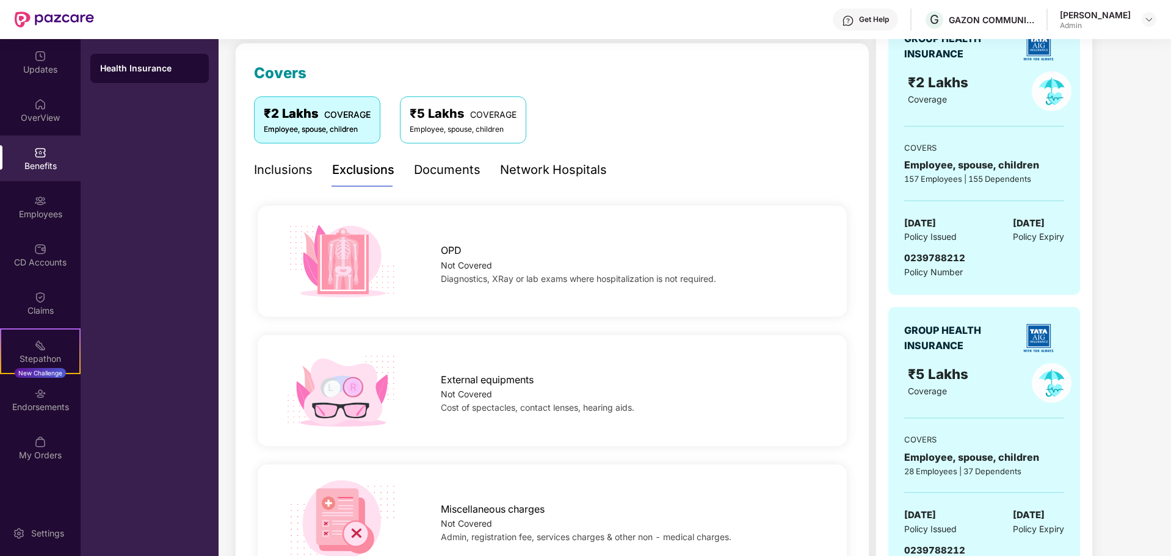
scroll to position [154, 0]
click at [458, 179] on div "Documents" at bounding box center [447, 170] width 67 height 19
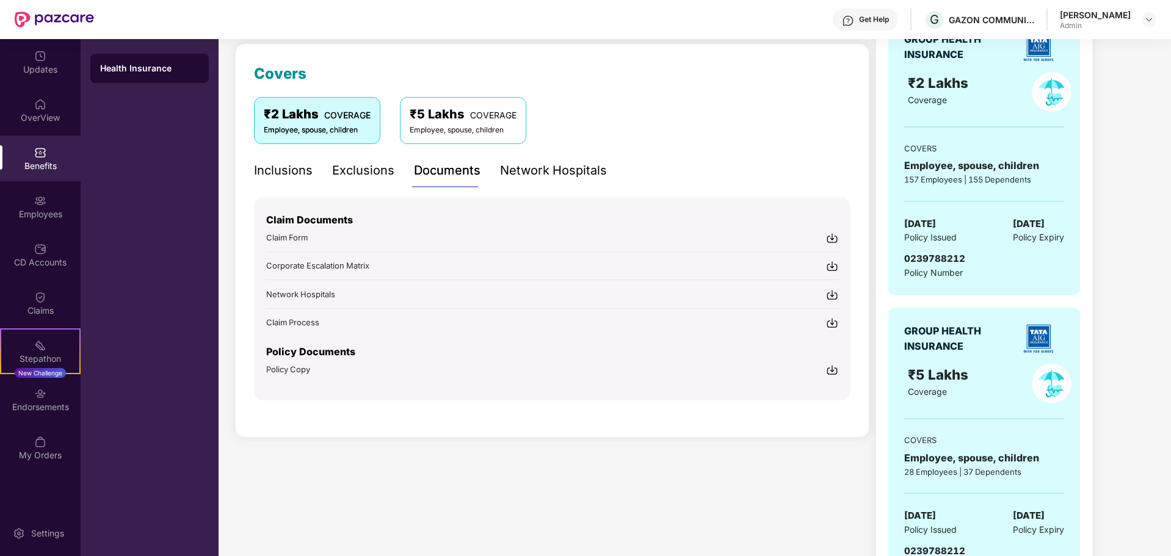
click at [534, 176] on div "Network Hospitals" at bounding box center [553, 170] width 107 height 19
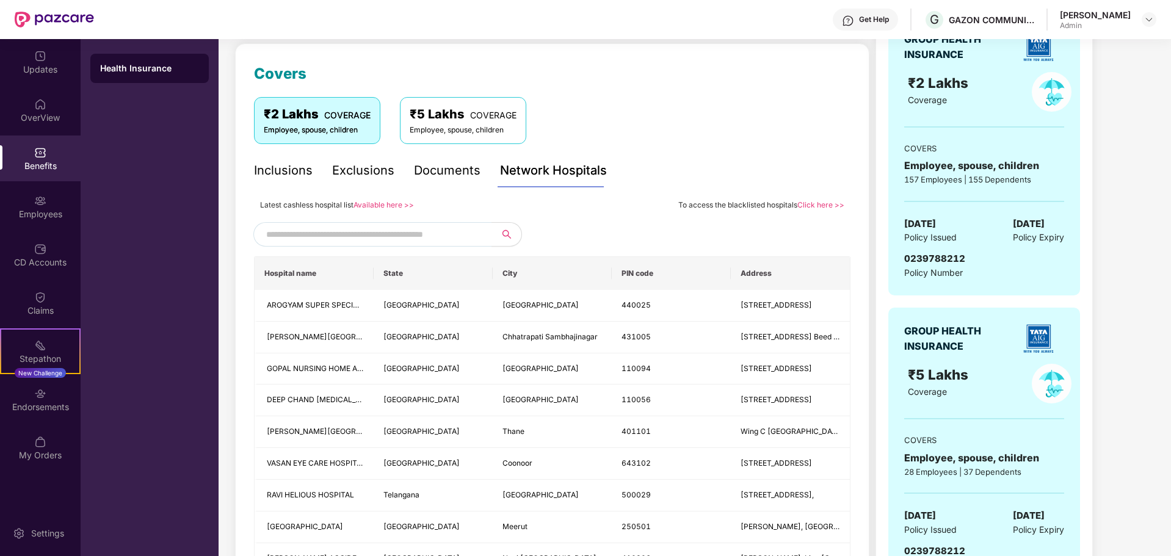
click at [325, 230] on input "text" at bounding box center [370, 234] width 209 height 18
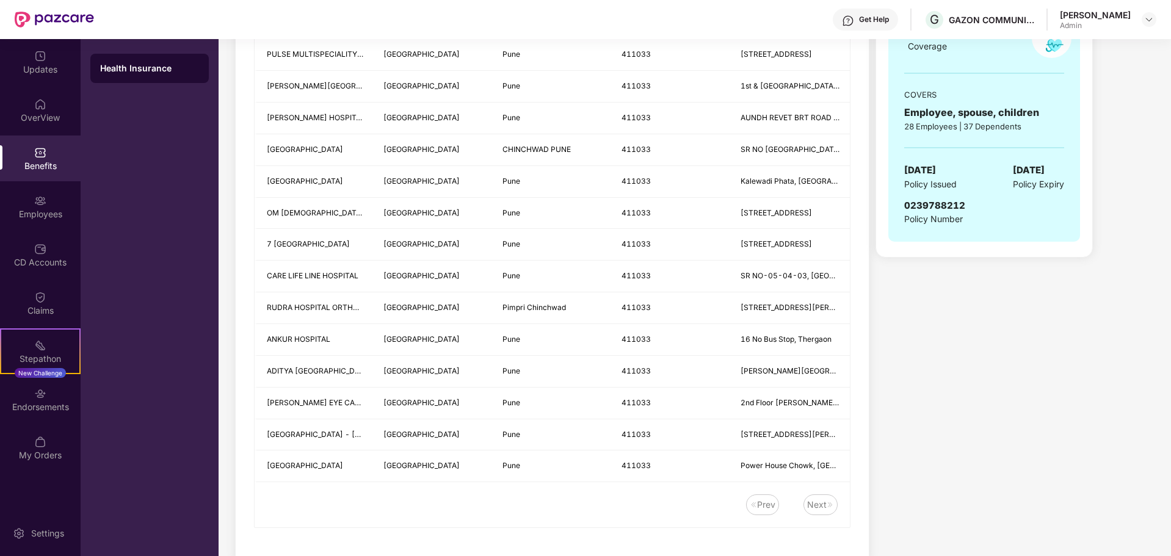
scroll to position [521, 0]
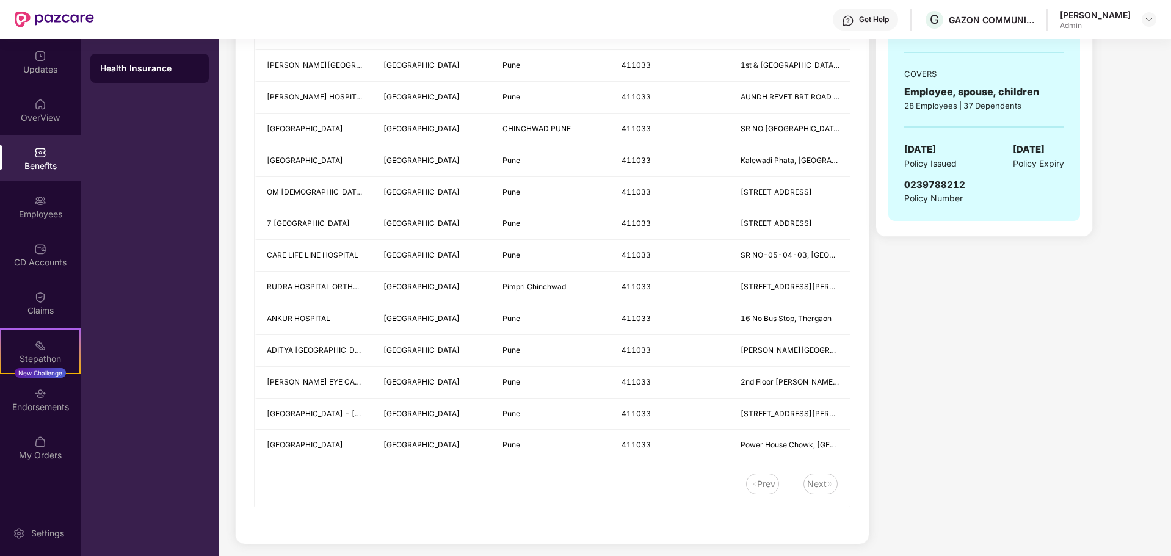
click at [815, 490] on div "Next" at bounding box center [817, 483] width 20 height 13
click at [751, 490] on div "Prev" at bounding box center [762, 484] width 33 height 21
click at [764, 488] on div "Prev" at bounding box center [766, 483] width 18 height 13
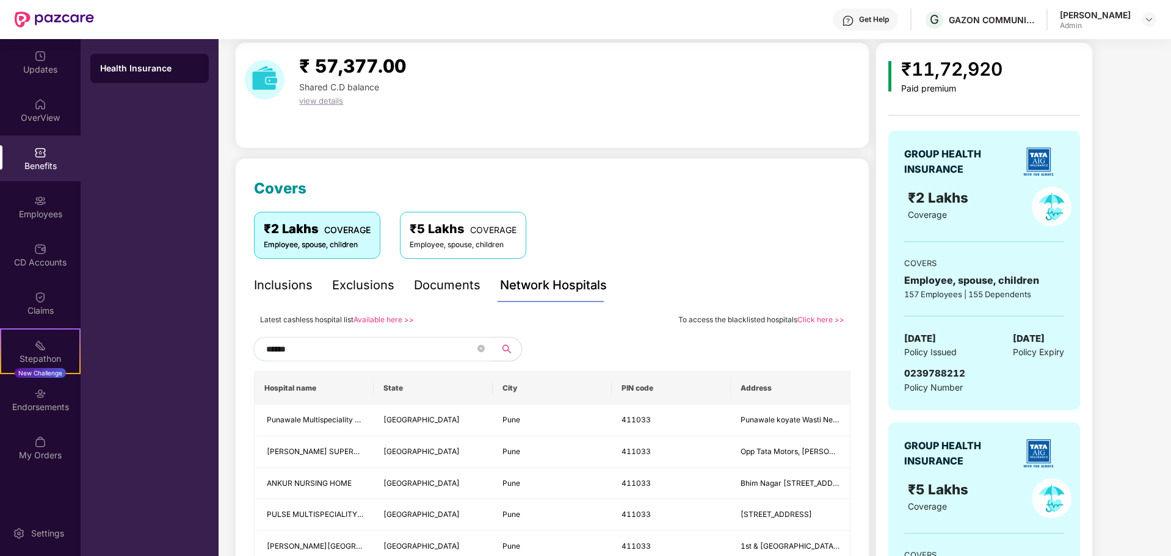
scroll to position [0, 0]
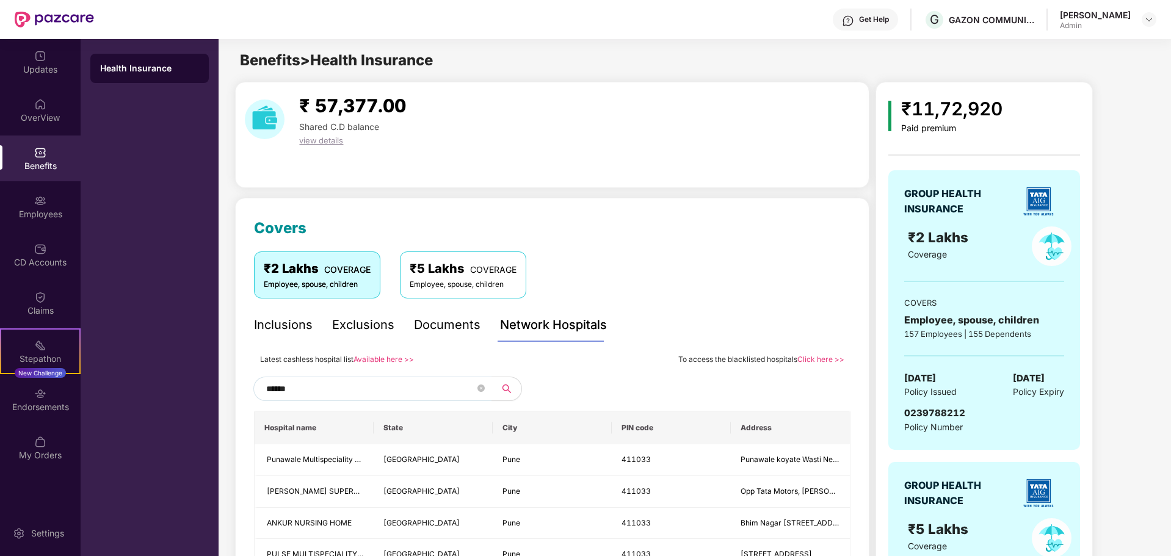
click at [344, 383] on input "******" at bounding box center [370, 389] width 209 height 18
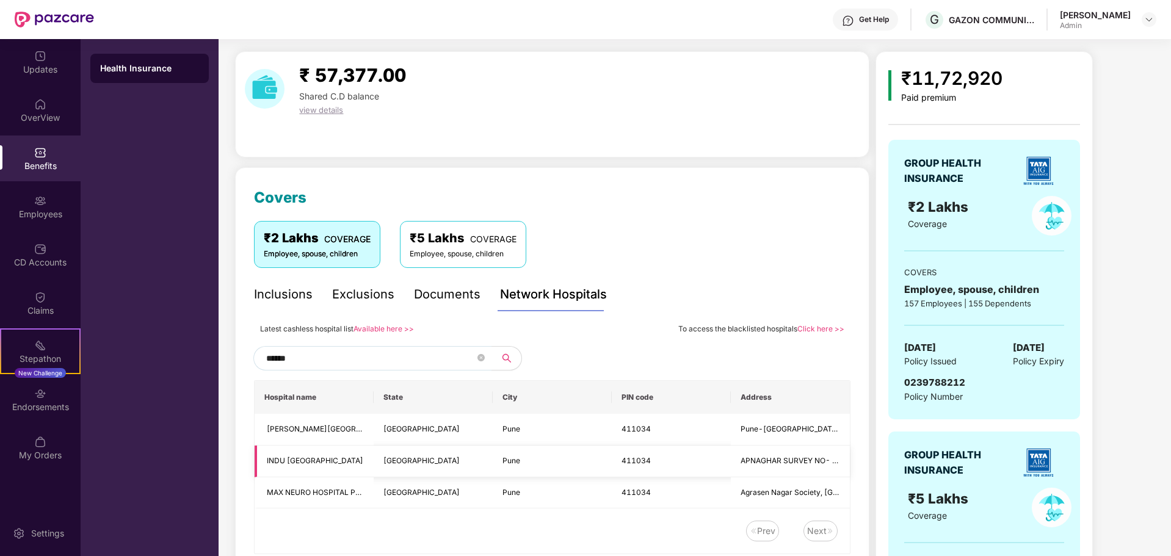
scroll to position [61, 0]
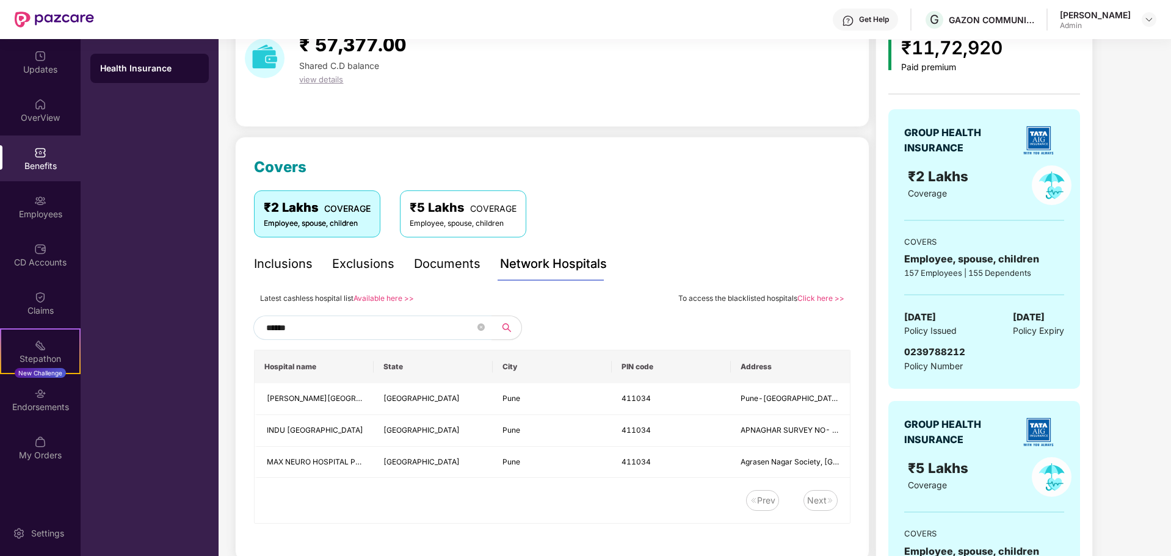
drag, startPoint x: 343, startPoint y: 328, endPoint x: 288, endPoint y: 330, distance: 55.0
click at [288, 330] on input "******" at bounding box center [370, 328] width 209 height 18
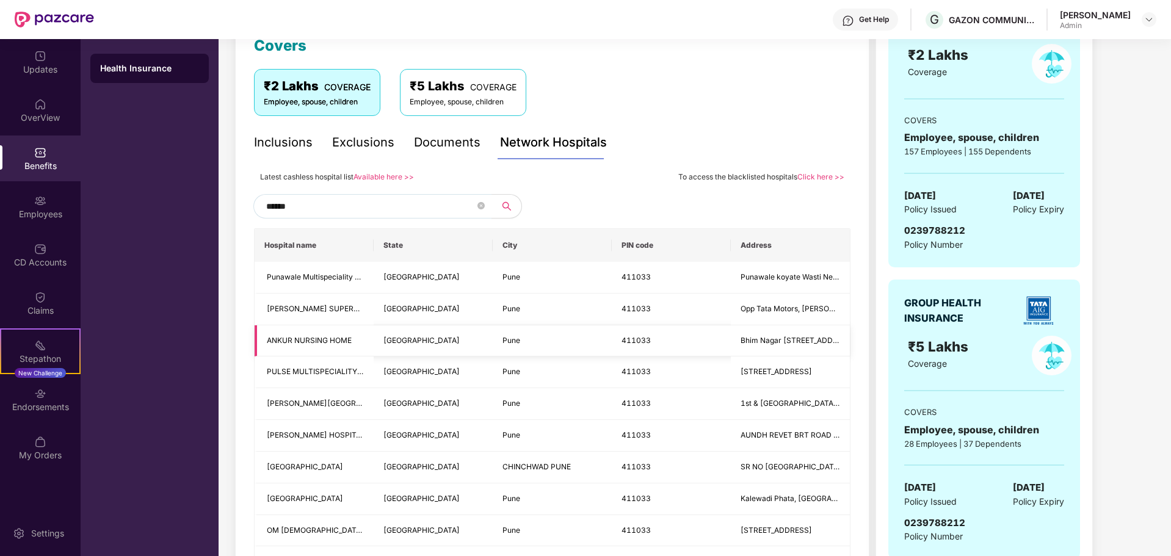
scroll to position [183, 0]
drag, startPoint x: 341, startPoint y: 210, endPoint x: 206, endPoint y: 204, distance: 135.6
click at [206, 204] on div "Updates OverView Benefits Employees CD Accounts Claims Stepathon New Challenge …" at bounding box center [585, 297] width 1171 height 517
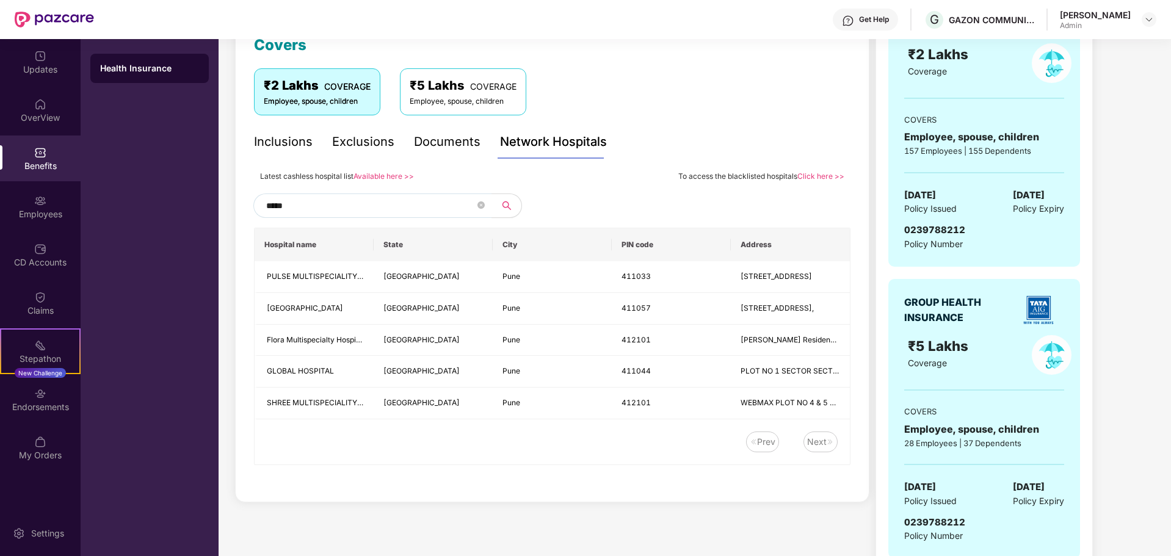
type input "*****"
click at [833, 176] on link "Click here >>" at bounding box center [820, 176] width 47 height 9
click at [395, 174] on link "Available here >>" at bounding box center [383, 176] width 60 height 9
click at [31, 100] on div "OverView" at bounding box center [40, 110] width 81 height 46
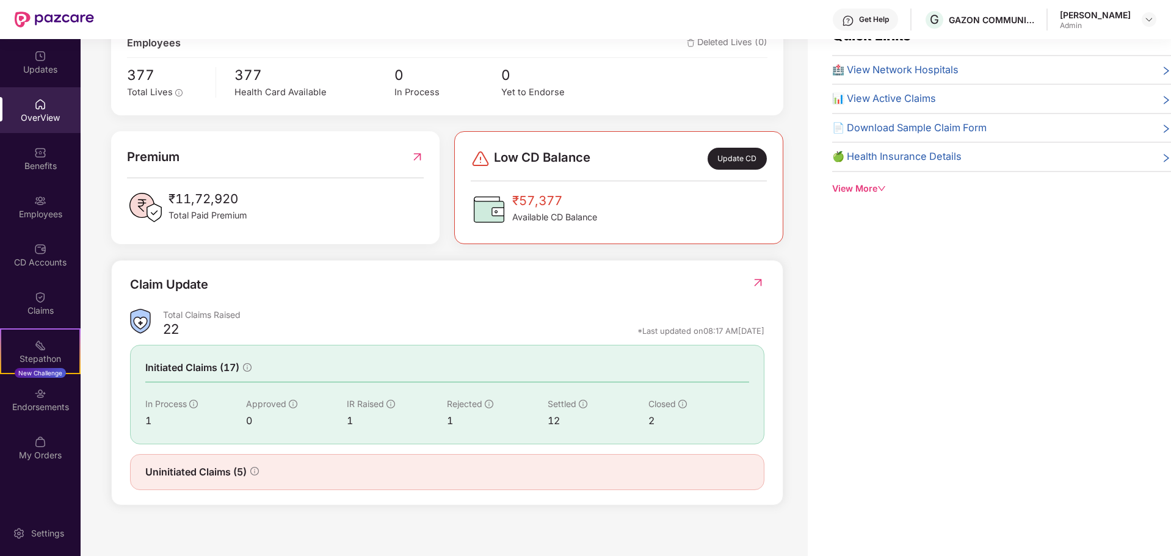
scroll to position [213, 0]
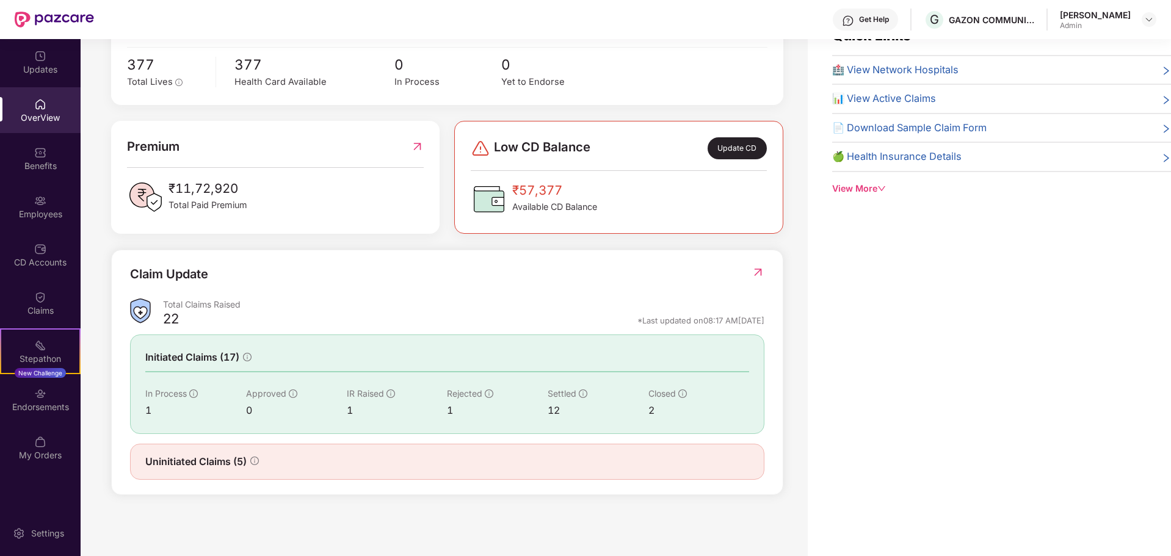
click at [168, 318] on div "22" at bounding box center [171, 320] width 16 height 21
click at [246, 358] on icon "info-circle" at bounding box center [247, 357] width 9 height 9
click at [753, 274] on img at bounding box center [757, 272] width 13 height 12
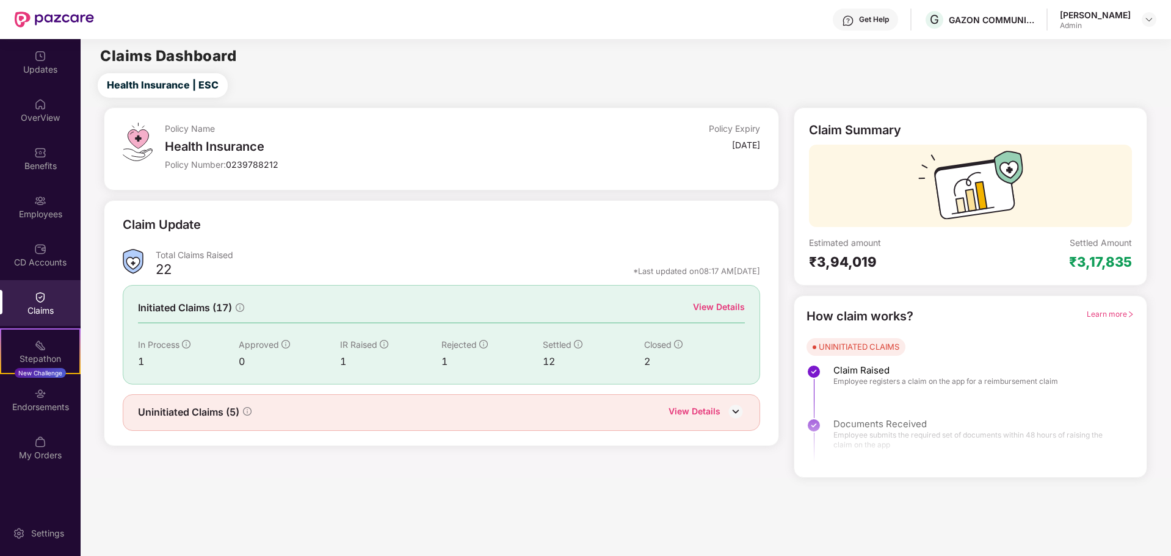
click at [734, 409] on img at bounding box center [735, 411] width 18 height 18
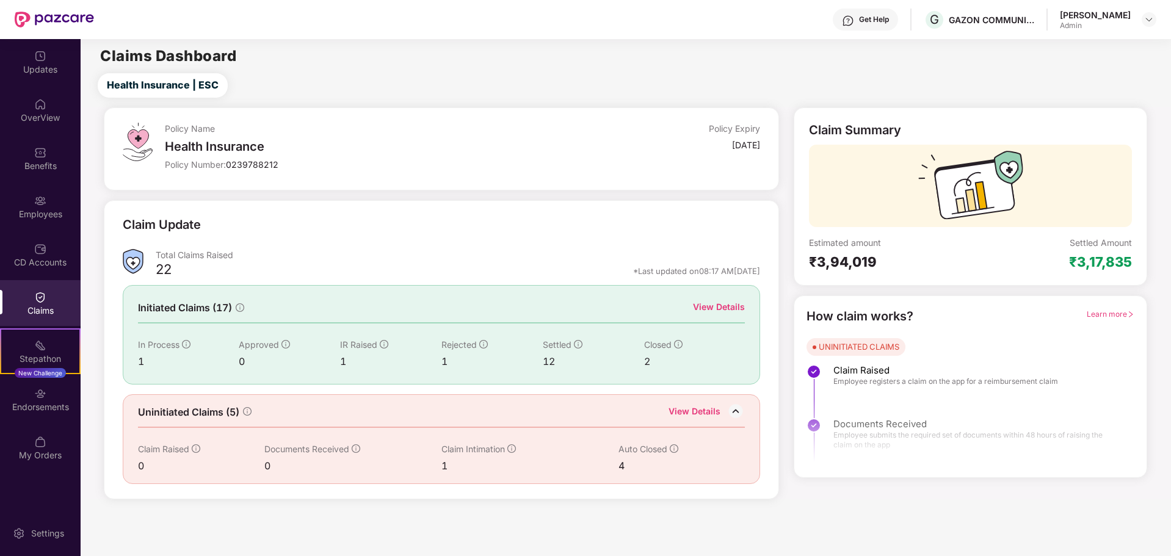
drag, startPoint x: 620, startPoint y: 463, endPoint x: 632, endPoint y: 443, distance: 22.7
click at [621, 462] on div "4" at bounding box center [668, 465] width 101 height 15
click at [655, 345] on span "Closed" at bounding box center [657, 344] width 27 height 10
click at [619, 463] on div "4" at bounding box center [668, 465] width 101 height 15
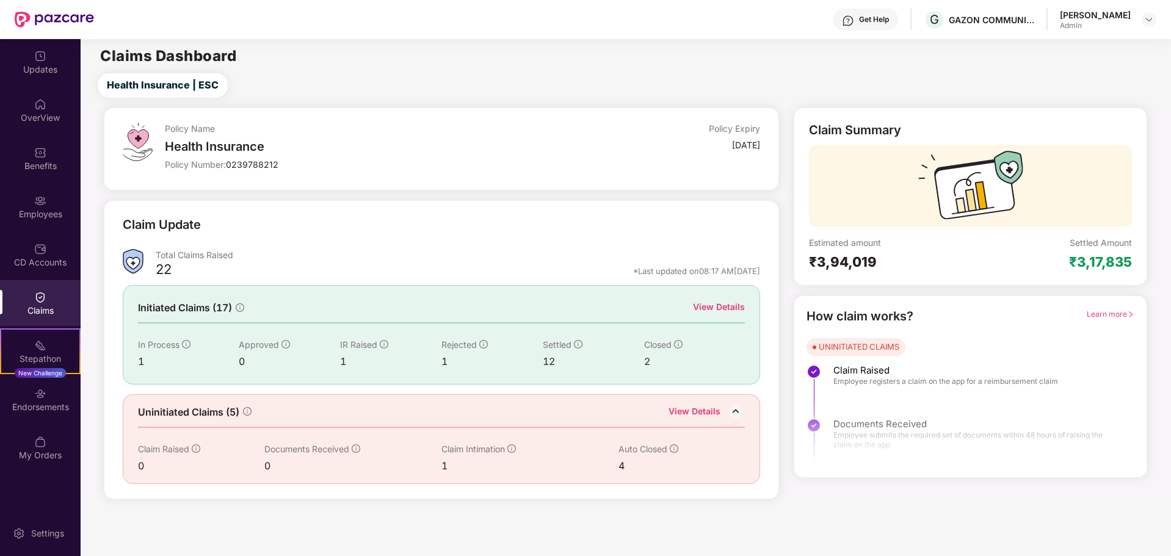
click at [441, 465] on div "1" at bounding box center [529, 465] width 177 height 15
click at [838, 264] on div "₹3,94,019" at bounding box center [889, 261] width 161 height 17
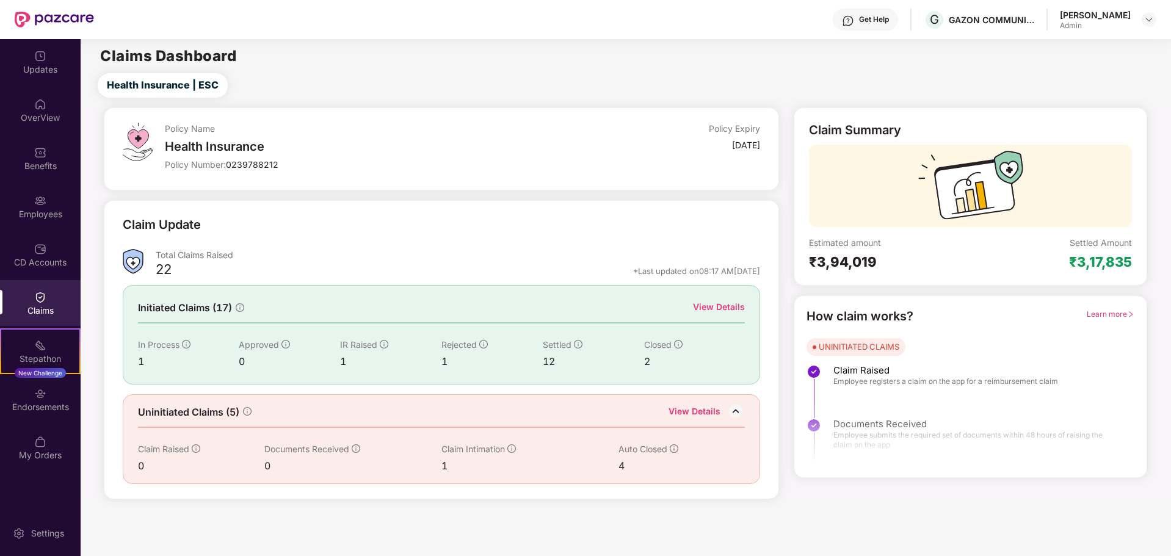
click at [1118, 261] on div "₹3,17,835" at bounding box center [1100, 261] width 63 height 17
click at [43, 298] on img at bounding box center [40, 297] width 12 height 12
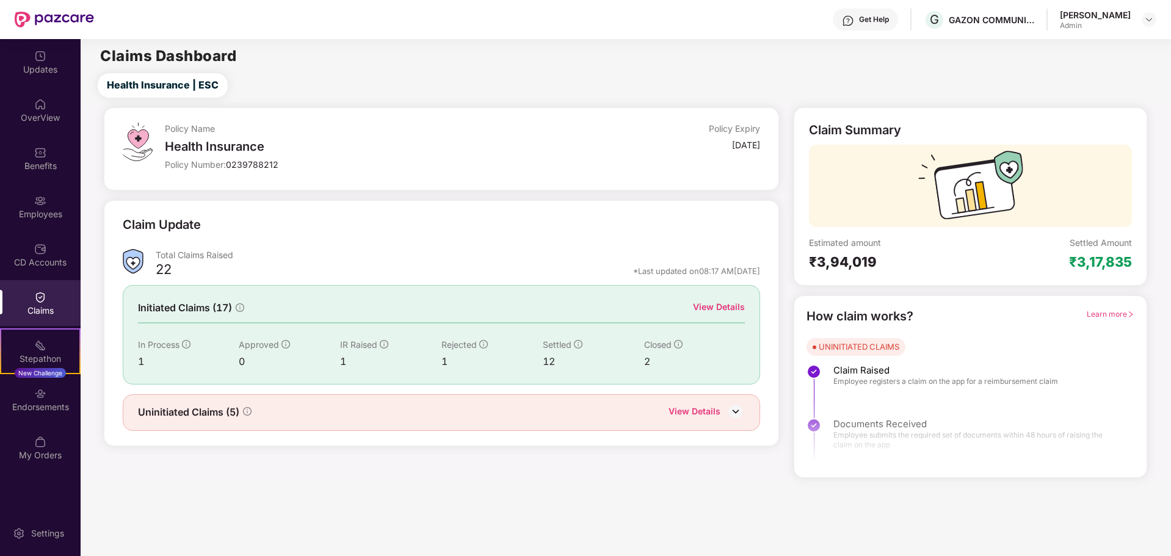
click at [167, 272] on div "22" at bounding box center [164, 271] width 16 height 21
click at [241, 355] on div "0" at bounding box center [289, 361] width 101 height 15
click at [142, 355] on div "1" at bounding box center [188, 361] width 101 height 15
click at [142, 359] on div "1" at bounding box center [188, 361] width 101 height 15
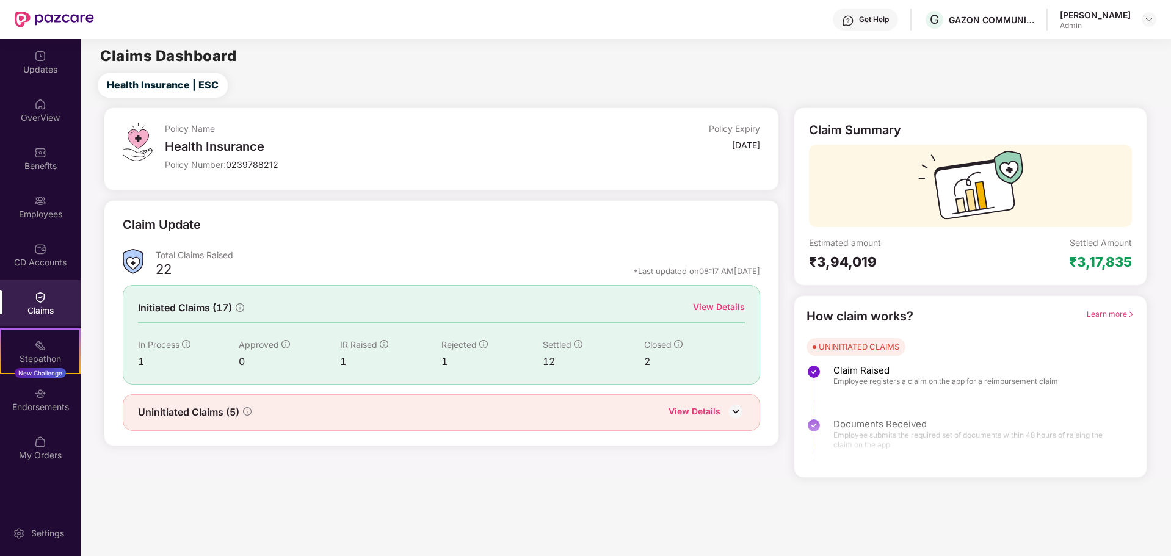
click at [341, 362] on div "1" at bounding box center [390, 361] width 101 height 15
click at [435, 359] on div "1" at bounding box center [390, 361] width 101 height 15
click at [603, 365] on div "12" at bounding box center [593, 361] width 101 height 15
click at [366, 399] on div "Uninitiated Claims (5) View Details" at bounding box center [442, 412] width 638 height 37
click at [737, 414] on img at bounding box center [735, 411] width 18 height 18
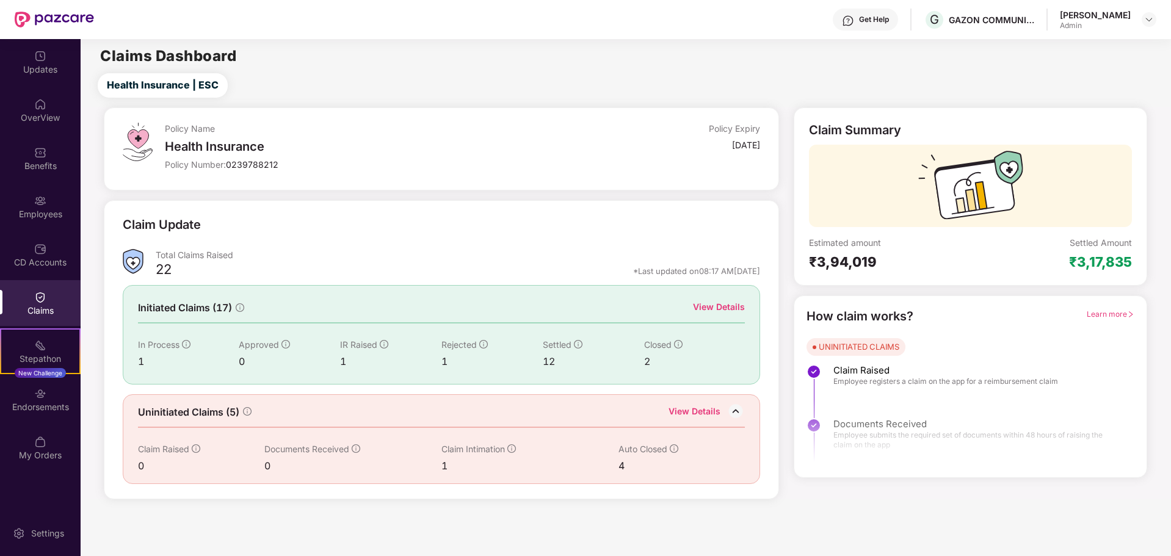
click at [444, 465] on div "1" at bounding box center [529, 465] width 177 height 15
click at [626, 465] on div "4" at bounding box center [668, 465] width 101 height 15
click at [625, 465] on div "4" at bounding box center [668, 465] width 101 height 15
click at [1105, 313] on span "Learn more" at bounding box center [1111, 313] width 48 height 9
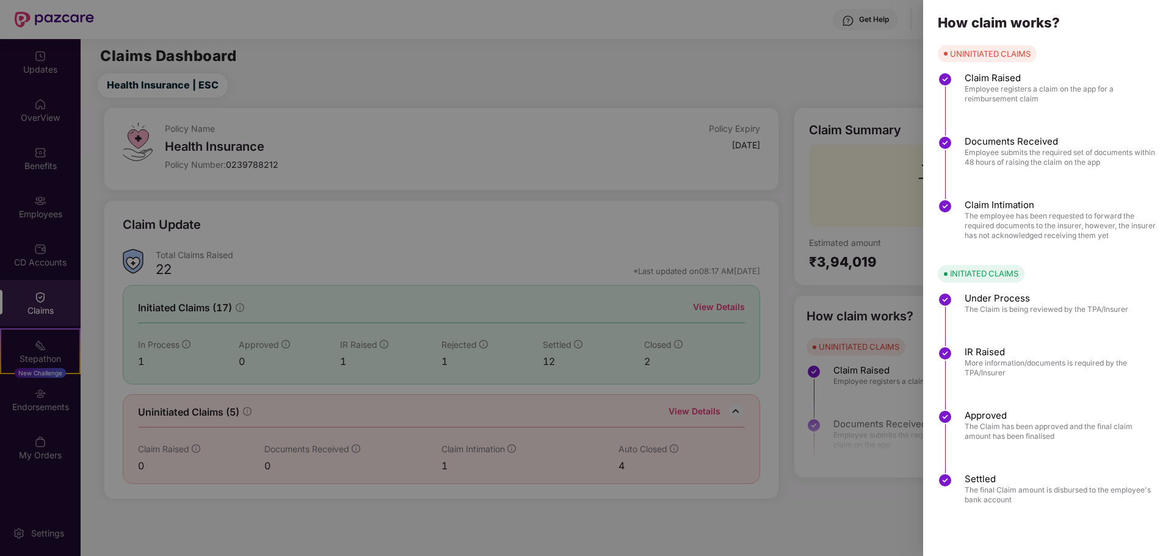
click at [866, 195] on div at bounding box center [585, 278] width 1171 height 556
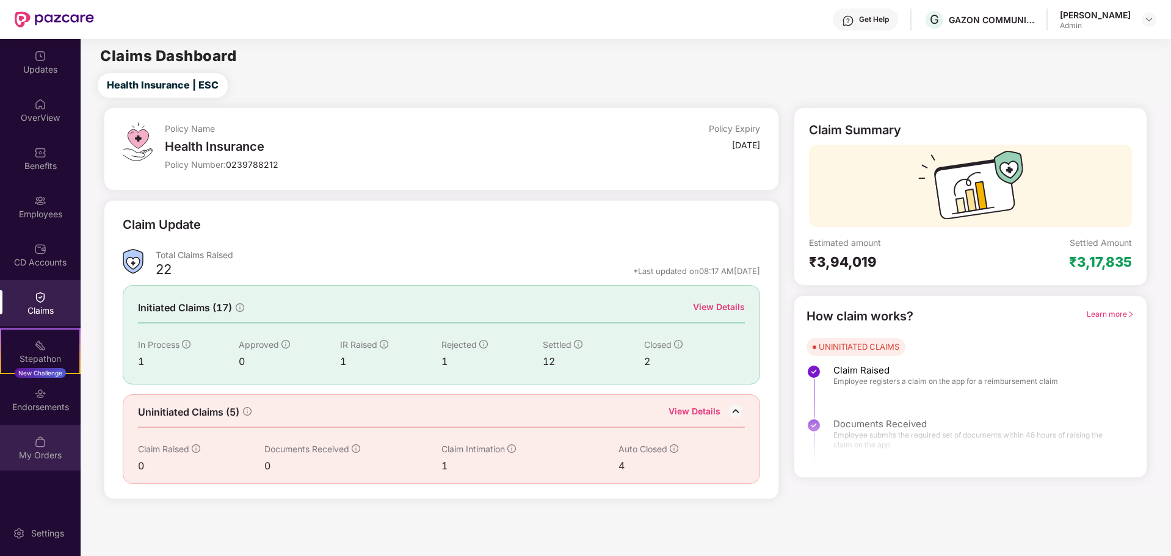
click at [26, 450] on div "My Orders" at bounding box center [40, 455] width 81 height 12
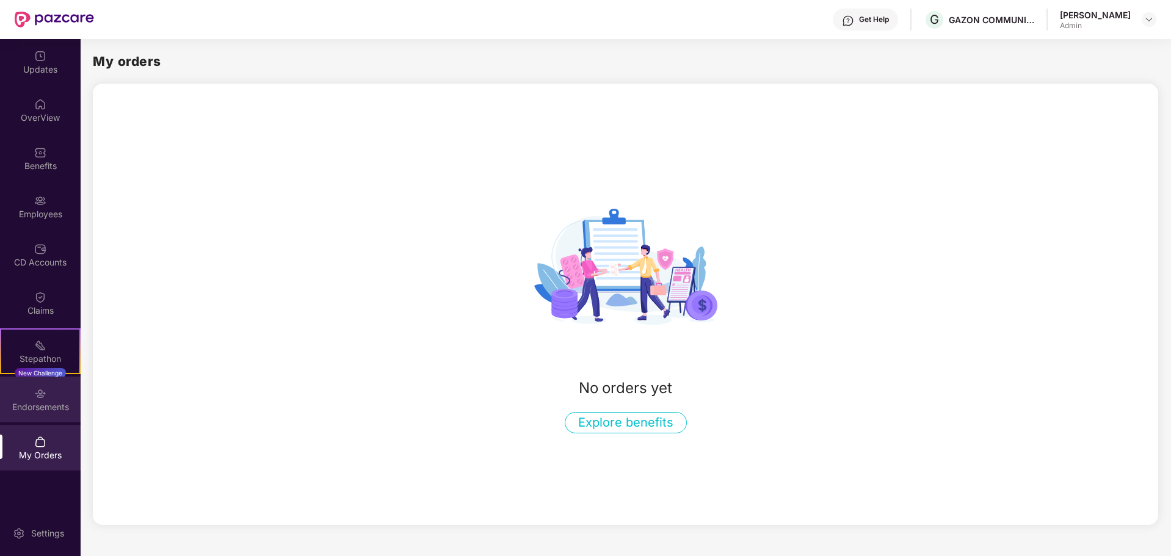
click at [49, 398] on div "Endorsements" at bounding box center [40, 400] width 81 height 46
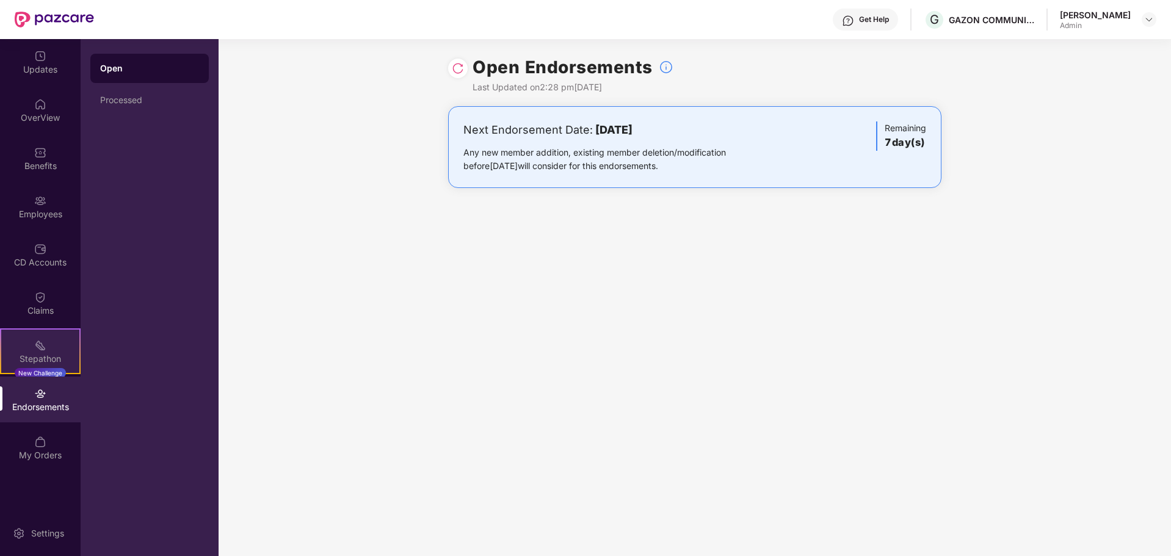
click at [49, 353] on div "Stepathon" at bounding box center [40, 359] width 78 height 12
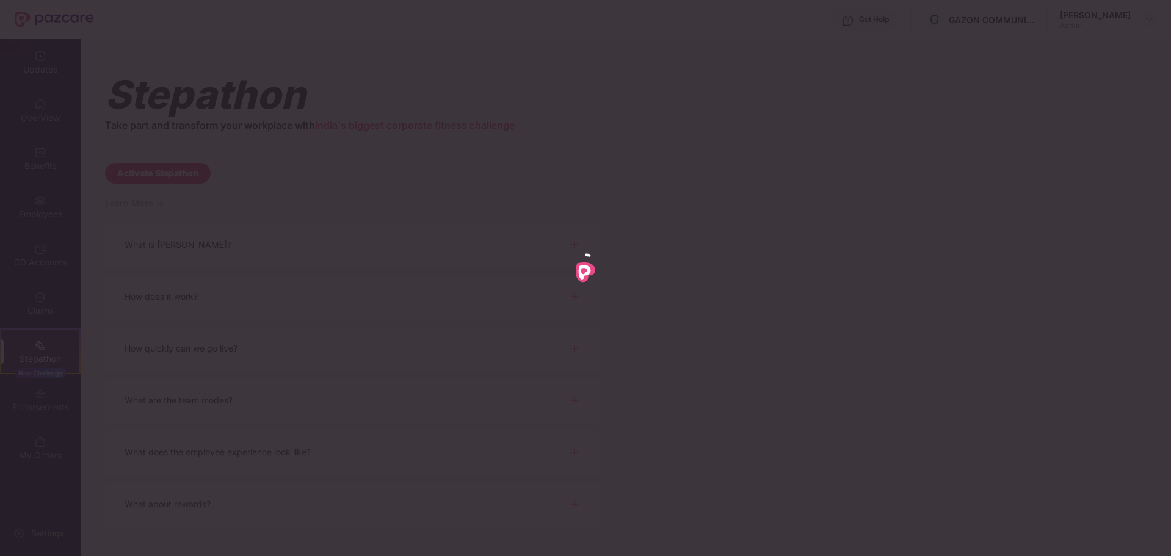
click at [45, 315] on div at bounding box center [585, 278] width 1171 height 556
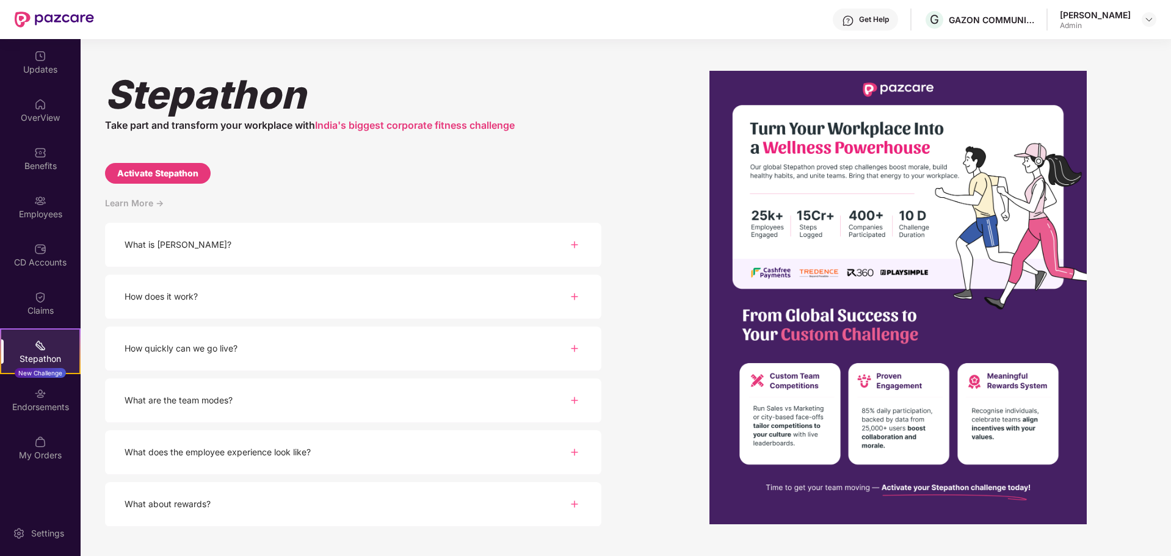
click at [44, 309] on div "Claims" at bounding box center [40, 311] width 81 height 12
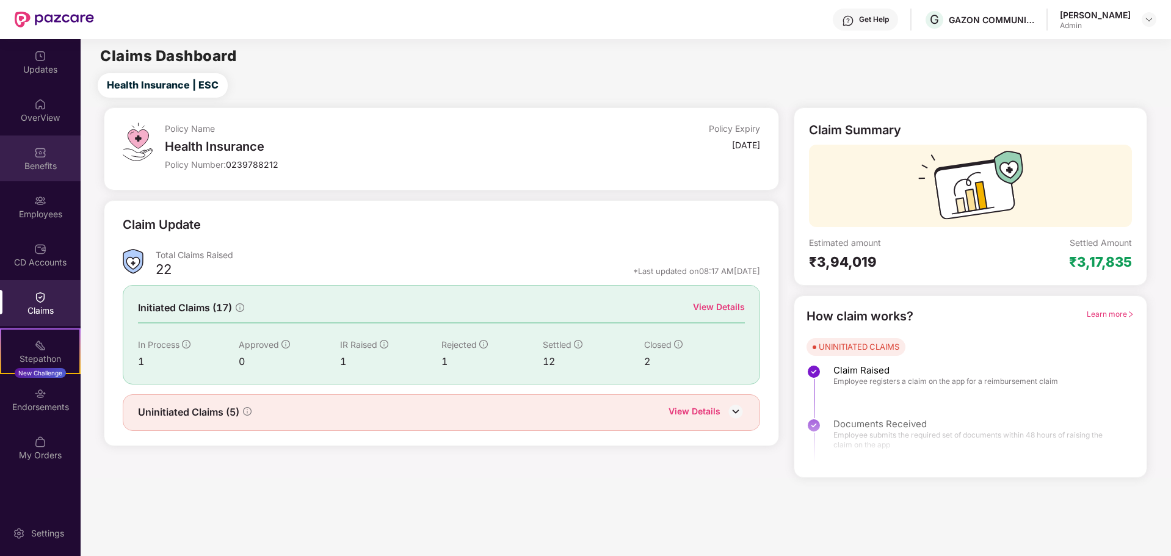
click at [22, 170] on div "Benefits" at bounding box center [40, 166] width 81 height 12
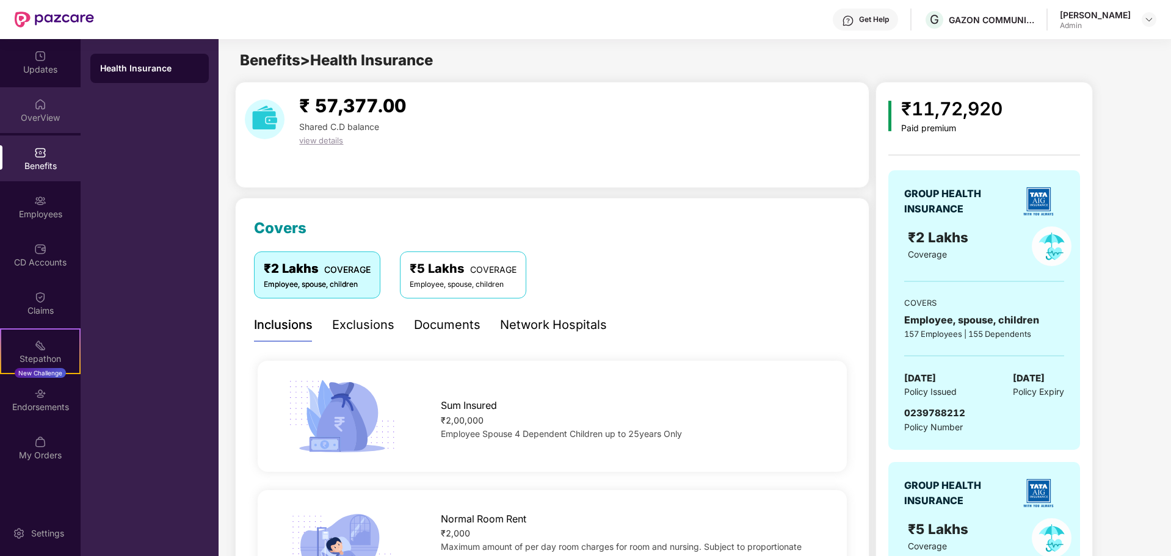
click at [39, 115] on div "OverView" at bounding box center [40, 118] width 81 height 12
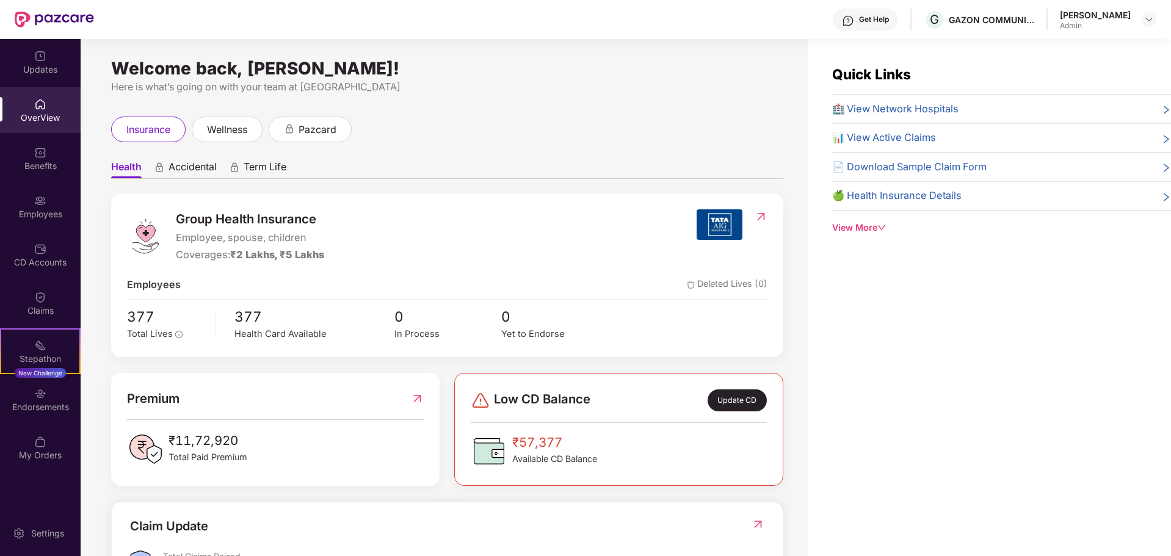
click at [868, 224] on div "View More" at bounding box center [1001, 227] width 339 height 13
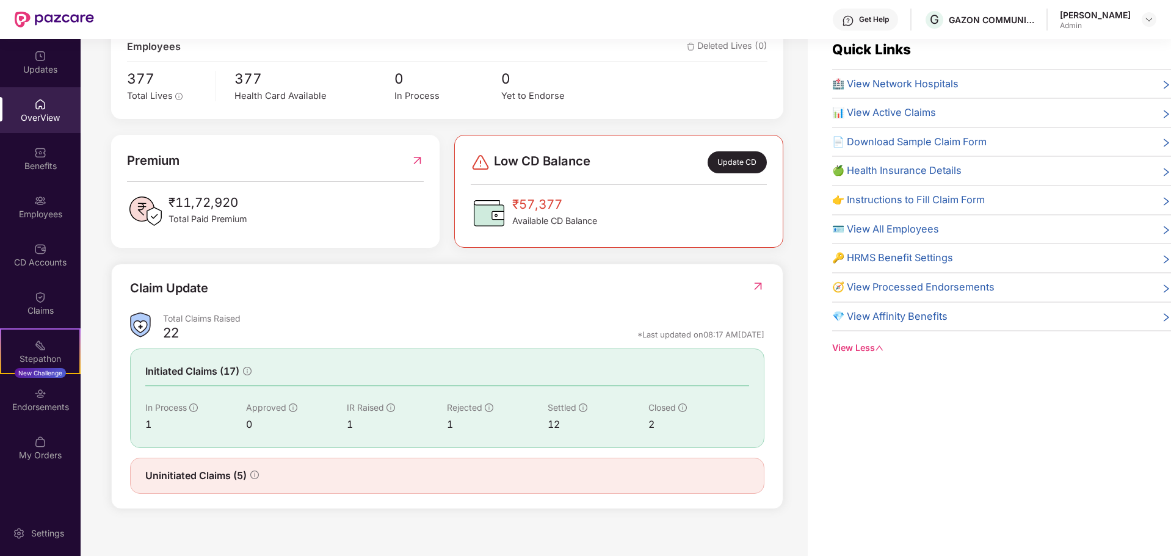
scroll to position [39, 0]
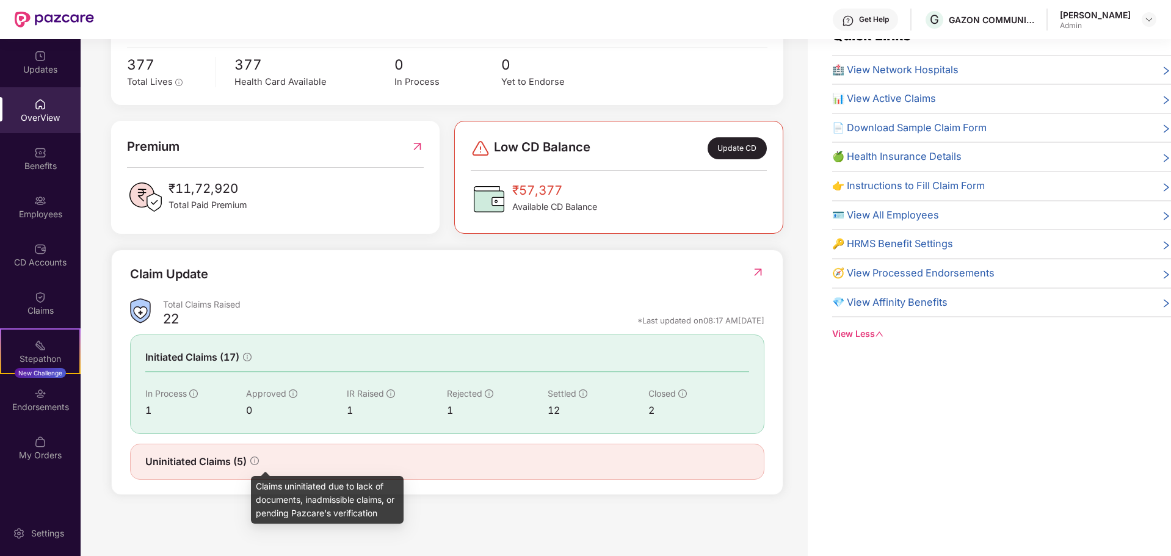
click at [257, 461] on icon "info-circle" at bounding box center [254, 461] width 9 height 9
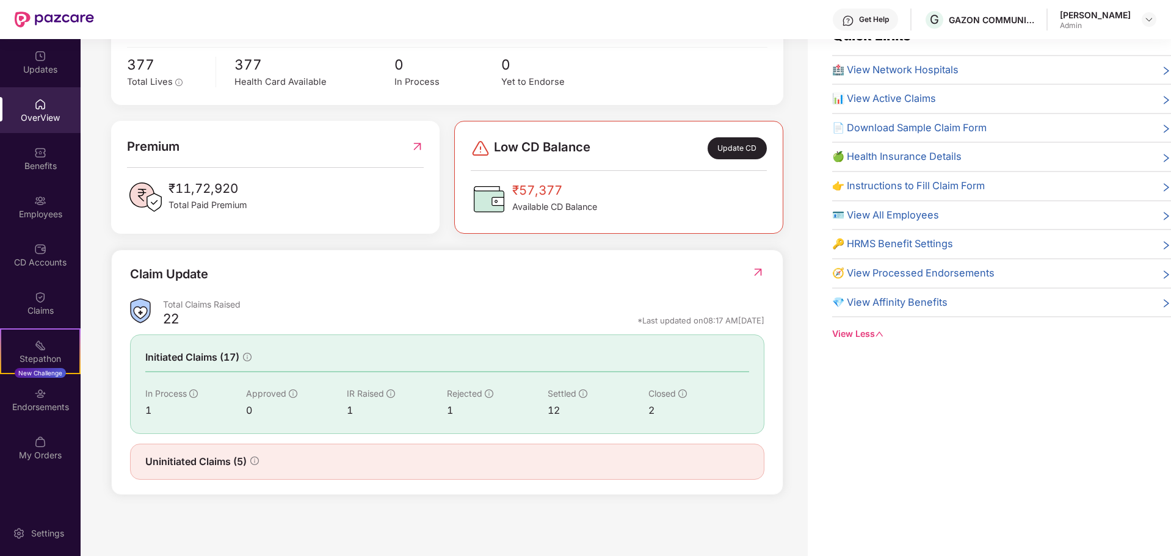
click at [758, 273] on img at bounding box center [757, 272] width 13 height 12
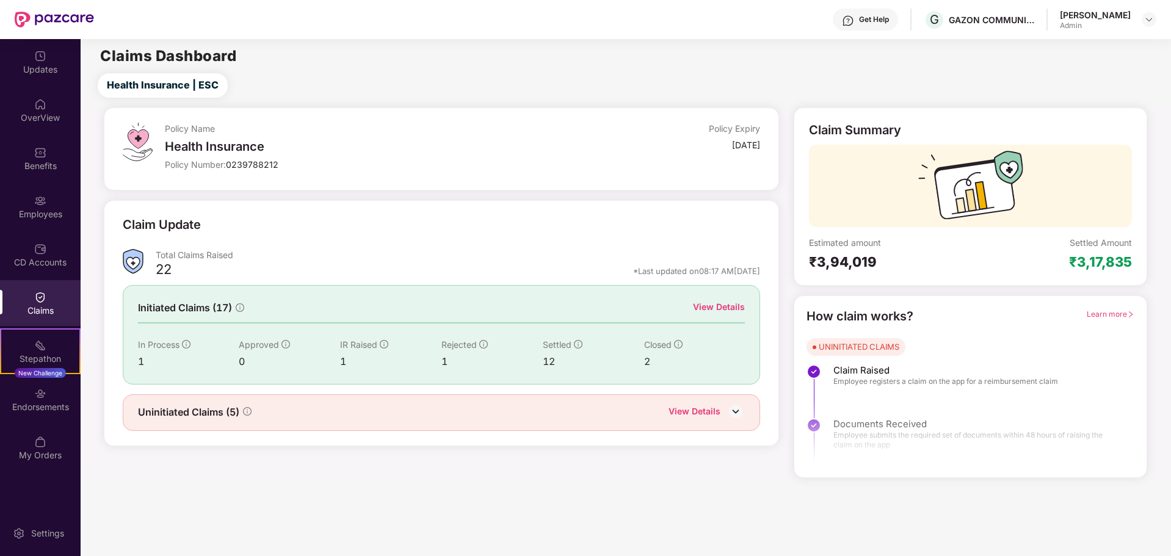
click at [714, 306] on div "View Details" at bounding box center [719, 306] width 52 height 13
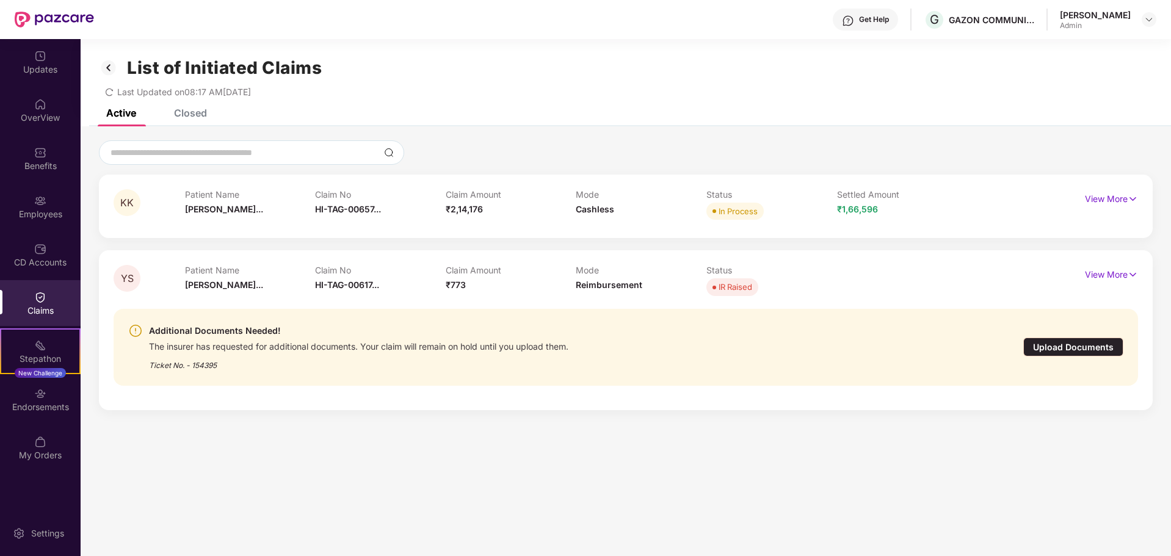
scroll to position [39, 0]
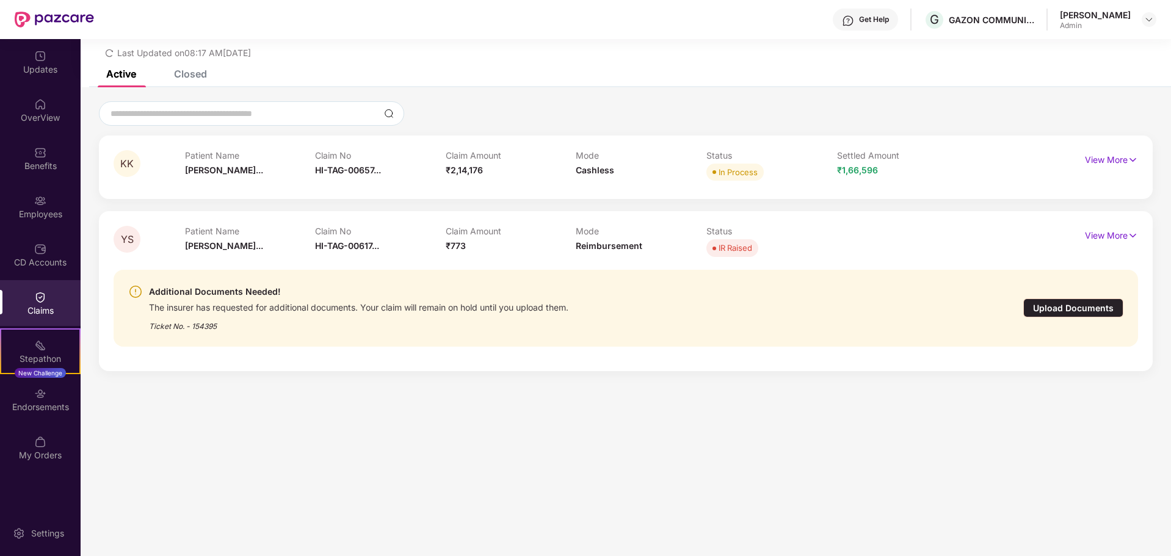
click at [187, 72] on div "Closed" at bounding box center [190, 74] width 33 height 12
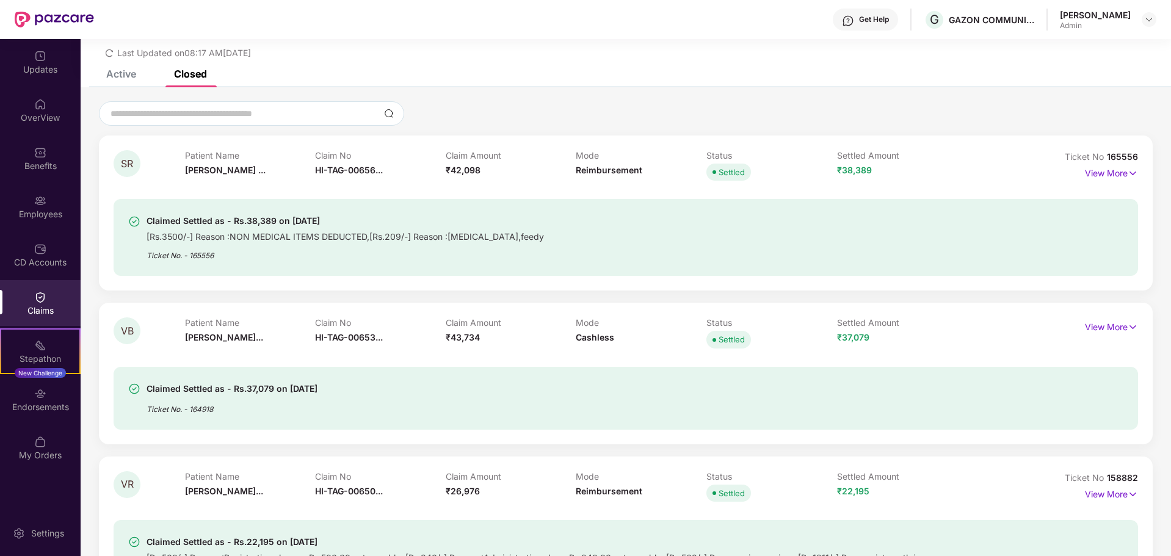
click at [234, 176] on div "Patient Name [PERSON_NAME] ..." at bounding box center [250, 167] width 131 height 34
click at [244, 229] on div "[Rs.3500/-] Reason :NON MEDICAL ITEMS DEDUCTED,[Rs.209/-] Reason :[MEDICAL_DATA…" at bounding box center [345, 235] width 397 height 14
drag, startPoint x: 241, startPoint y: 222, endPoint x: 269, endPoint y: 223, distance: 27.5
click at [269, 223] on div "Claimed Settled as - Rs.38,389 on [DATE]" at bounding box center [345, 221] width 397 height 15
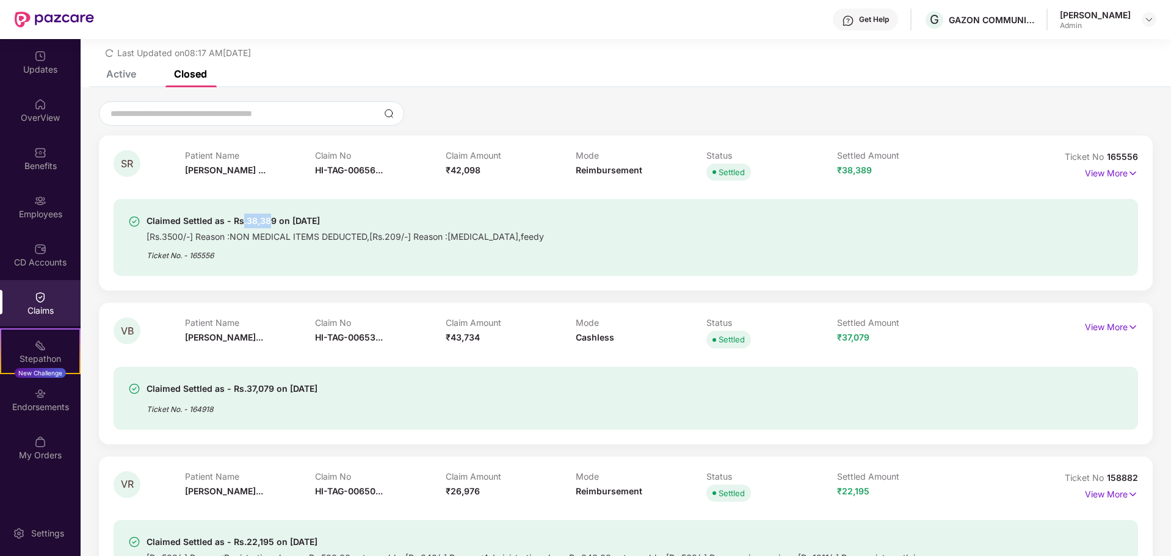
scroll to position [100, 0]
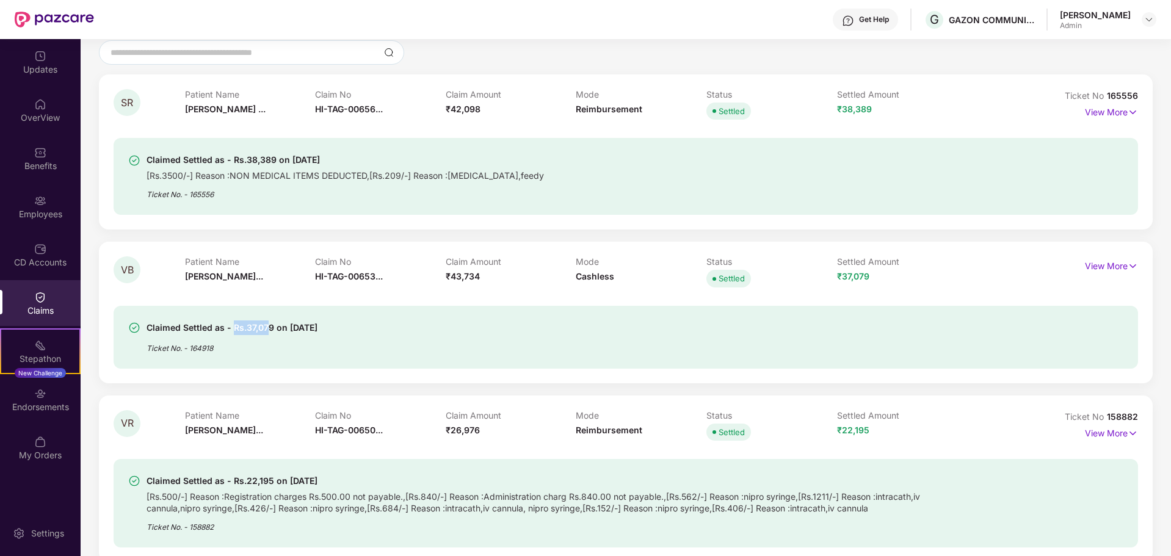
drag, startPoint x: 235, startPoint y: 323, endPoint x: 266, endPoint y: 330, distance: 31.8
click at [266, 330] on div "Claimed Settled as - Rs.37,079 on [DATE]" at bounding box center [232, 327] width 171 height 15
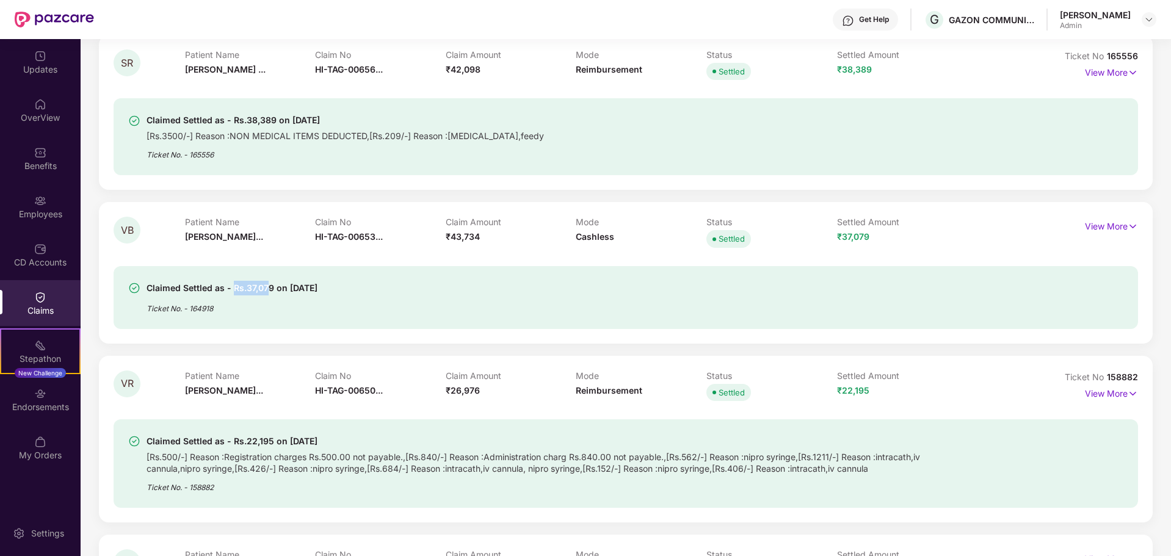
scroll to position [161, 0]
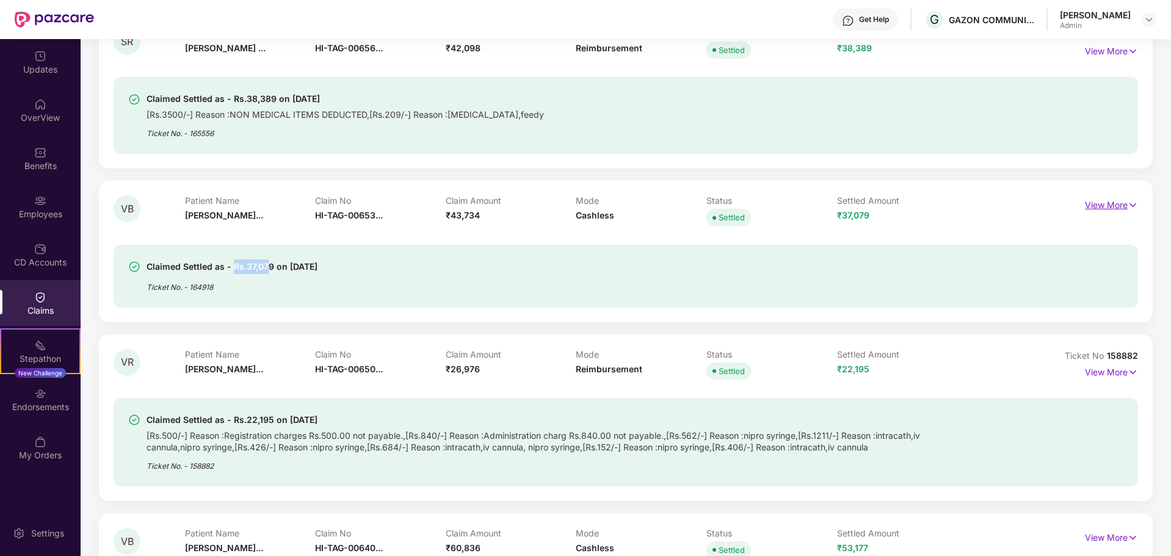
click at [1127, 206] on img at bounding box center [1132, 204] width 10 height 13
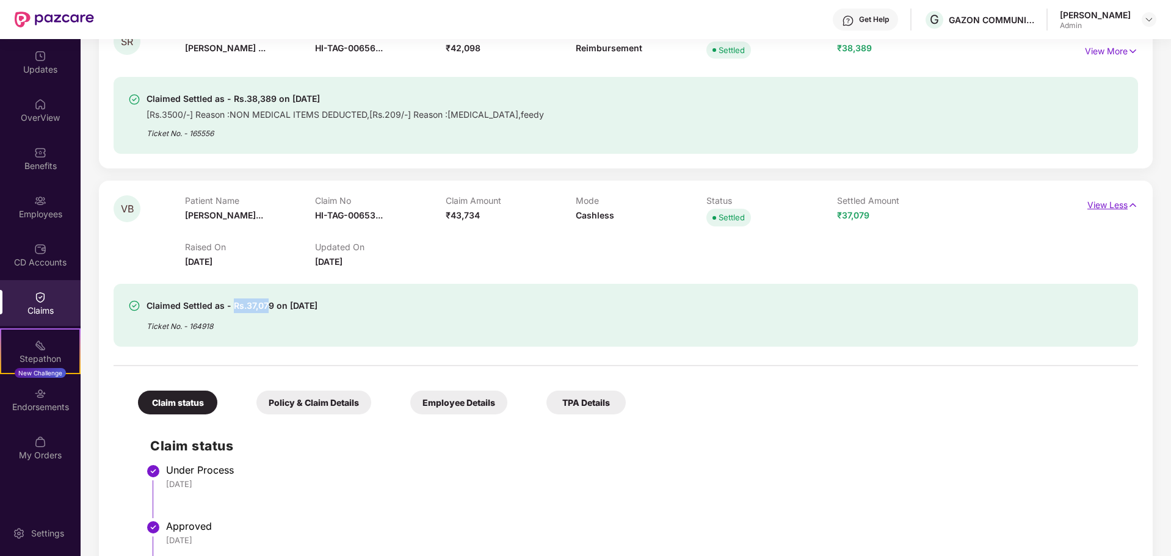
click at [1127, 206] on img at bounding box center [1132, 204] width 10 height 13
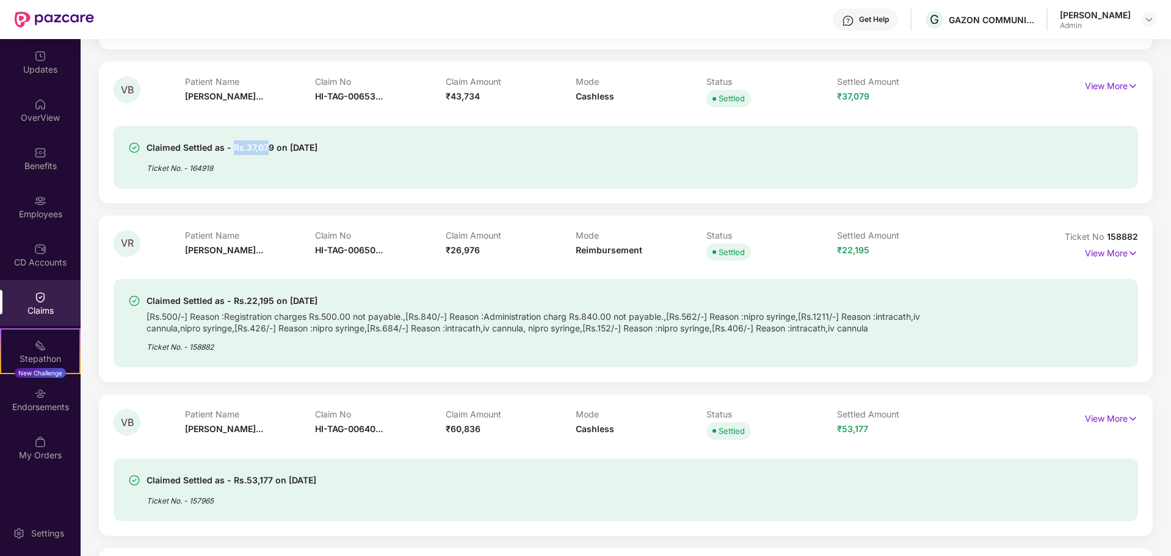
scroll to position [283, 0]
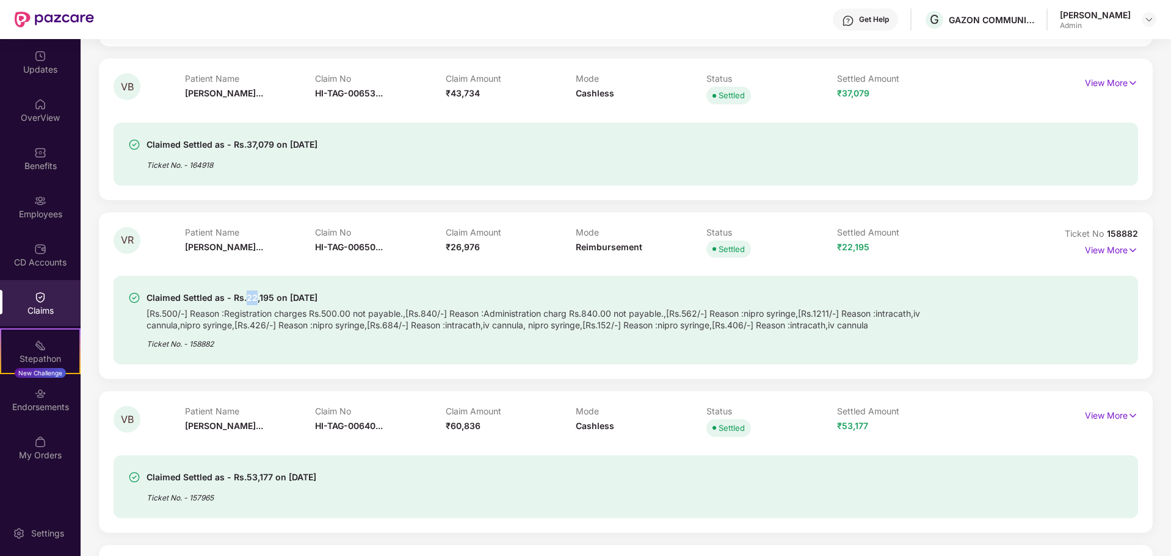
drag, startPoint x: 246, startPoint y: 301, endPoint x: 256, endPoint y: 300, distance: 9.8
click at [256, 300] on div "Claimed Settled as - Rs.22,195 on [DATE]" at bounding box center [552, 298] width 811 height 15
click at [250, 345] on div "Ticket No. - 158882" at bounding box center [552, 340] width 811 height 19
click at [1098, 251] on p "View More" at bounding box center [1111, 249] width 53 height 16
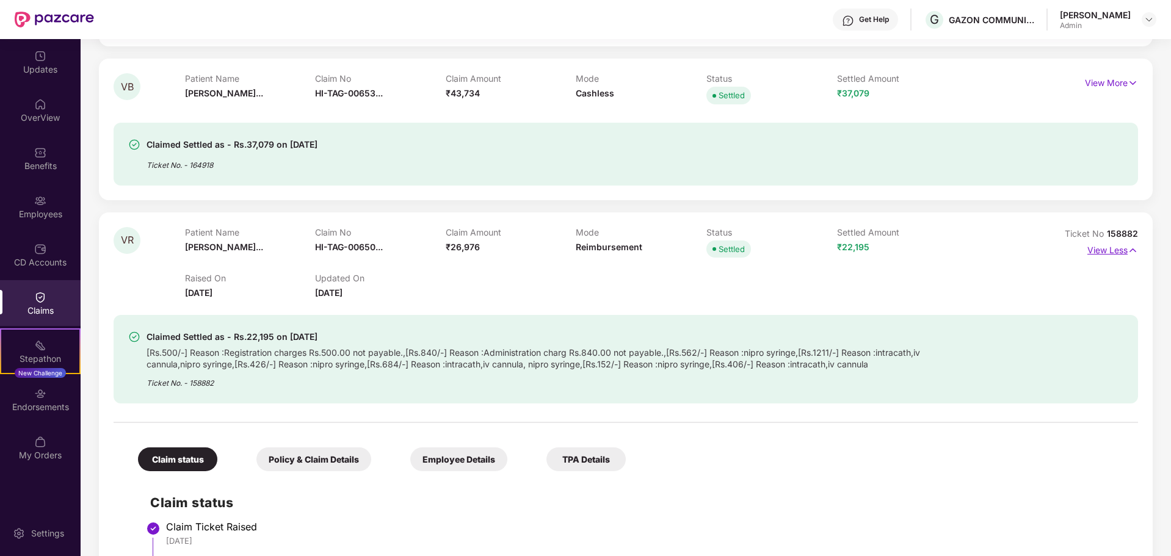
click at [1098, 250] on p "View Less" at bounding box center [1112, 249] width 51 height 16
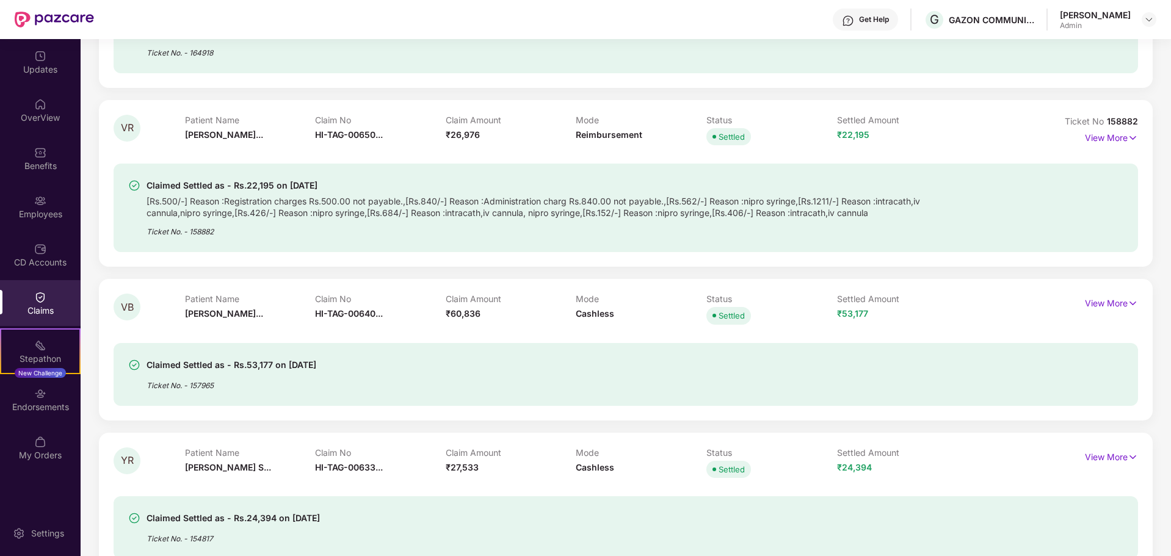
scroll to position [405, 0]
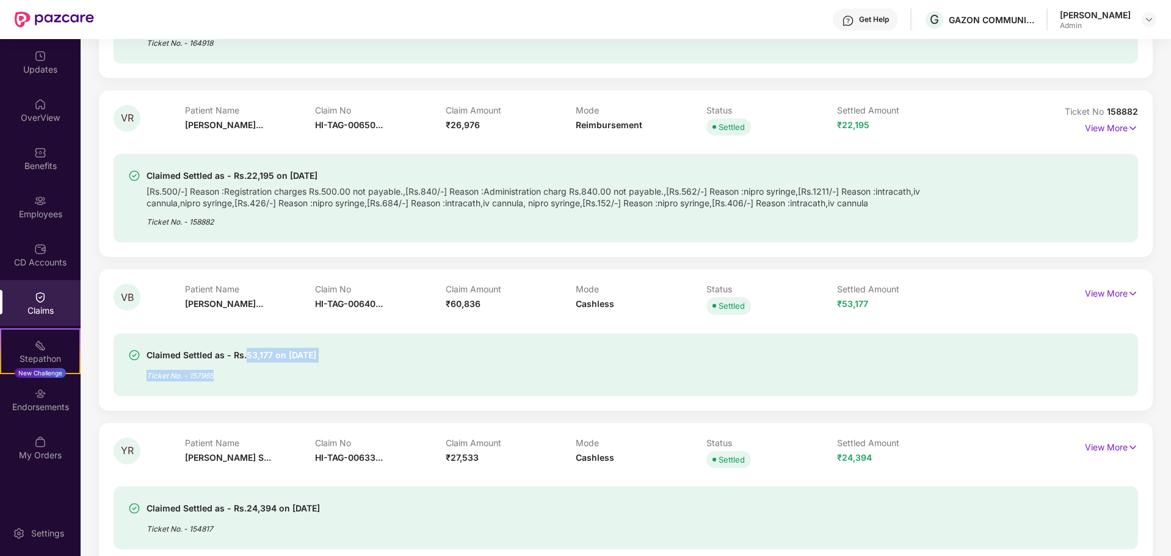
drag, startPoint x: 245, startPoint y: 356, endPoint x: 296, endPoint y: 363, distance: 51.6
click at [296, 363] on div "Claimed Settled as - Rs.53,177 on [DATE] Ticket No. - 157965" at bounding box center [232, 365] width 170 height 34
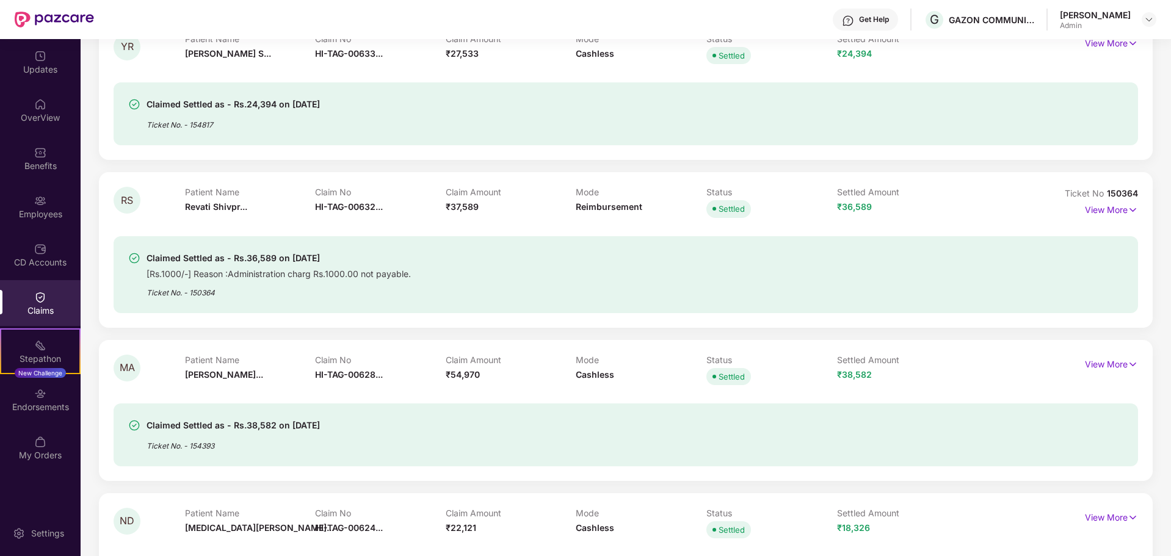
scroll to position [833, 0]
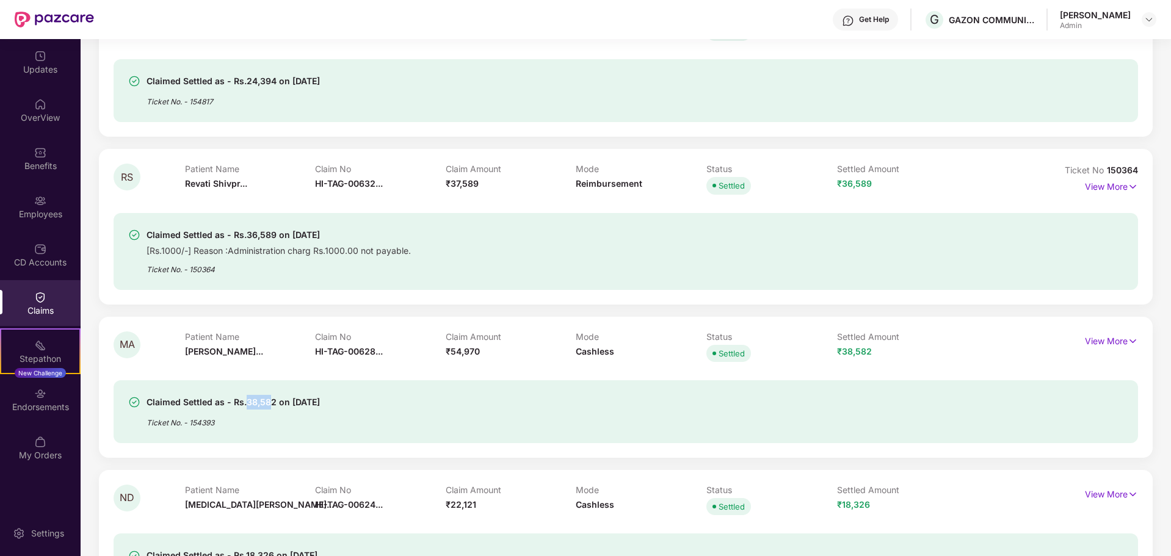
drag, startPoint x: 245, startPoint y: 403, endPoint x: 269, endPoint y: 403, distance: 23.2
click at [269, 403] on div "Claimed Settled as - Rs.38,582 on [DATE]" at bounding box center [233, 402] width 173 height 15
click at [257, 432] on div "Claimed Settled as - Rs.38,582 on [DATE] Ticket No. - 154393" at bounding box center [626, 411] width 1024 height 63
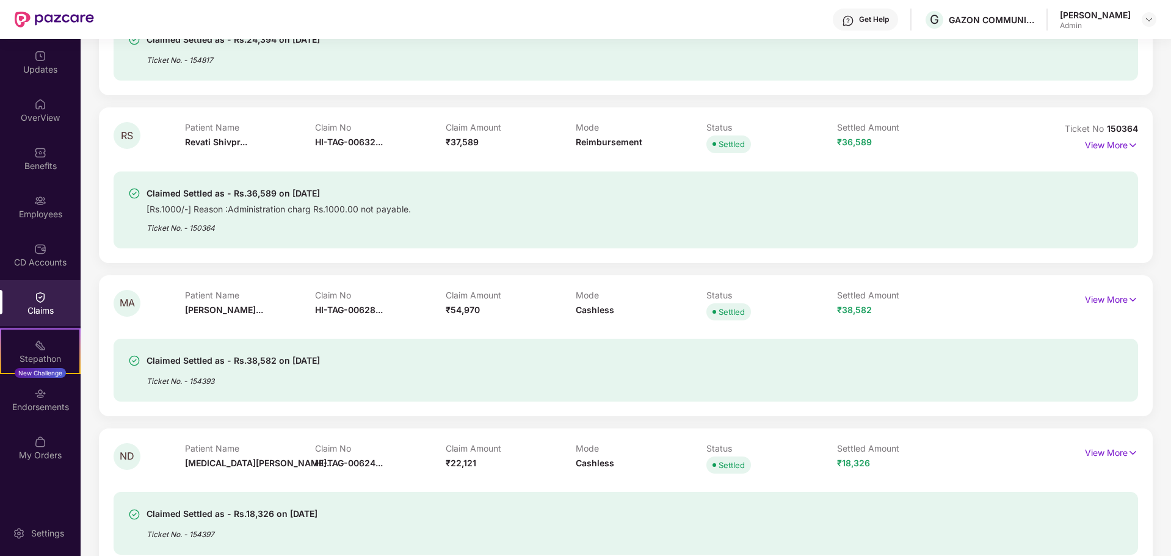
scroll to position [894, 0]
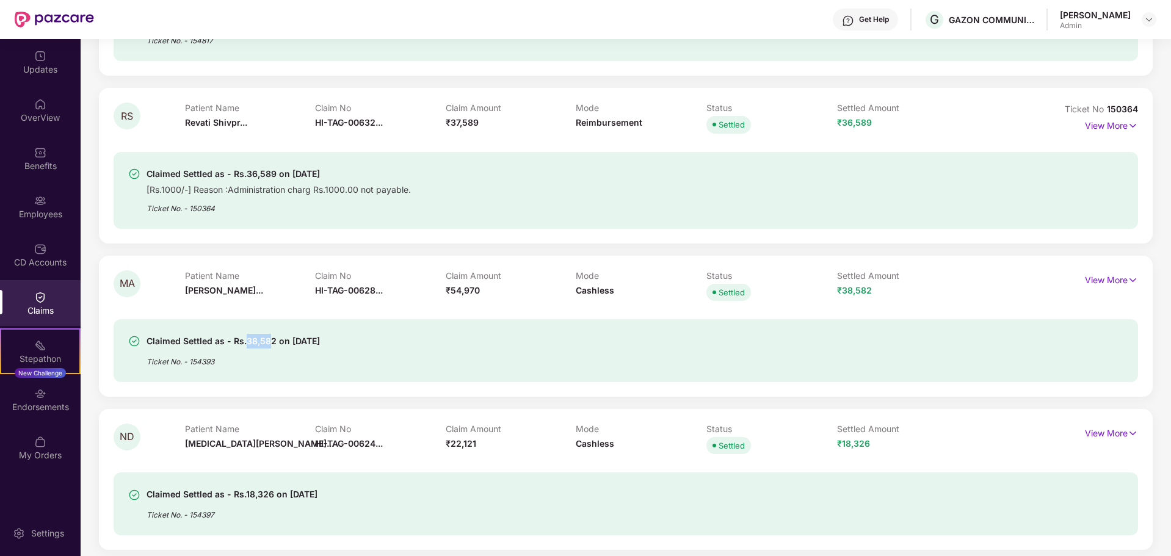
click at [269, 336] on div "Claimed Settled as - Rs.38,582 on [DATE]" at bounding box center [233, 341] width 173 height 15
drag, startPoint x: 450, startPoint y: 294, endPoint x: 477, endPoint y: 291, distance: 27.7
click at [477, 291] on span "₹54,970" at bounding box center [463, 290] width 34 height 10
drag, startPoint x: 837, startPoint y: 292, endPoint x: 870, endPoint y: 288, distance: 33.8
click at [870, 288] on div "Settled Amount ₹38,582" at bounding box center [902, 287] width 131 height 34
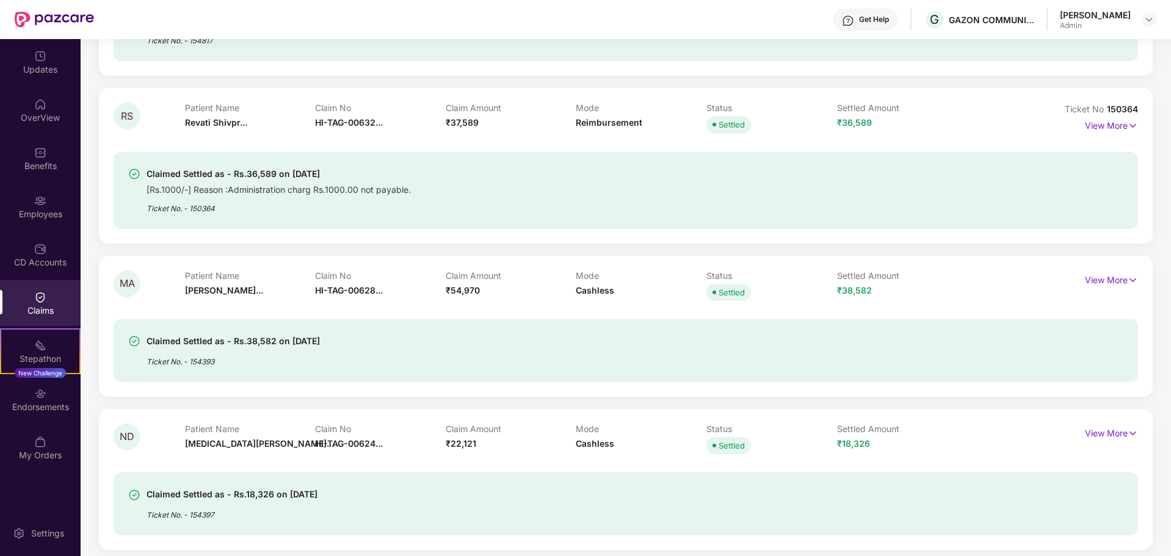
click at [504, 371] on div "Claimed Settled as - Rs.38,582 on [DATE] Ticket No. - 154393" at bounding box center [626, 350] width 1024 height 63
drag, startPoint x: 834, startPoint y: 290, endPoint x: 913, endPoint y: 284, distance: 79.6
click at [913, 284] on div "Patient Name [PERSON_NAME]... Claim No HI-TAG-00628... Claim Amount ₹54,970 Mod…" at bounding box center [576, 287] width 783 height 34
click at [1124, 278] on p "View More" at bounding box center [1111, 278] width 53 height 16
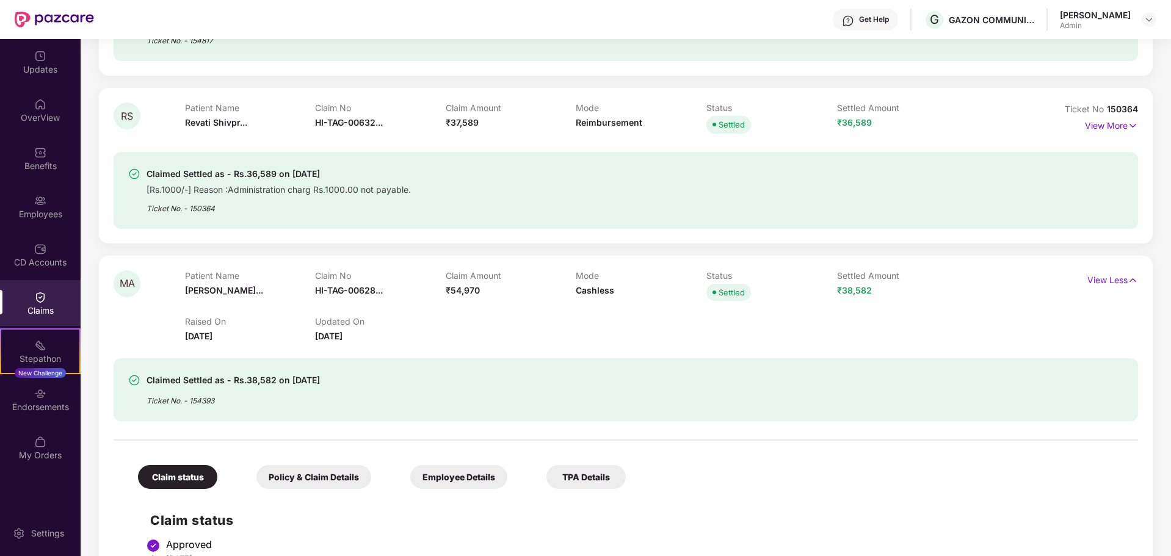
drag, startPoint x: 183, startPoint y: 336, endPoint x: 241, endPoint y: 341, distance: 58.8
click at [241, 341] on div "MA Patient Name [PERSON_NAME]... Claim No HI-TAG-00628... Claim Amount ₹54,970 …" at bounding box center [540, 306] width 853 height 73
click at [538, 330] on div "Raised On [DATE] Updated On [DATE]" at bounding box center [576, 323] width 783 height 39
drag, startPoint x: 834, startPoint y: 288, endPoint x: 877, endPoint y: 289, distance: 42.8
click at [877, 289] on div "Patient Name [PERSON_NAME]... Claim No HI-TAG-00628... Claim Amount ₹54,970 Mod…" at bounding box center [576, 287] width 783 height 34
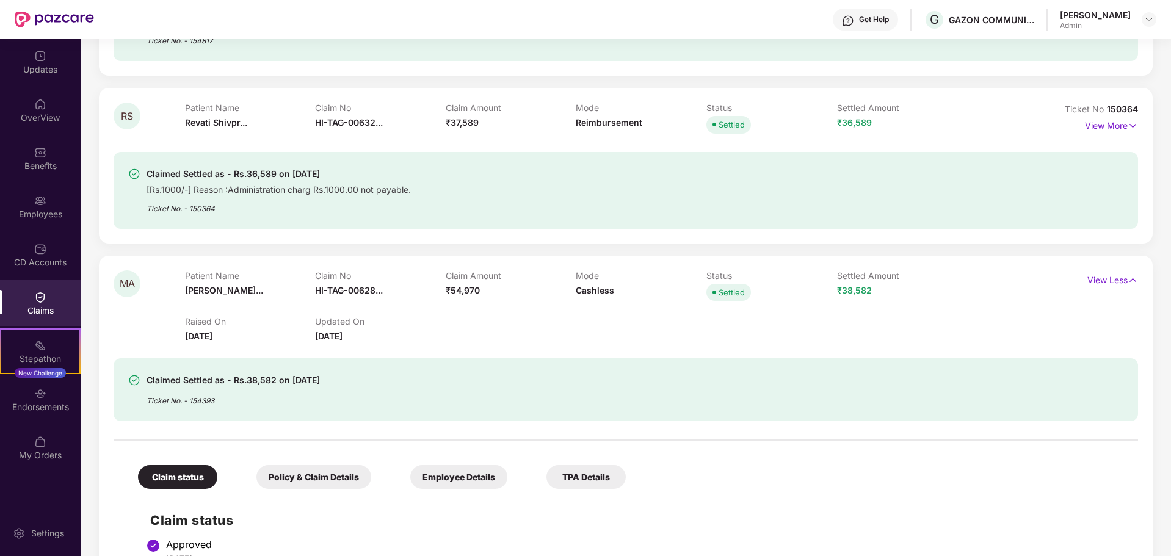
click at [1101, 277] on p "View Less" at bounding box center [1112, 278] width 51 height 16
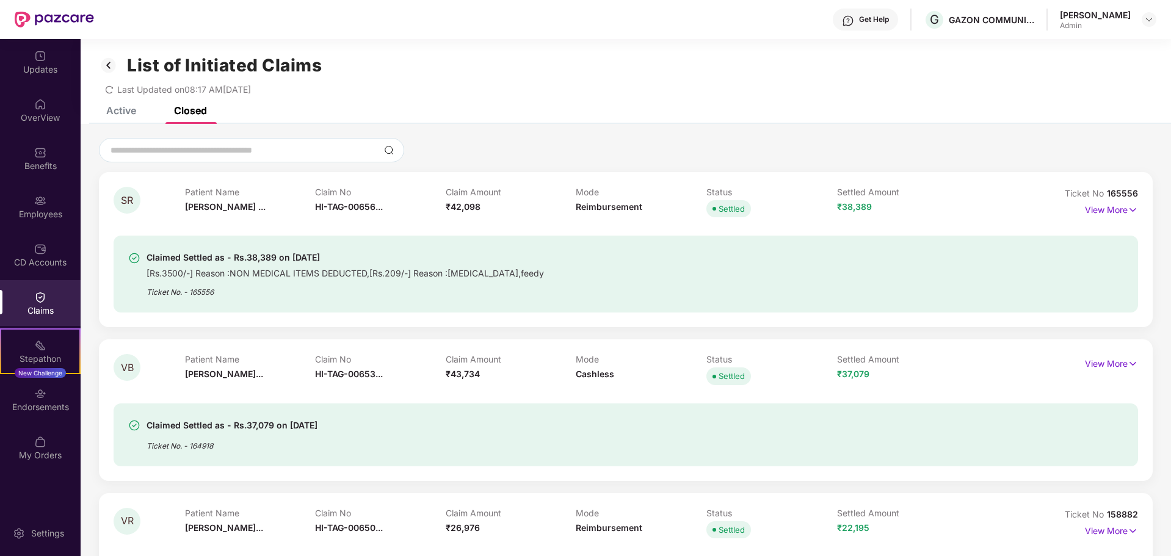
scroll to position [0, 0]
click at [134, 107] on div "List of Initiated Claims Last Updated on 08:17 AM[DATE]" at bounding box center [626, 74] width 1090 height 70
click at [127, 110] on div "Active" at bounding box center [121, 113] width 30 height 12
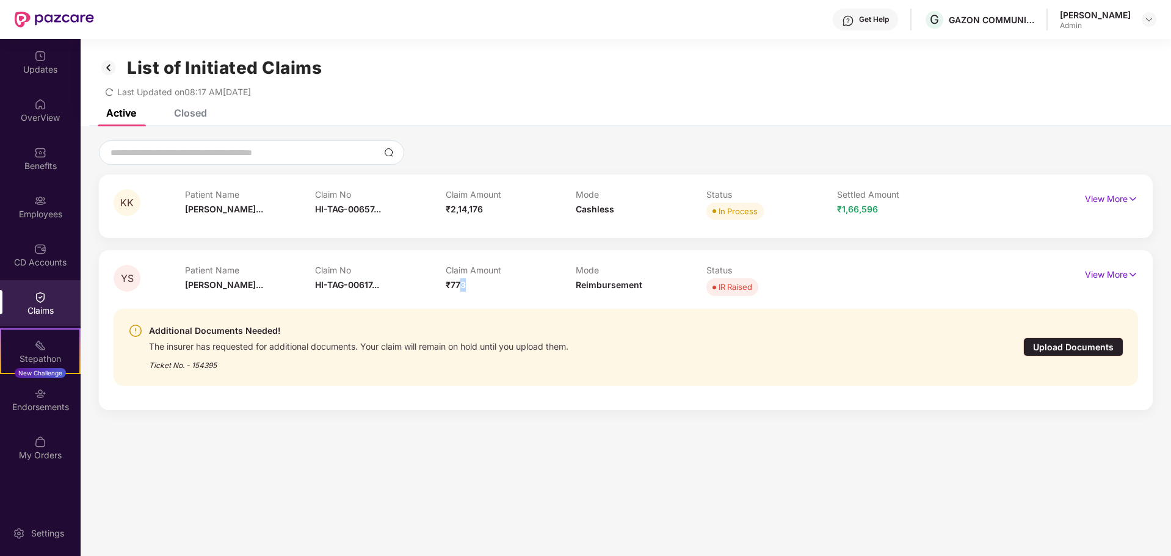
drag, startPoint x: 459, startPoint y: 290, endPoint x: 468, endPoint y: 286, distance: 9.9
click at [468, 286] on div "Claim Amount ₹773" at bounding box center [511, 282] width 131 height 34
click at [454, 291] on div "Claim Amount ₹773" at bounding box center [511, 282] width 131 height 34
drag, startPoint x: 445, startPoint y: 287, endPoint x: 472, endPoint y: 283, distance: 27.7
click at [472, 283] on div "Claim Amount ₹773" at bounding box center [511, 282] width 131 height 34
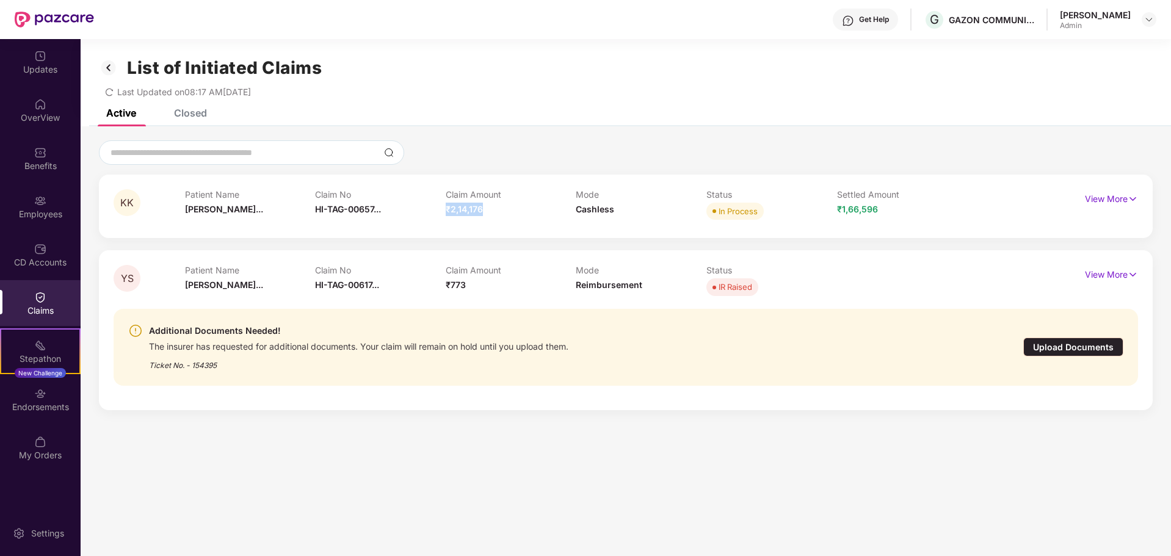
drag, startPoint x: 446, startPoint y: 208, endPoint x: 510, endPoint y: 209, distance: 64.7
click at [510, 209] on div "Claim Amount ₹2,14,176" at bounding box center [511, 206] width 131 height 34
click at [1134, 197] on img at bounding box center [1132, 198] width 10 height 13
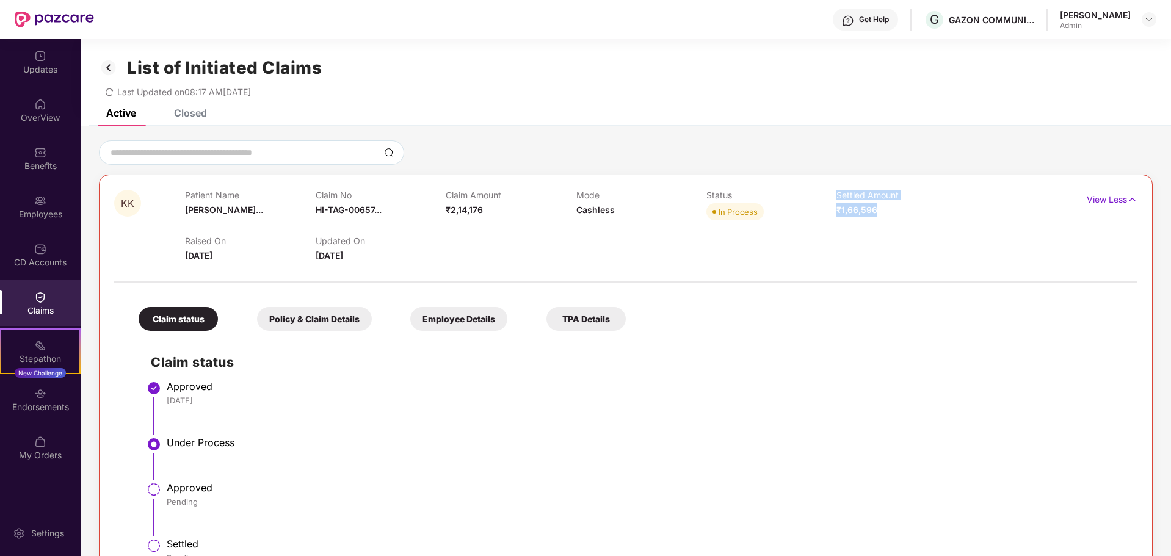
drag, startPoint x: 856, startPoint y: 207, endPoint x: 883, endPoint y: 204, distance: 26.4
click at [883, 204] on div "Patient Name [PERSON_NAME]... Claim No HI-TAG-00657... Claim Amount ₹2,14,176 M…" at bounding box center [575, 207] width 781 height 34
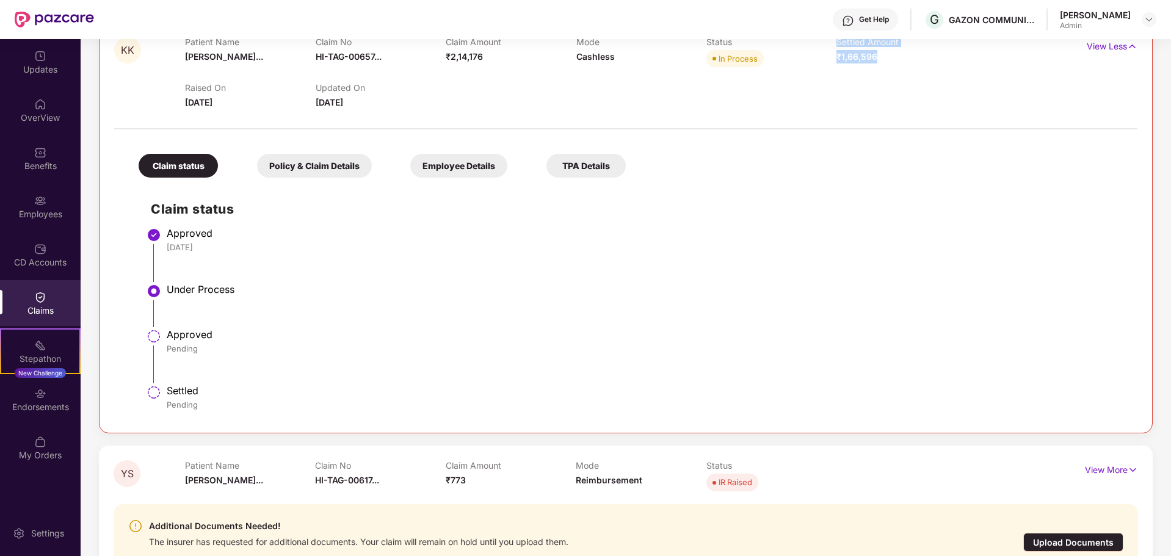
scroll to position [183, 0]
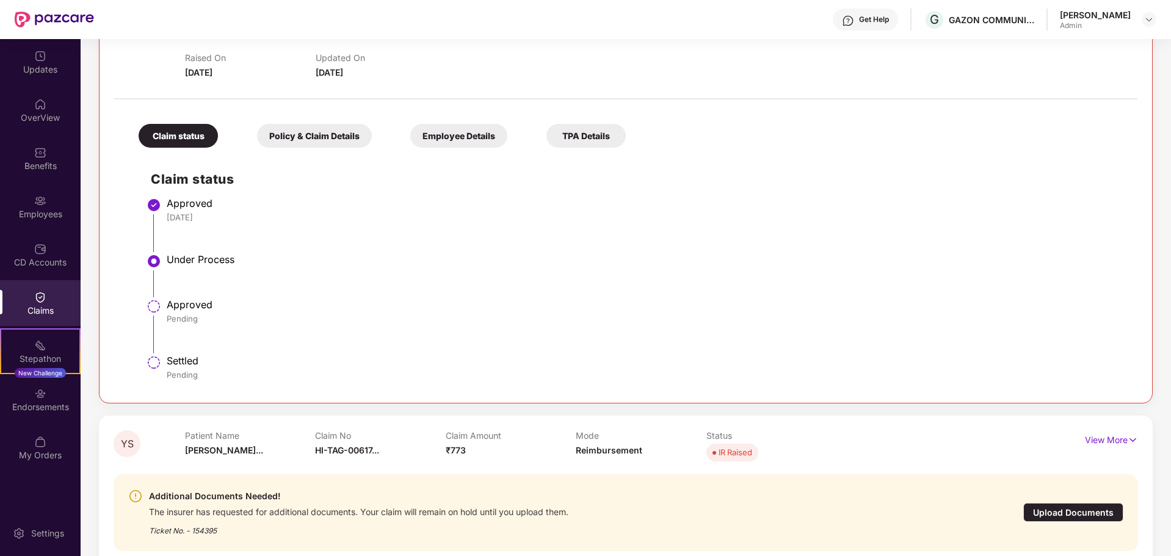
click at [312, 143] on div "Policy & Claim Details" at bounding box center [314, 136] width 115 height 24
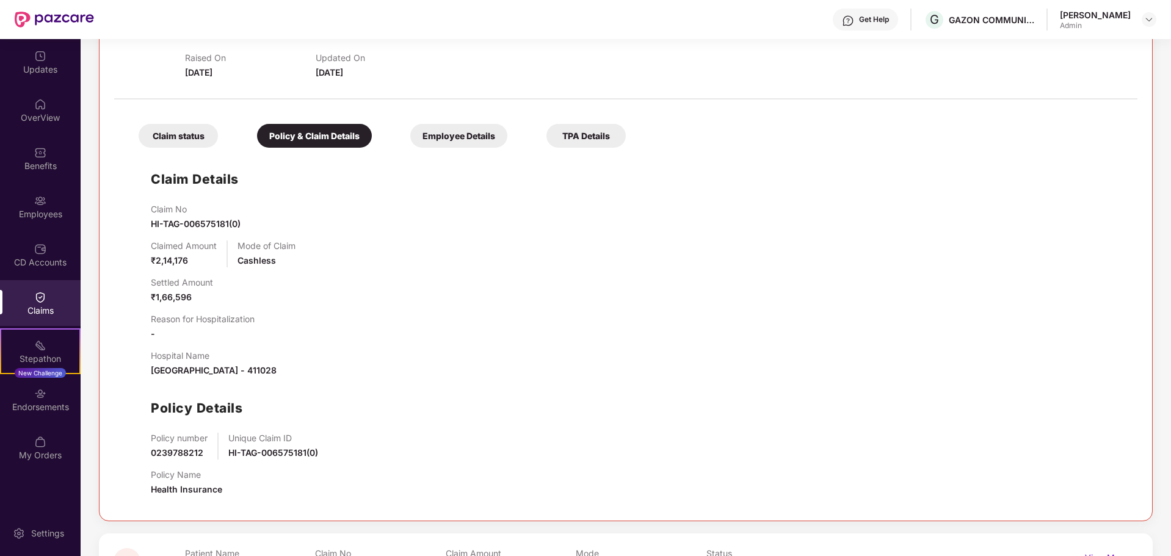
click at [197, 128] on div "Claim status" at bounding box center [178, 136] width 79 height 24
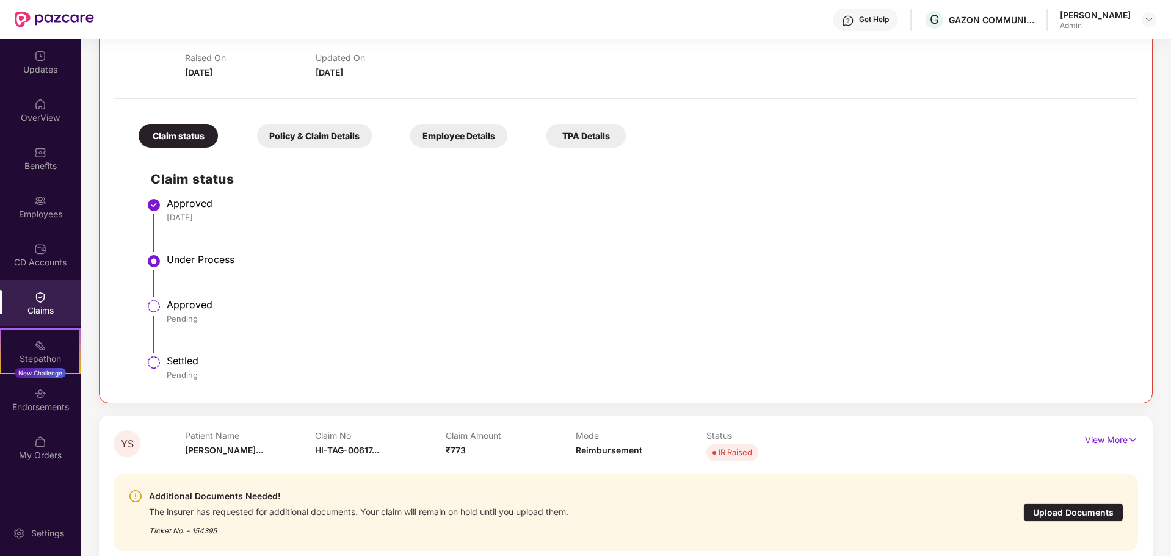
click at [303, 131] on div "Policy & Claim Details" at bounding box center [314, 136] width 115 height 24
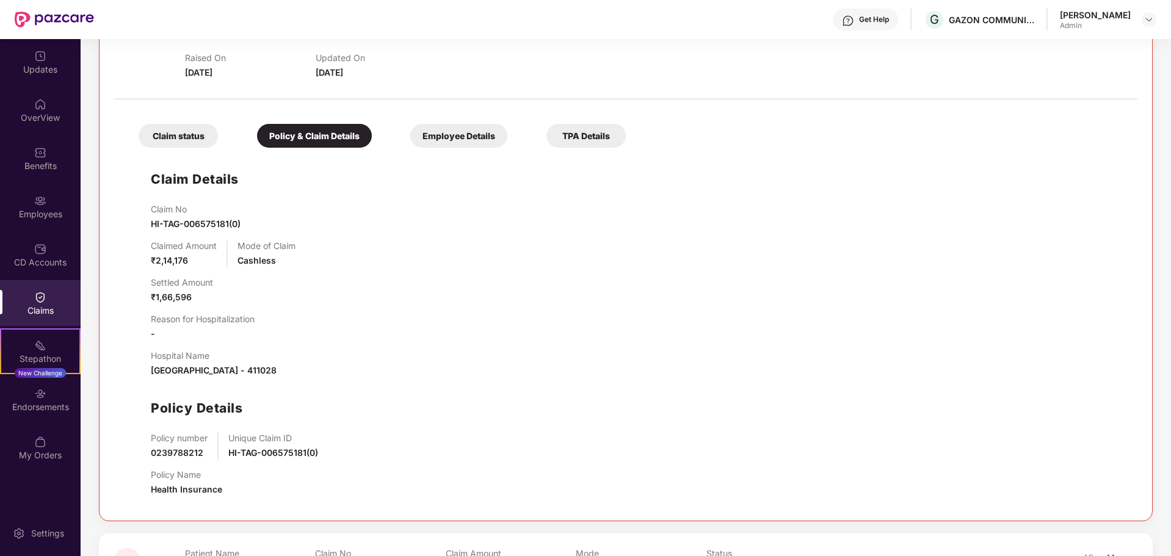
click at [439, 130] on div "Employee Details" at bounding box center [458, 136] width 97 height 24
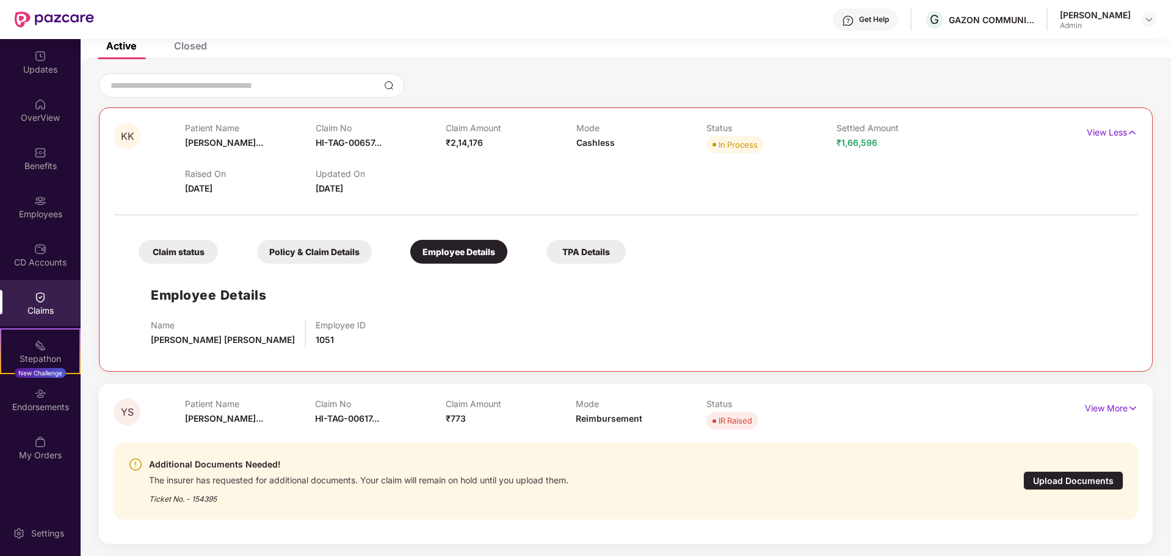
click at [593, 252] on div "TPA Details" at bounding box center [585, 252] width 79 height 24
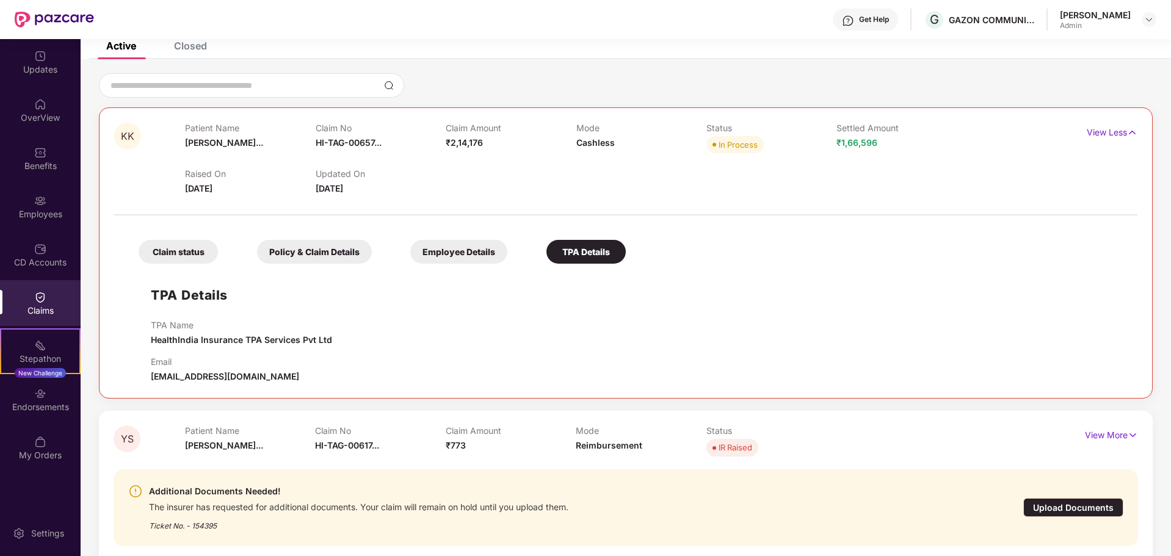
scroll to position [94, 0]
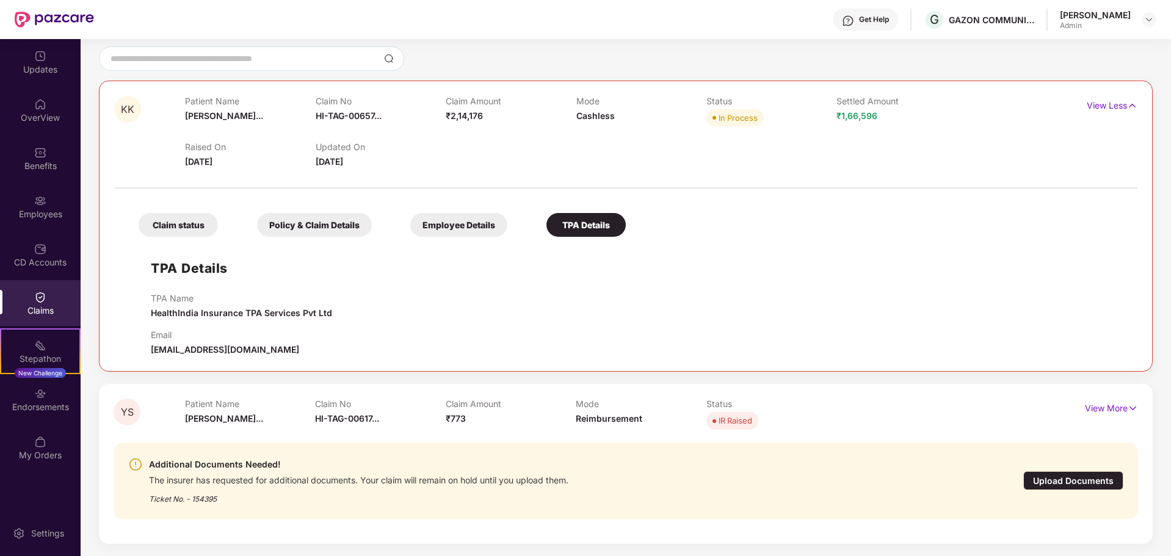
click at [449, 222] on div "Employee Details" at bounding box center [458, 225] width 97 height 24
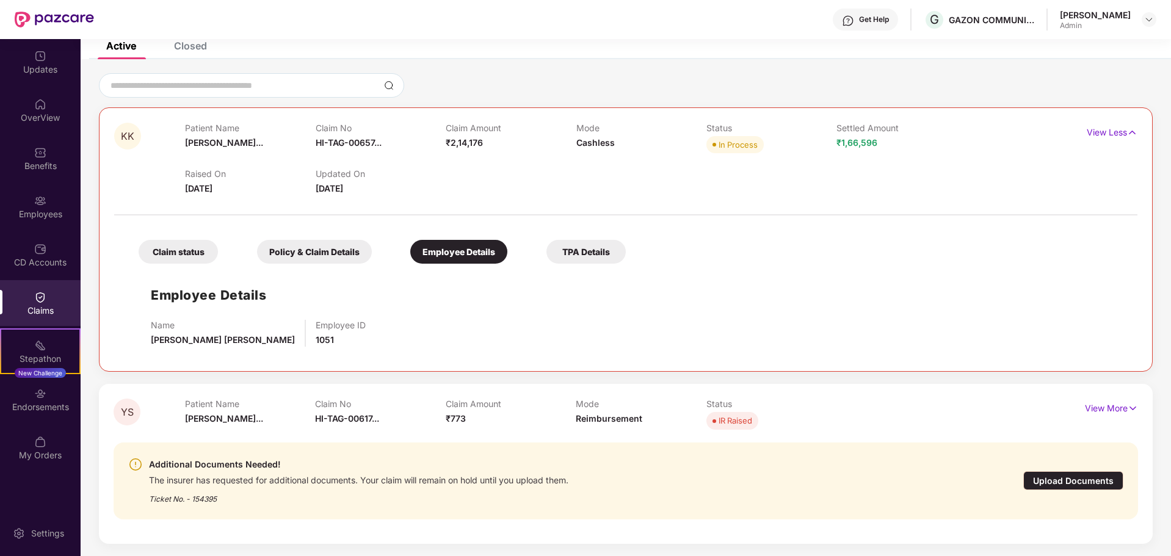
click at [303, 254] on div "Policy & Claim Details" at bounding box center [314, 252] width 115 height 24
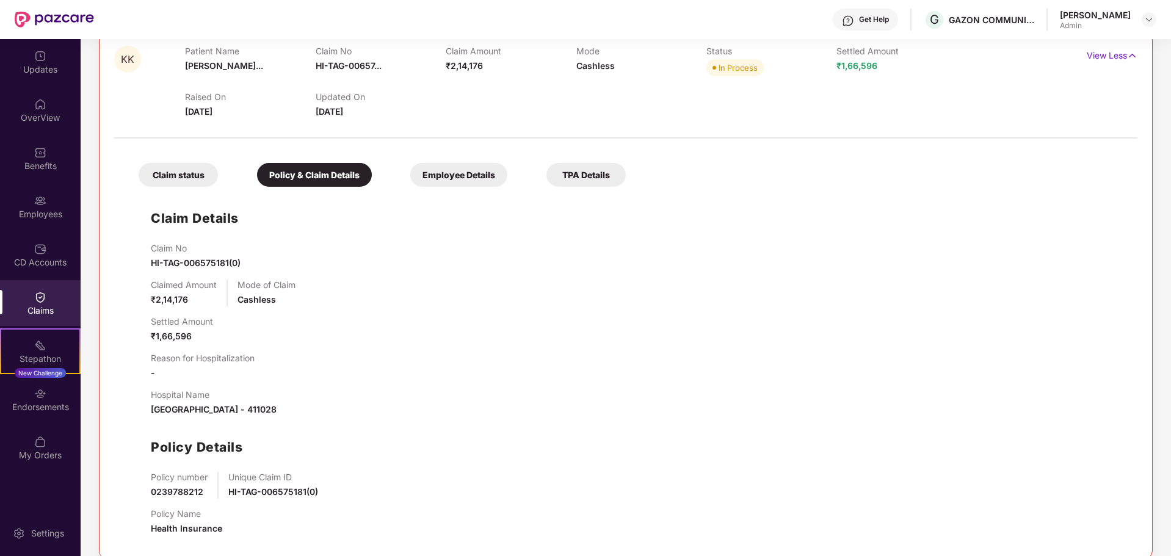
scroll to position [122, 0]
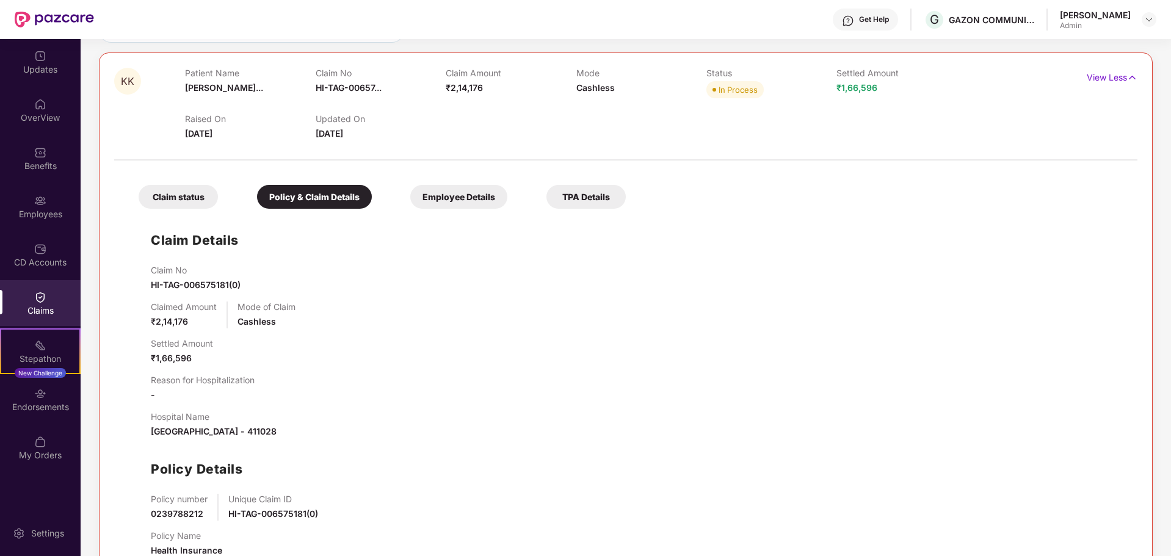
click at [195, 201] on div "Claim status" at bounding box center [178, 197] width 79 height 24
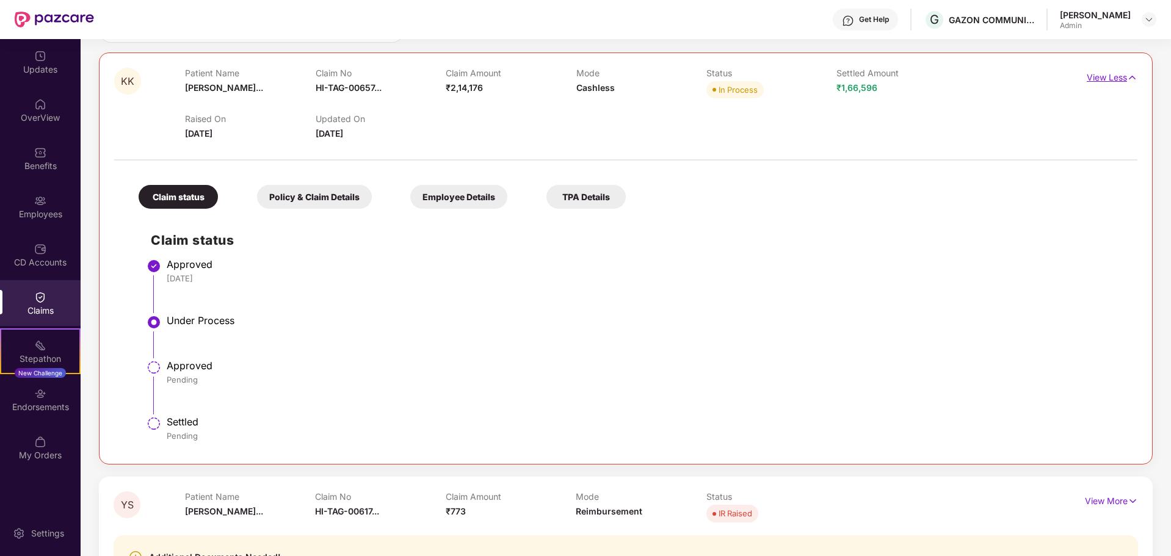
click at [1123, 77] on p "View Less" at bounding box center [1112, 76] width 51 height 16
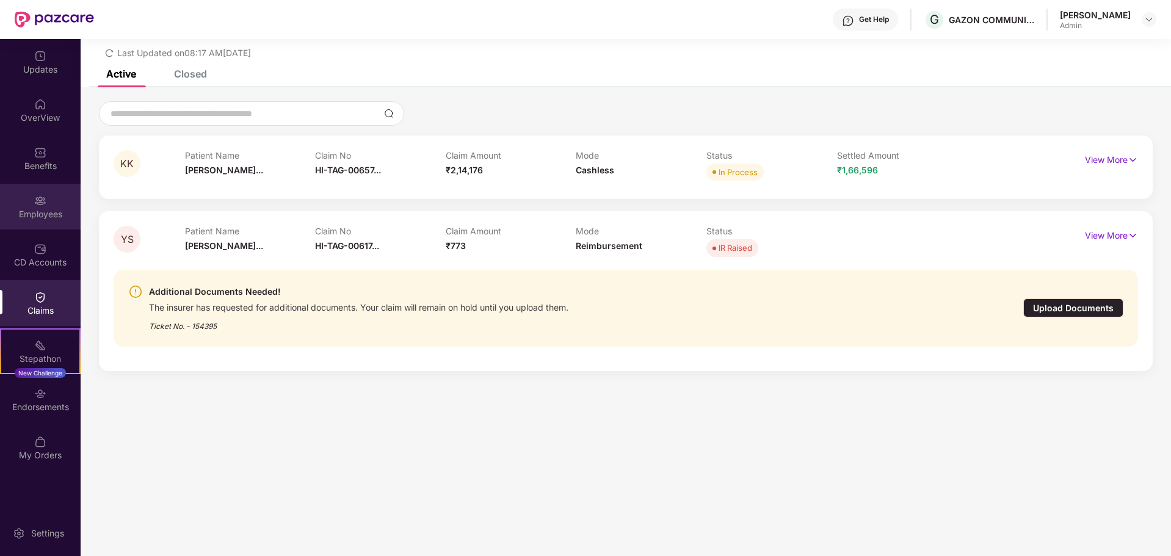
click at [43, 207] on div "Employees" at bounding box center [40, 207] width 81 height 46
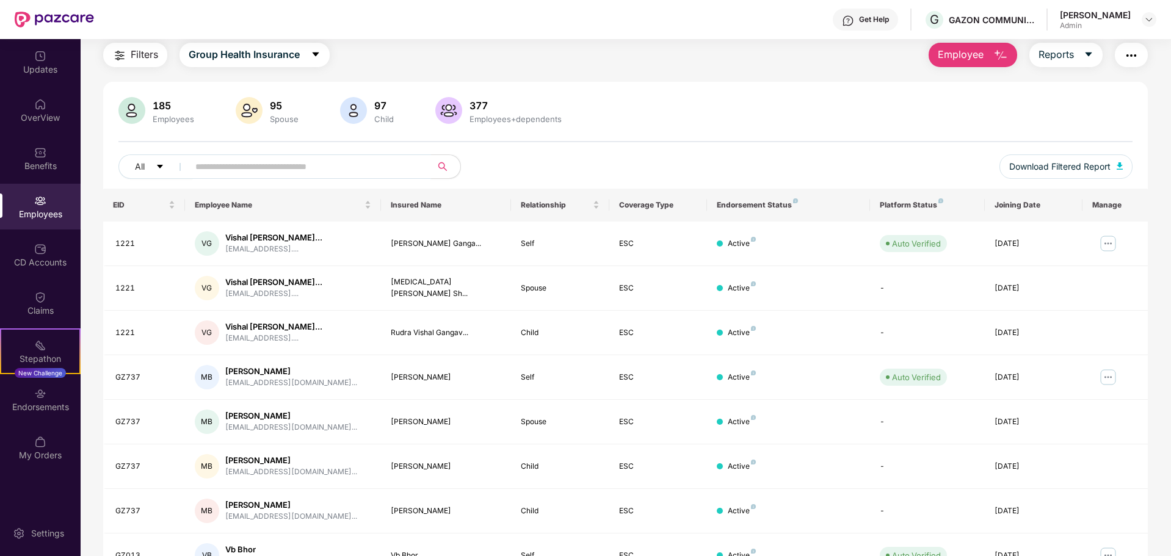
click at [329, 164] on input "text" at bounding box center [304, 166] width 219 height 18
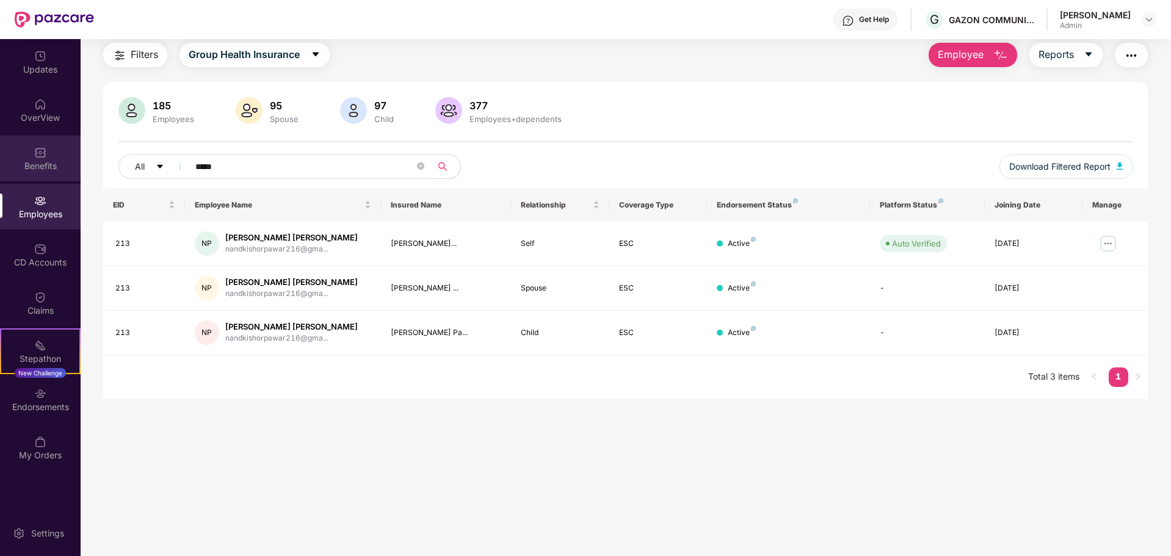
type input "*****"
click at [57, 166] on div "Benefits" at bounding box center [40, 166] width 81 height 12
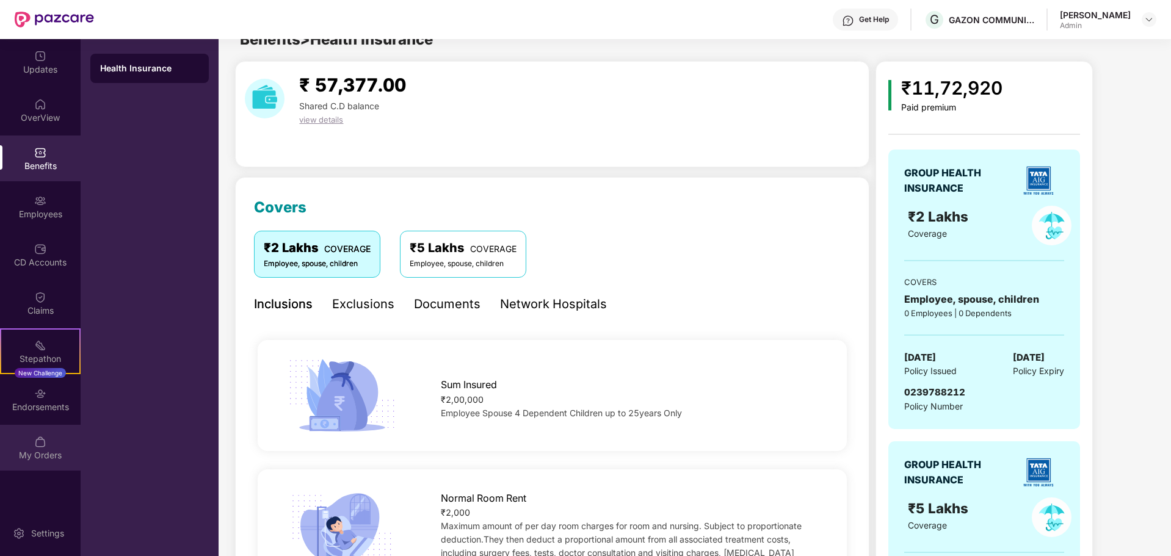
scroll to position [39, 0]
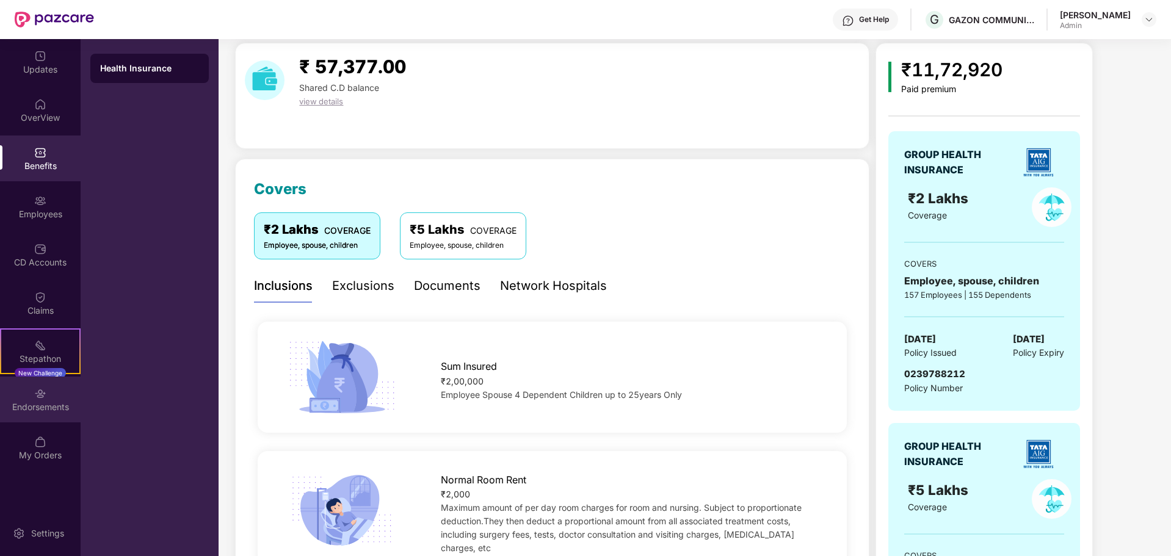
click at [53, 405] on div "Endorsements" at bounding box center [40, 407] width 81 height 12
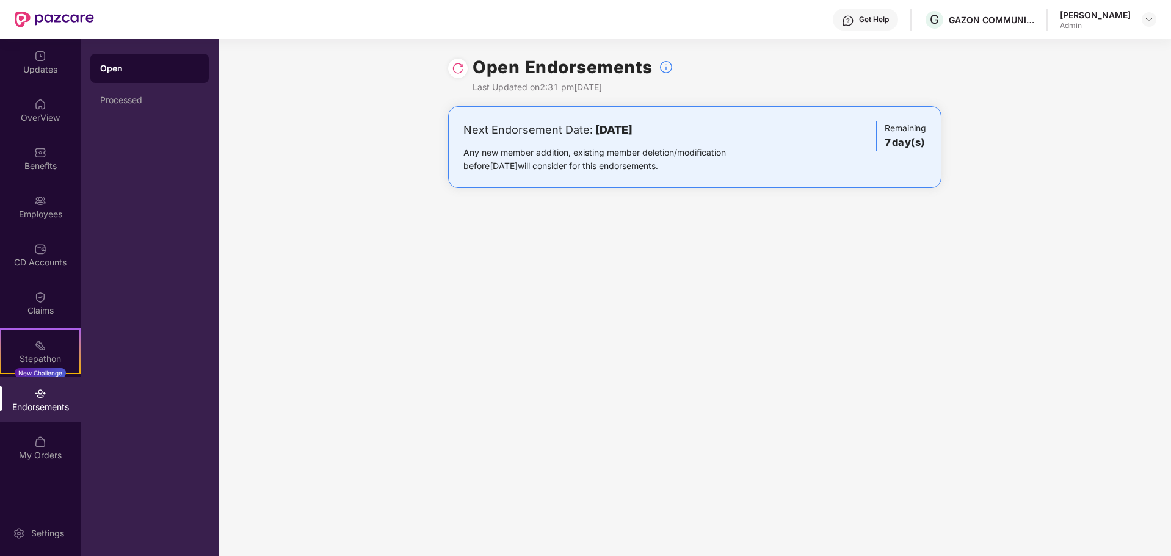
click at [893, 146] on h3 "7 day(s)" at bounding box center [906, 143] width 42 height 16
click at [144, 95] on div "Processed" at bounding box center [149, 100] width 99 height 10
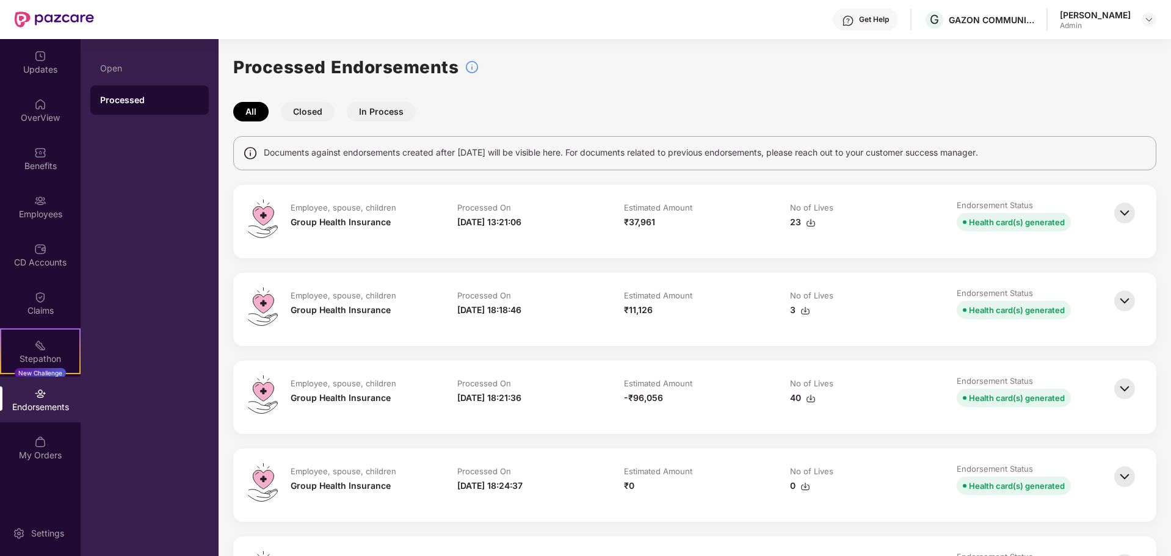
click at [1124, 207] on img at bounding box center [1124, 213] width 27 height 27
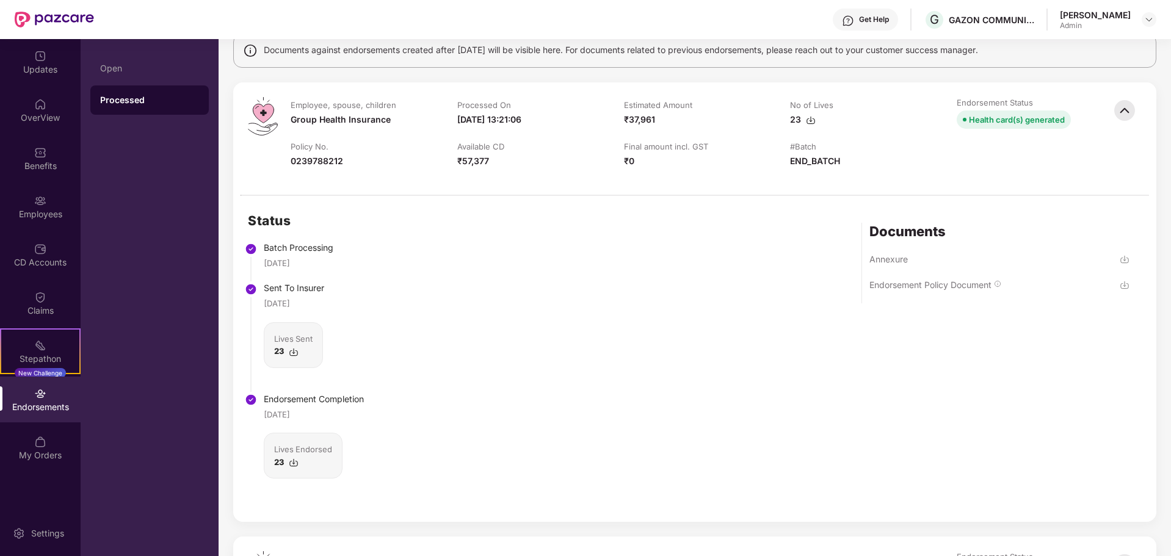
scroll to position [122, 0]
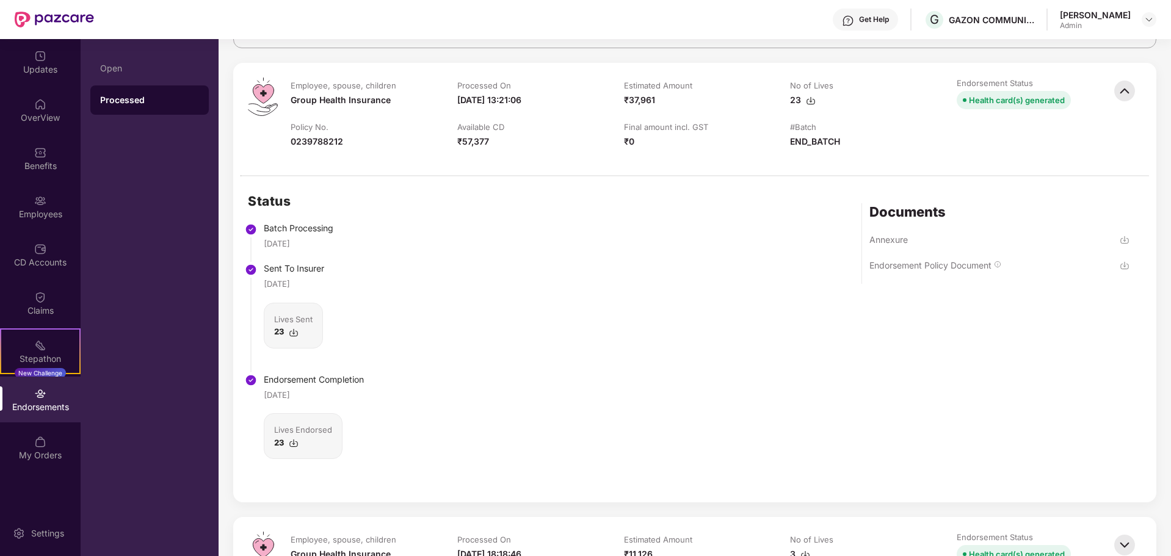
click at [295, 330] on img at bounding box center [294, 333] width 10 height 10
click at [42, 118] on div "OverView" at bounding box center [40, 118] width 81 height 12
